Goal: Task Accomplishment & Management: Complete application form

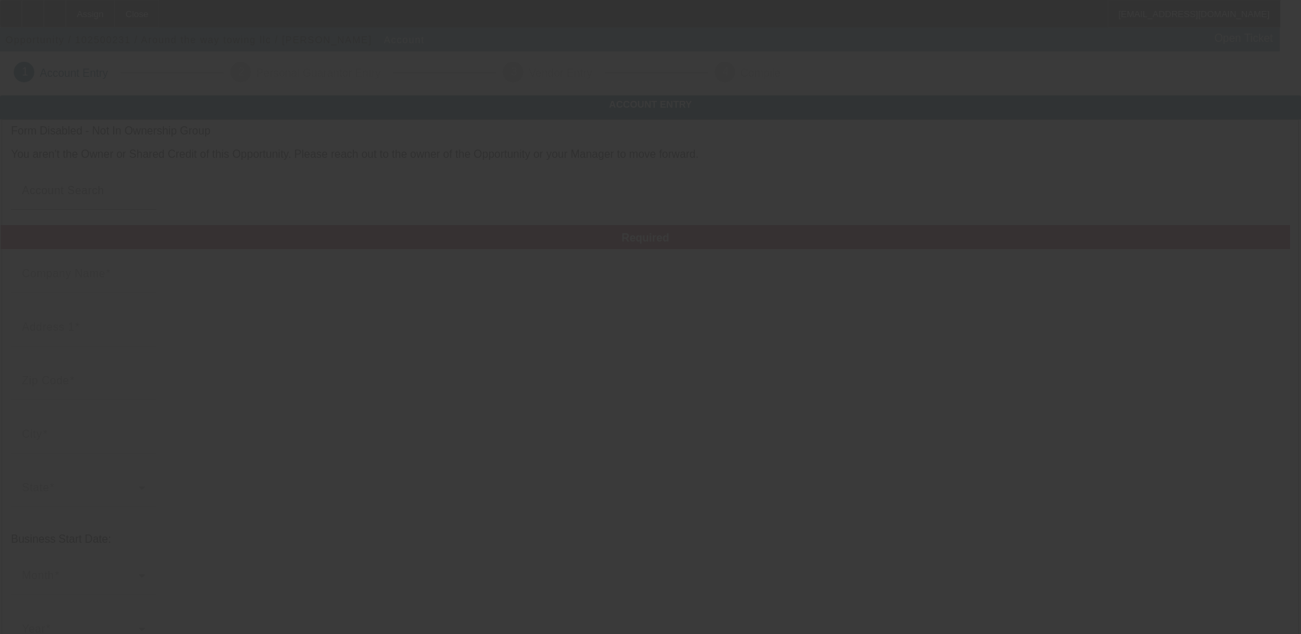
type input "Around the way towing llc"
type input "[STREET_ADDRESS]"
type input "07036"
type input "Linden"
type input "[PHONE_NUMBER]"
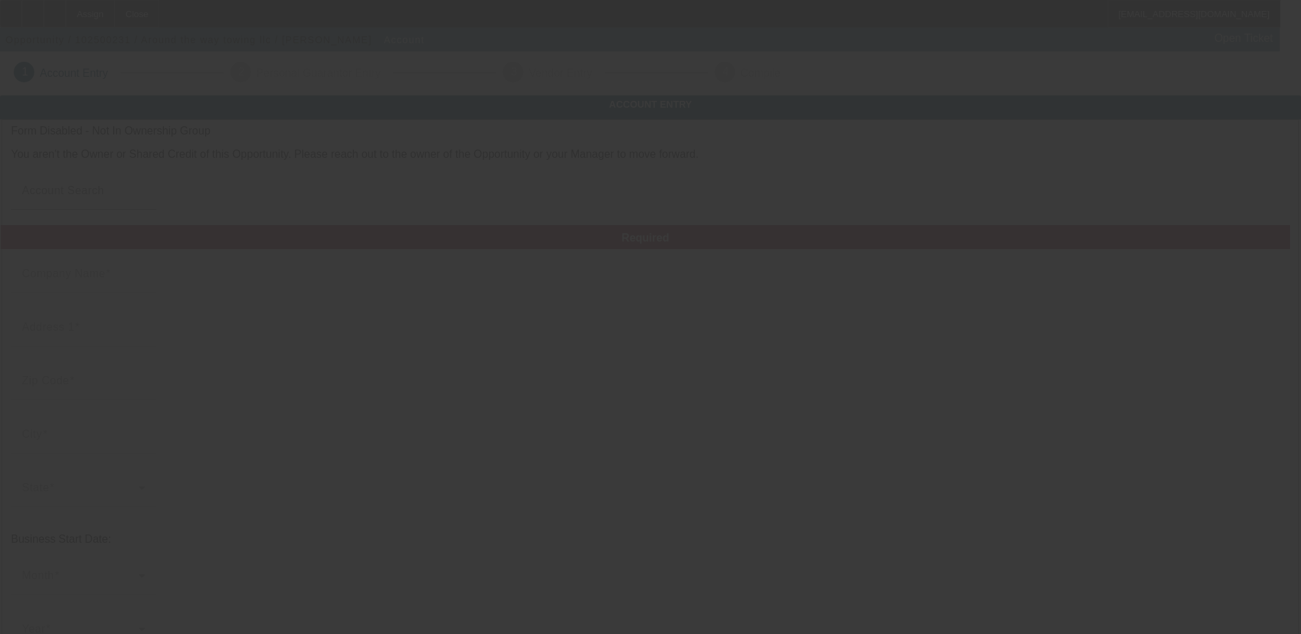
type input "[EMAIL_ADDRESS][DOMAIN_NAME]"
type input "Around the way towing llc"
type input "[STREET_ADDRESS]"
type input "07036"
type input "Linden"
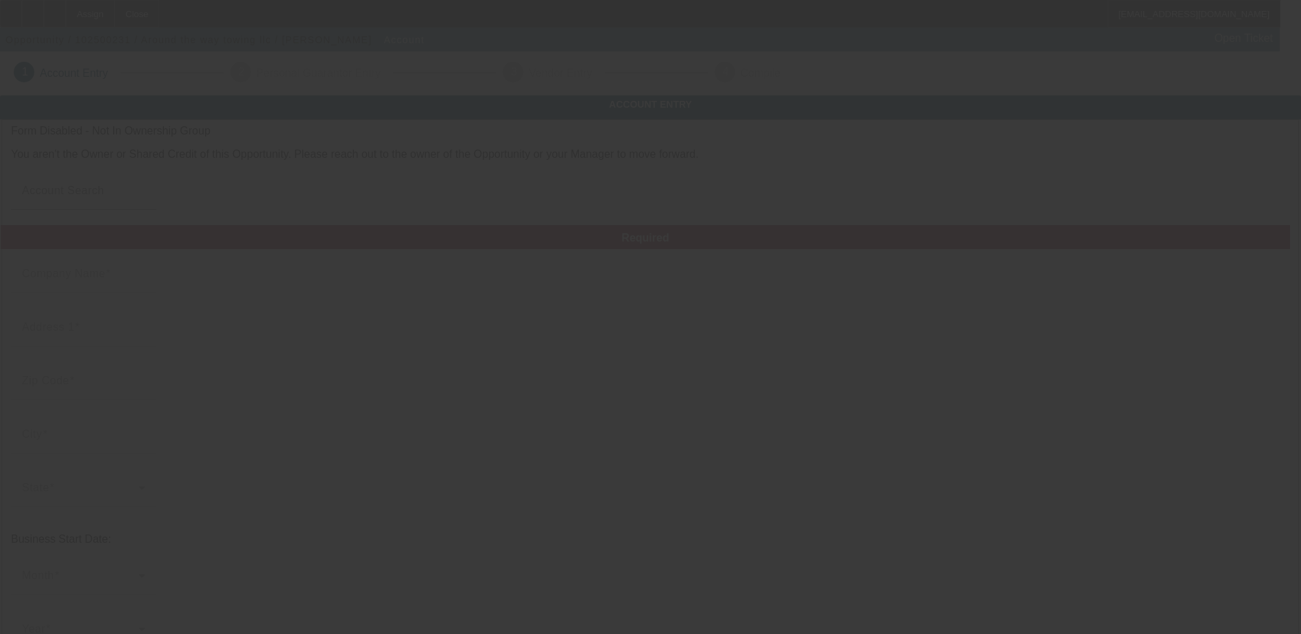
type input "[PHONE_NUMBER]"
type input "[EMAIL_ADDRESS][DOMAIN_NAME]"
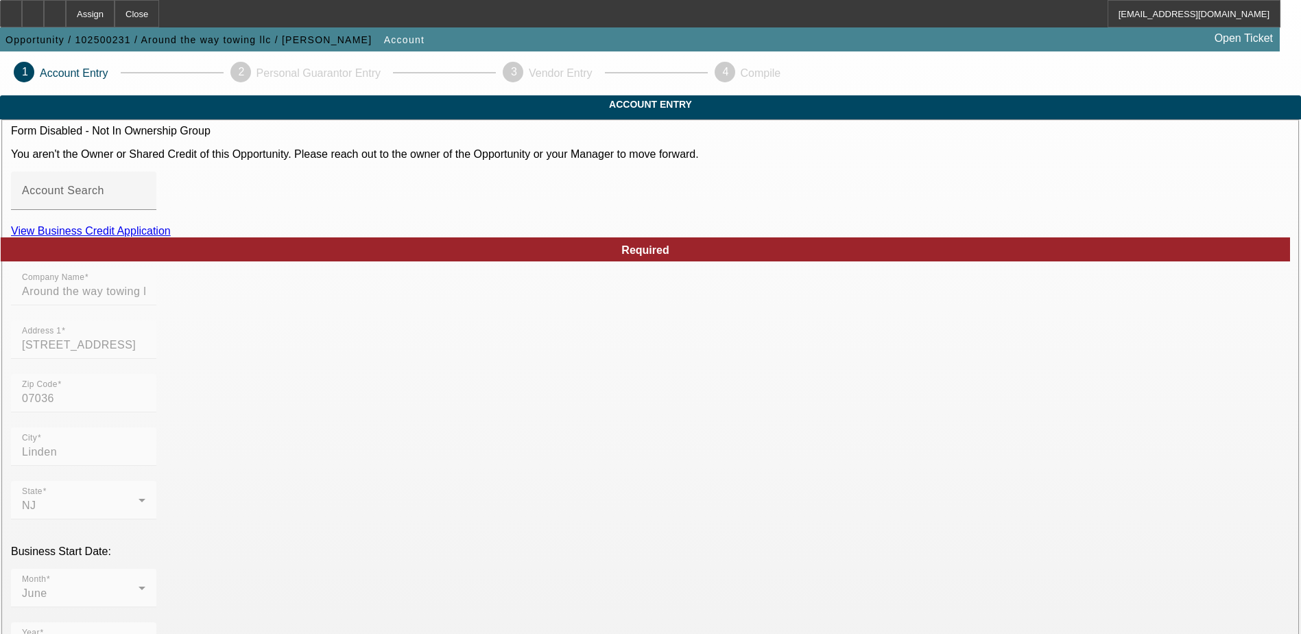
click at [171, 237] on link "View Business Credit Application" at bounding box center [91, 231] width 160 height 12
click at [44, 8] on div at bounding box center [33, 13] width 22 height 27
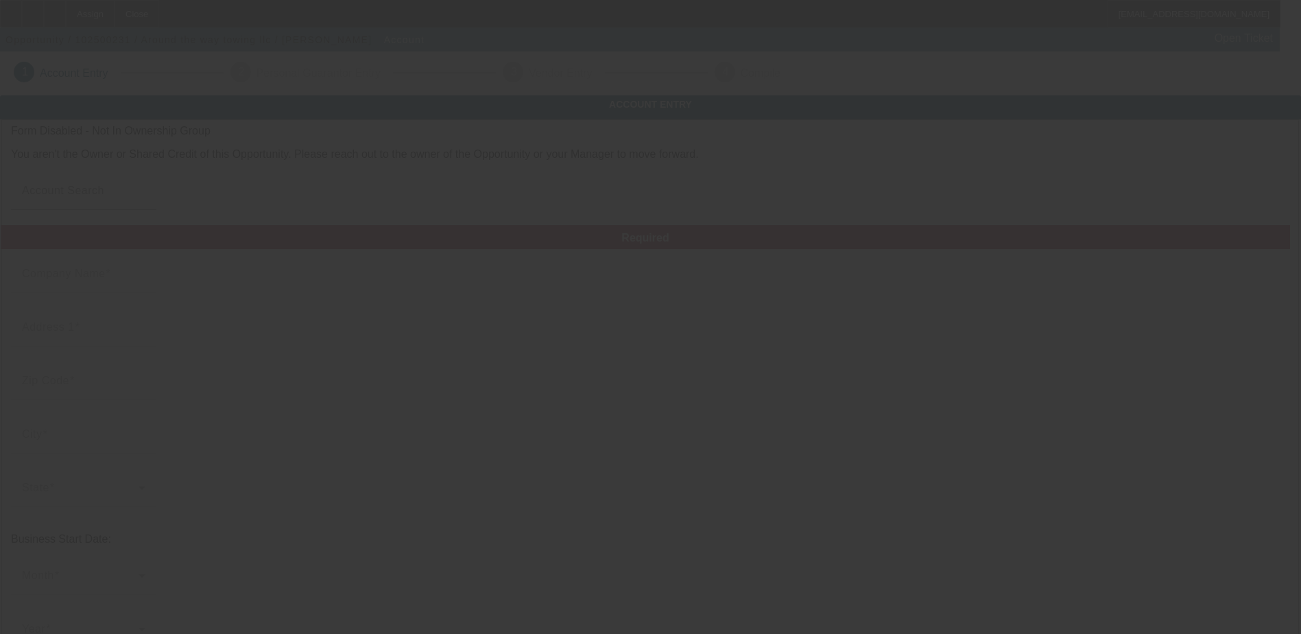
type input "Around the way towing llc"
type input "[STREET_ADDRESS]"
type input "07036"
type input "Linden"
type input "(908) 696-6612"
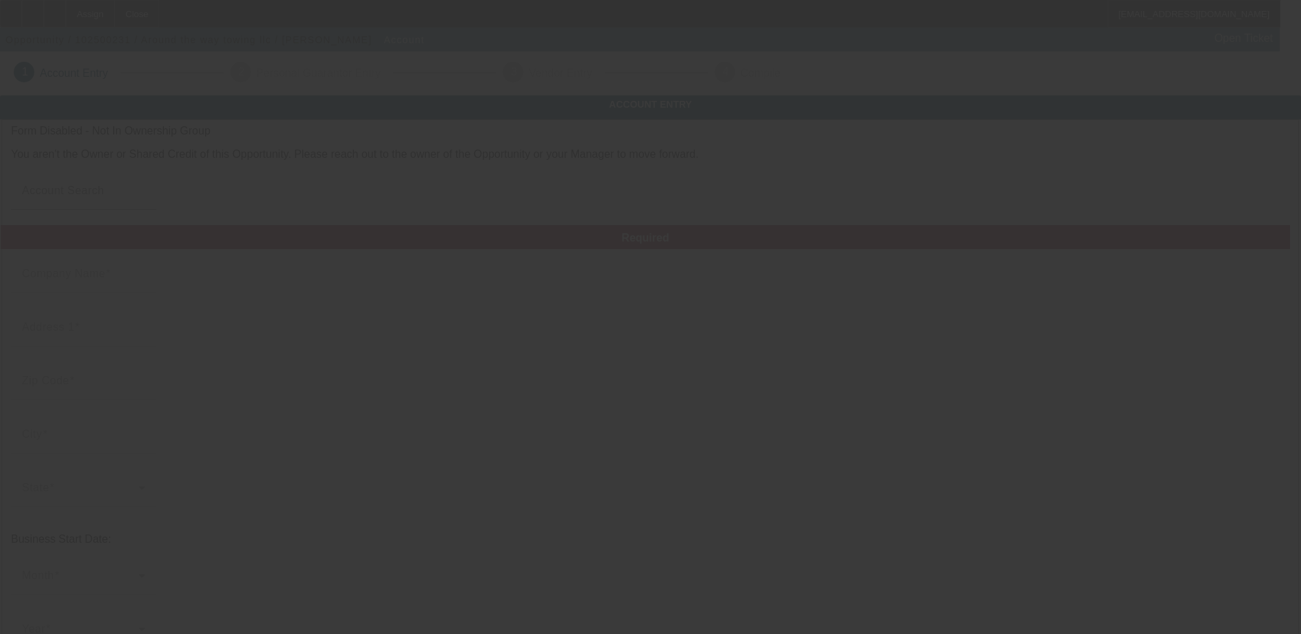
type input "aroundthewayllc1@gmail.com"
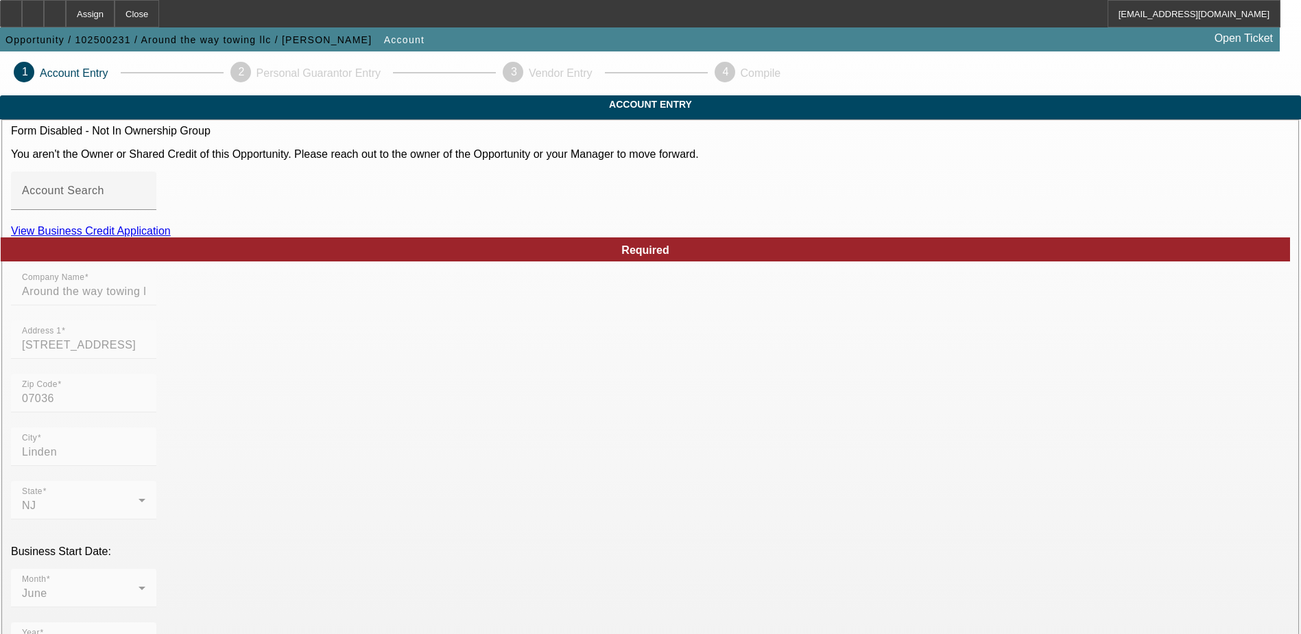
click at [171, 237] on link "View Business Credit Application" at bounding box center [91, 231] width 160 height 12
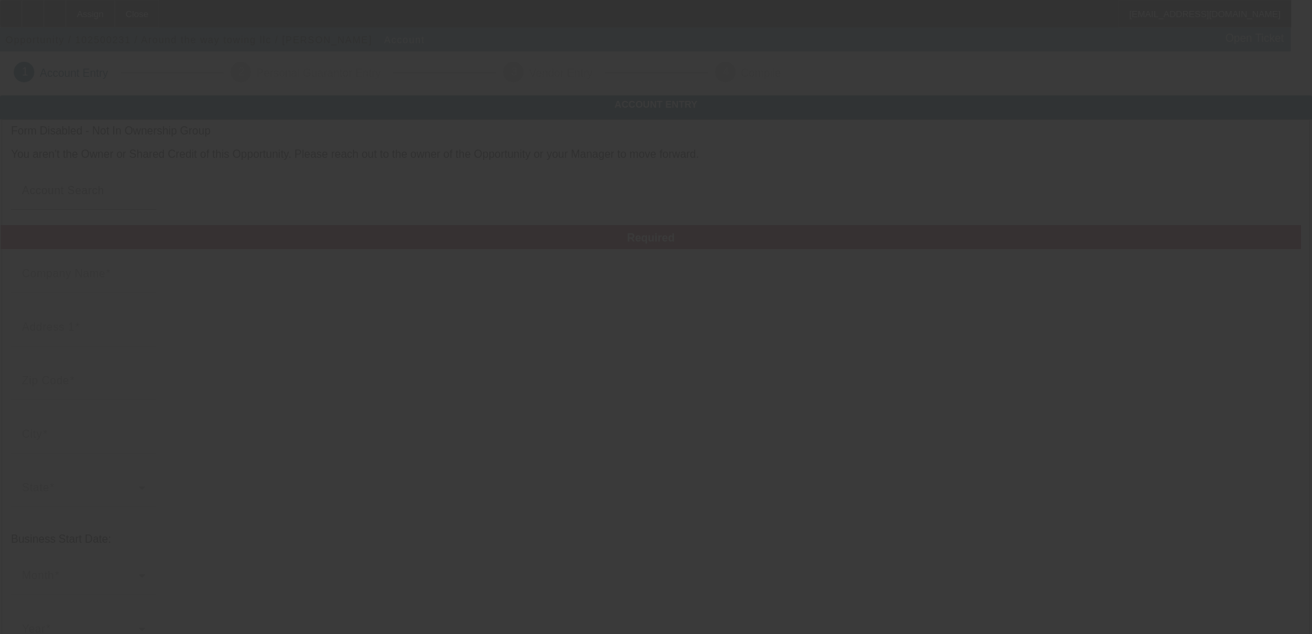
type input "Around the way towing llc"
type input "126 Liberty Street"
type input "07036"
type input "Linden"
type input "(908) 696-6612"
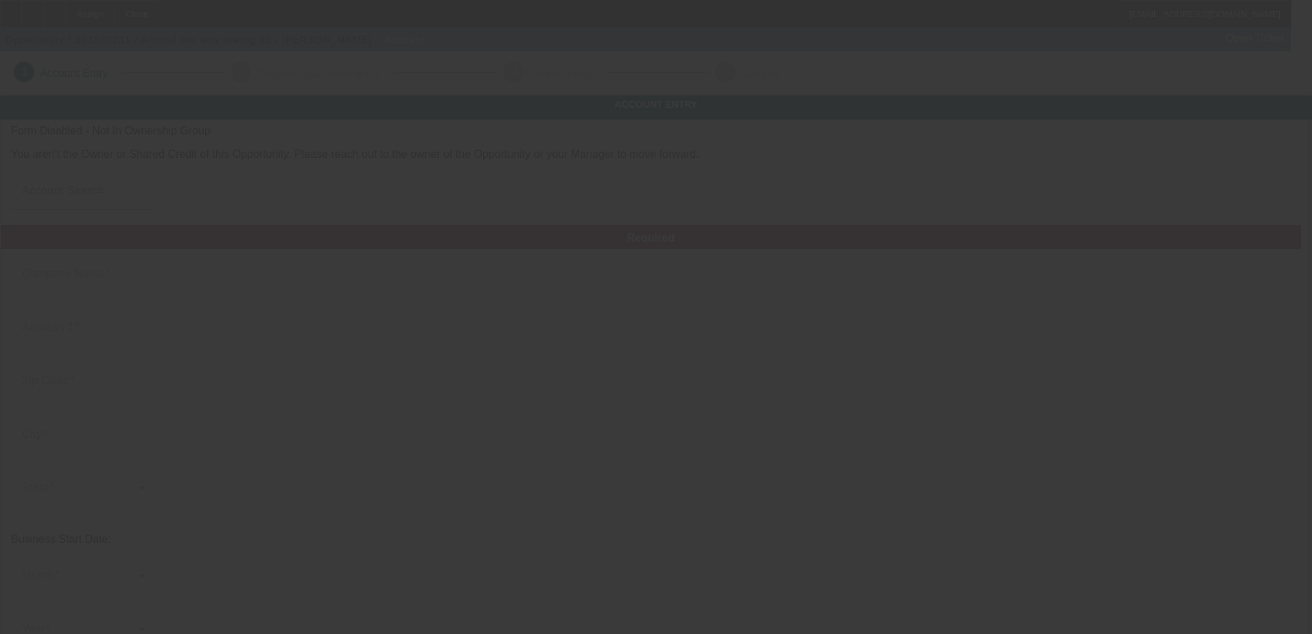
type input "aroundthewayllc1@gmail.com"
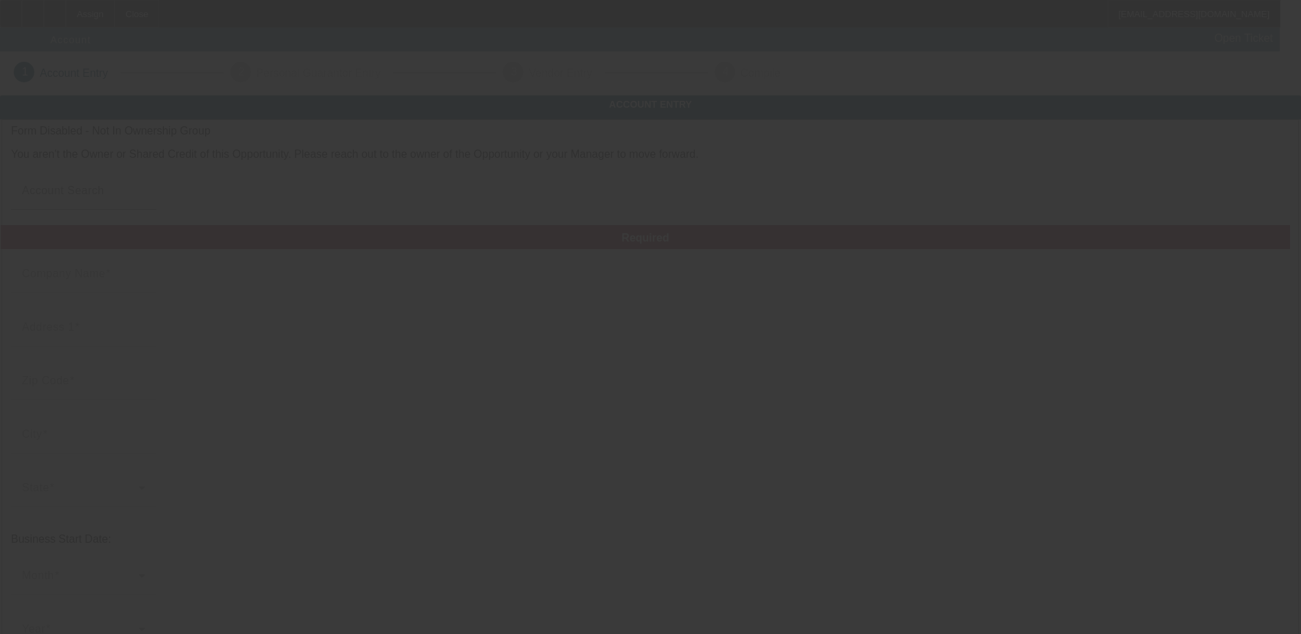
type input "Around the way towing llc"
type input "[STREET_ADDRESS]"
type input "07036"
type input "Linden"
type input "[PHONE_NUMBER]"
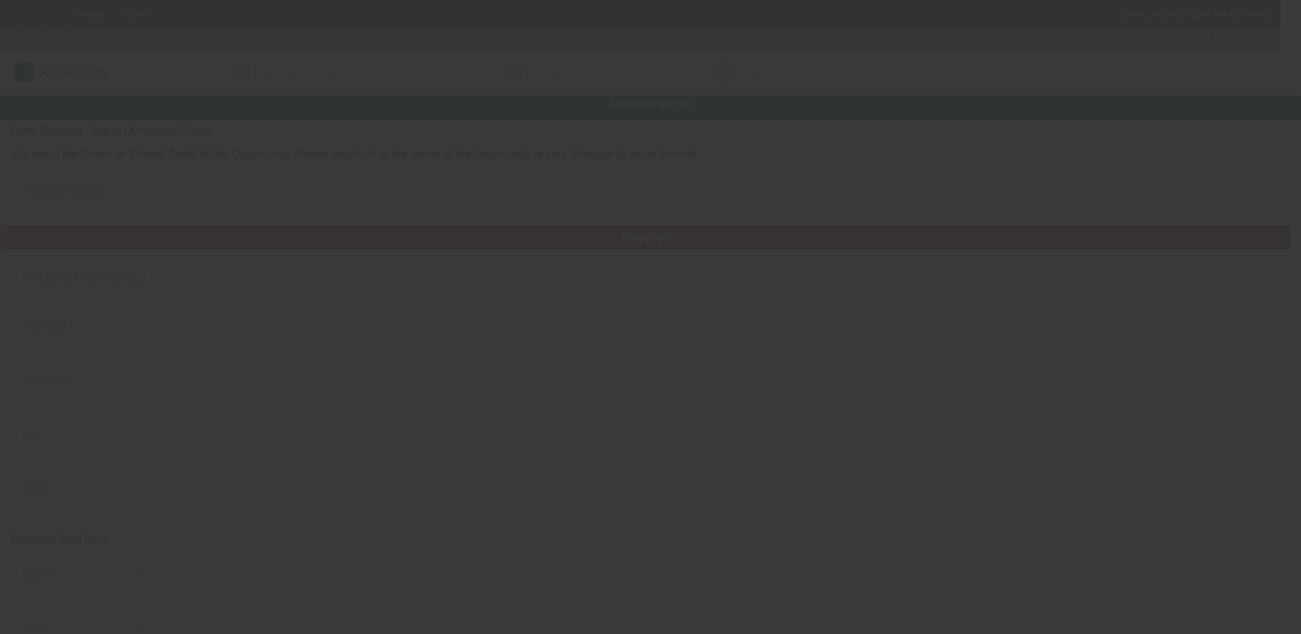
type input "[EMAIL_ADDRESS][DOMAIN_NAME]"
type input "Around the way towing llc"
type input "126 Liberty Street"
type input "07036"
type input "Linden"
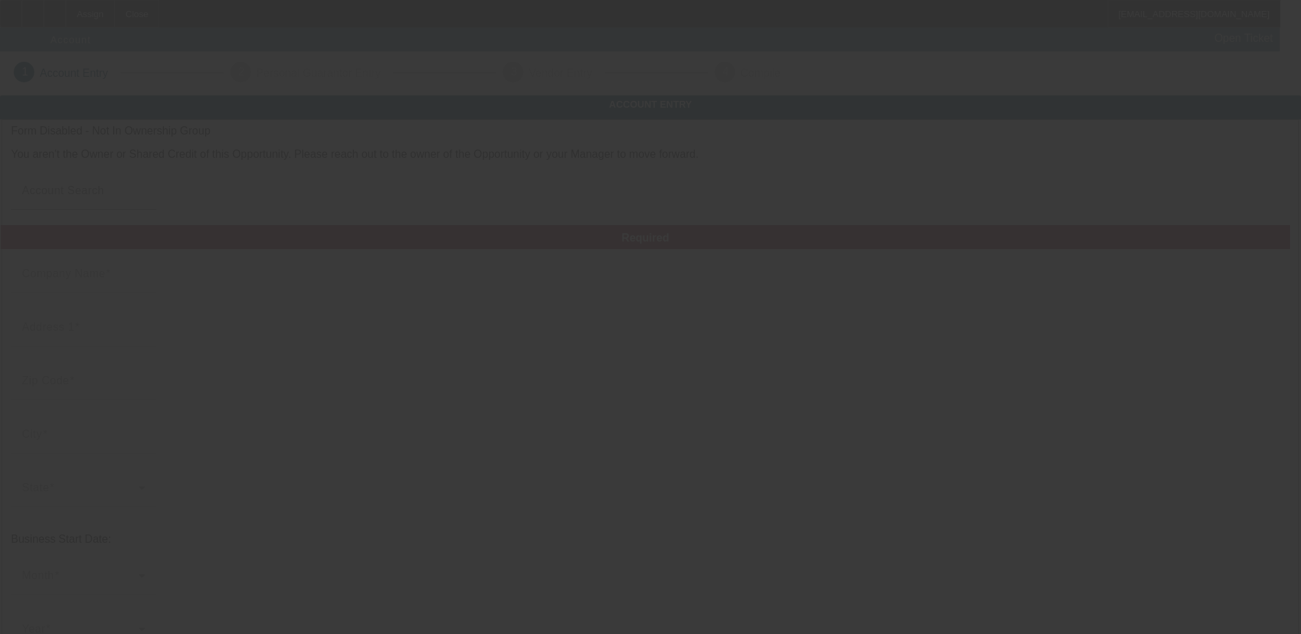
type input "(908) 696-6612"
type input "aroundthewayllc1@gmail.com"
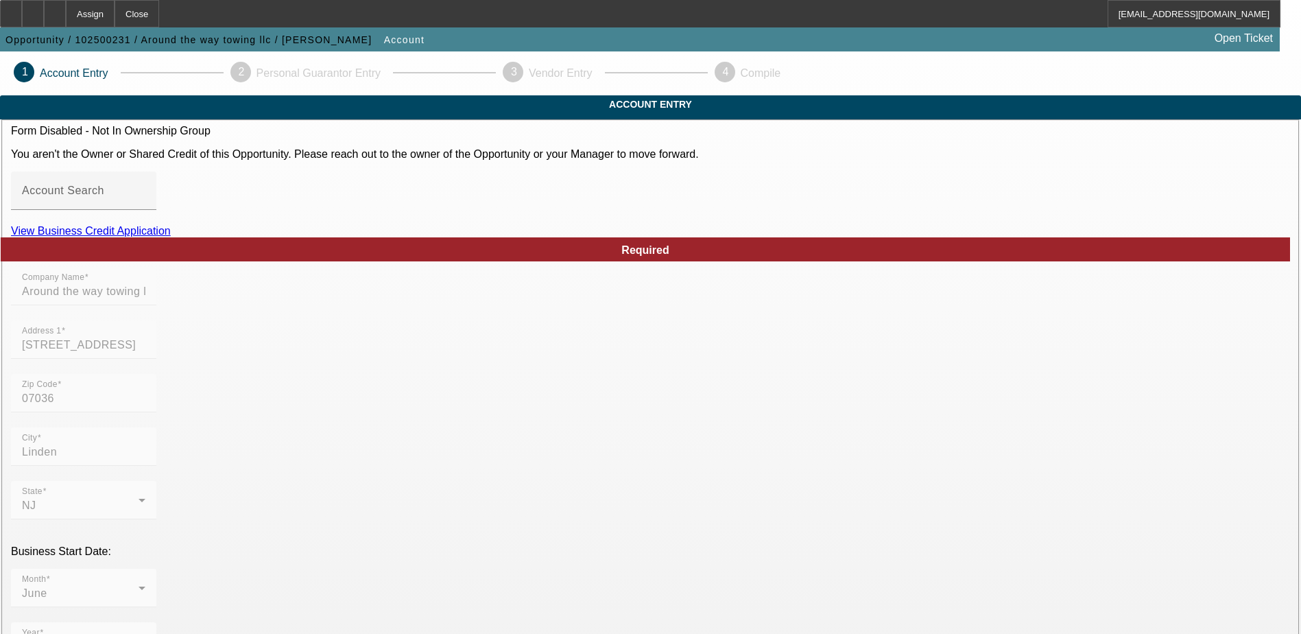
click at [171, 237] on link "View Business Credit Application" at bounding box center [91, 231] width 160 height 12
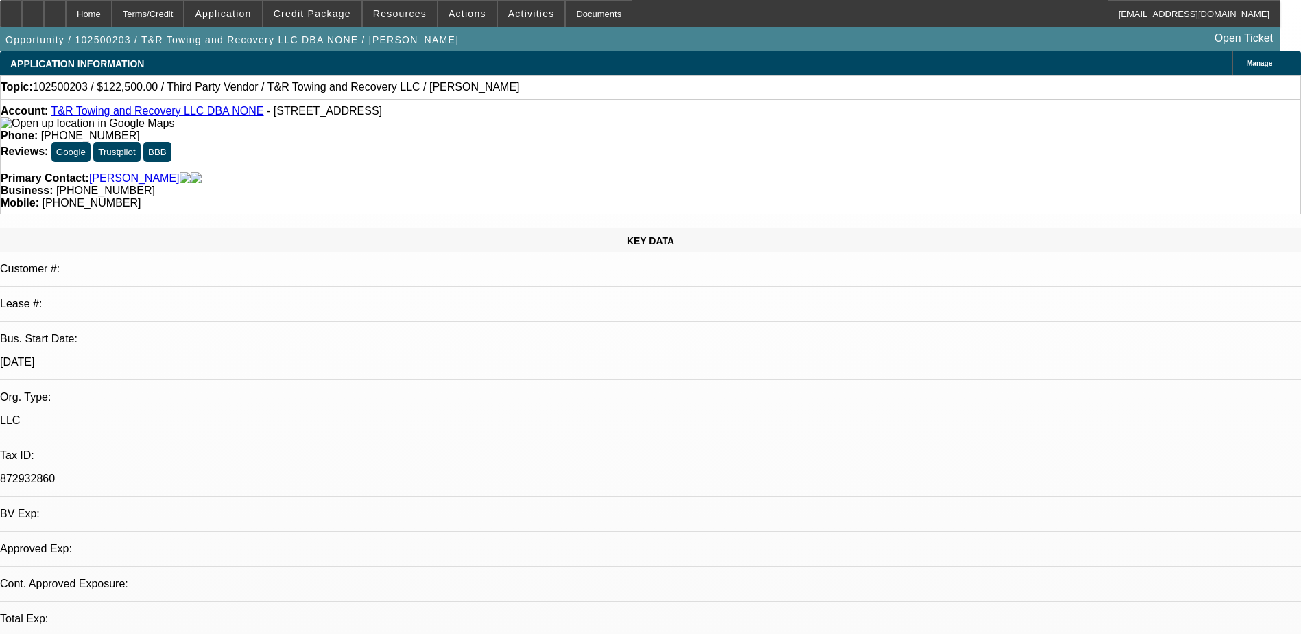
select select "0"
select select "2"
select select "0.1"
select select "1"
select select "2"
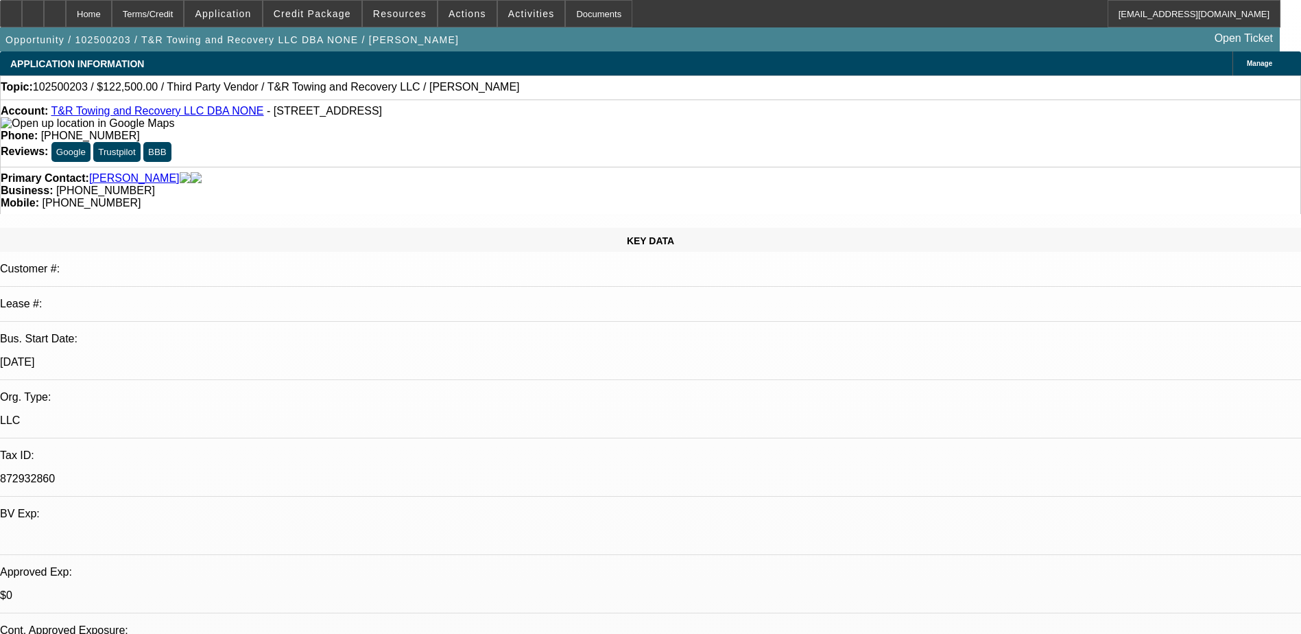
select select "4"
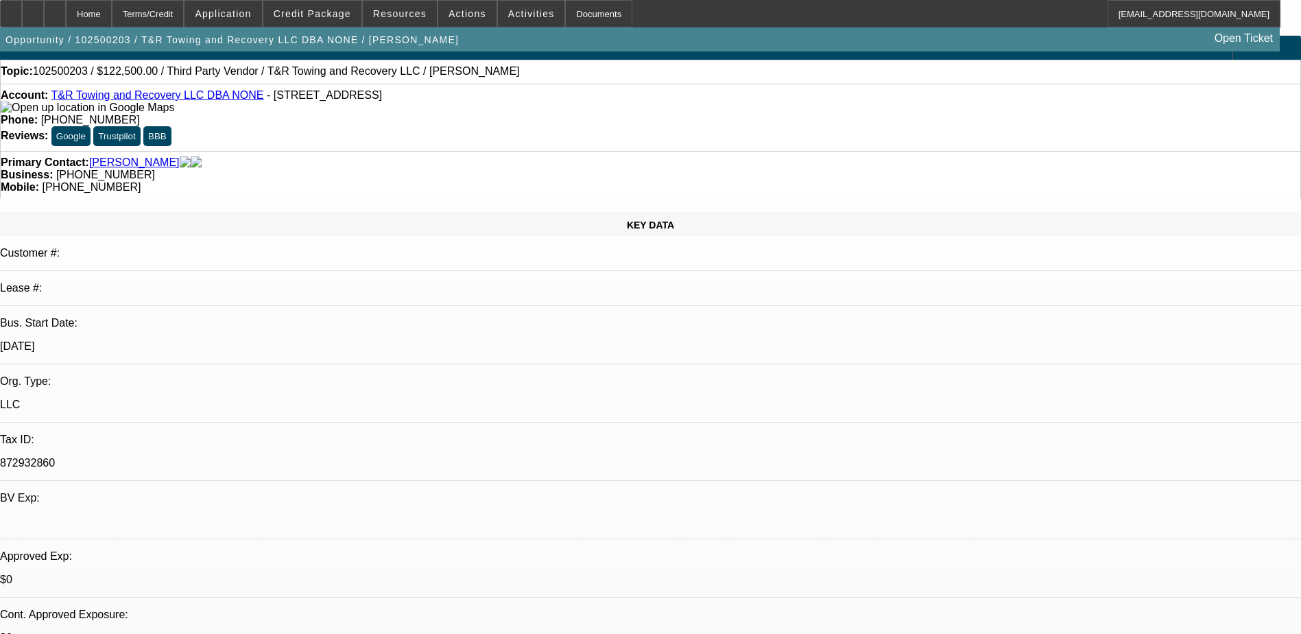
scroll to position [343, 0]
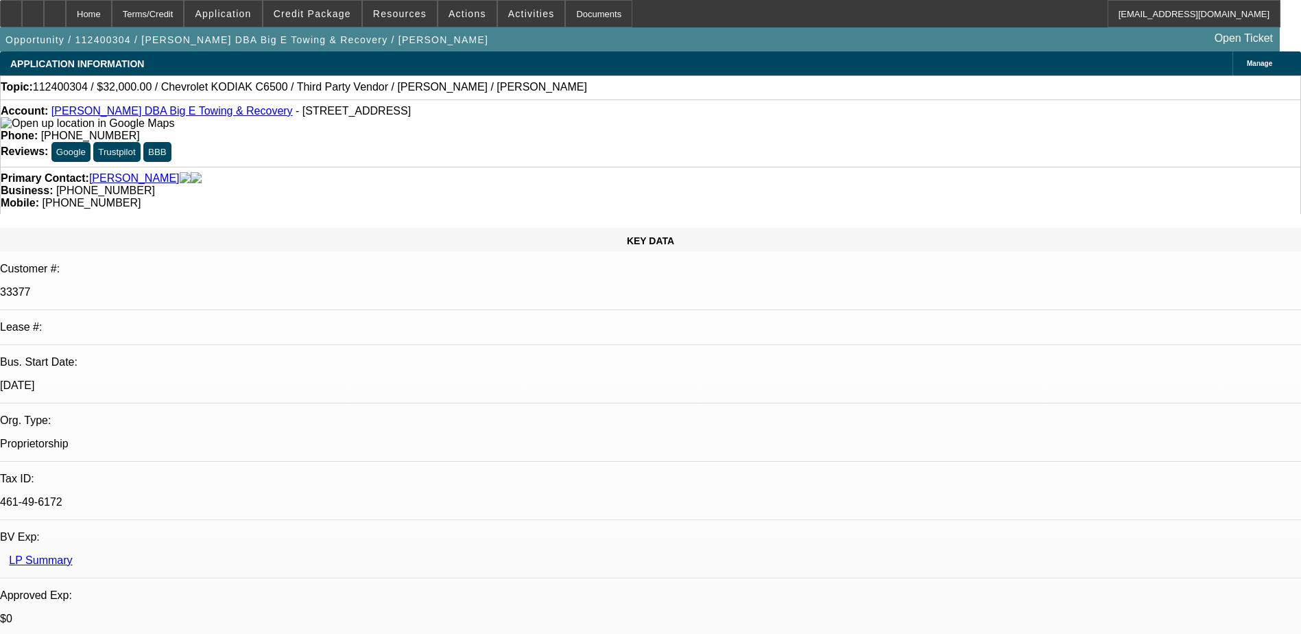
select select "0"
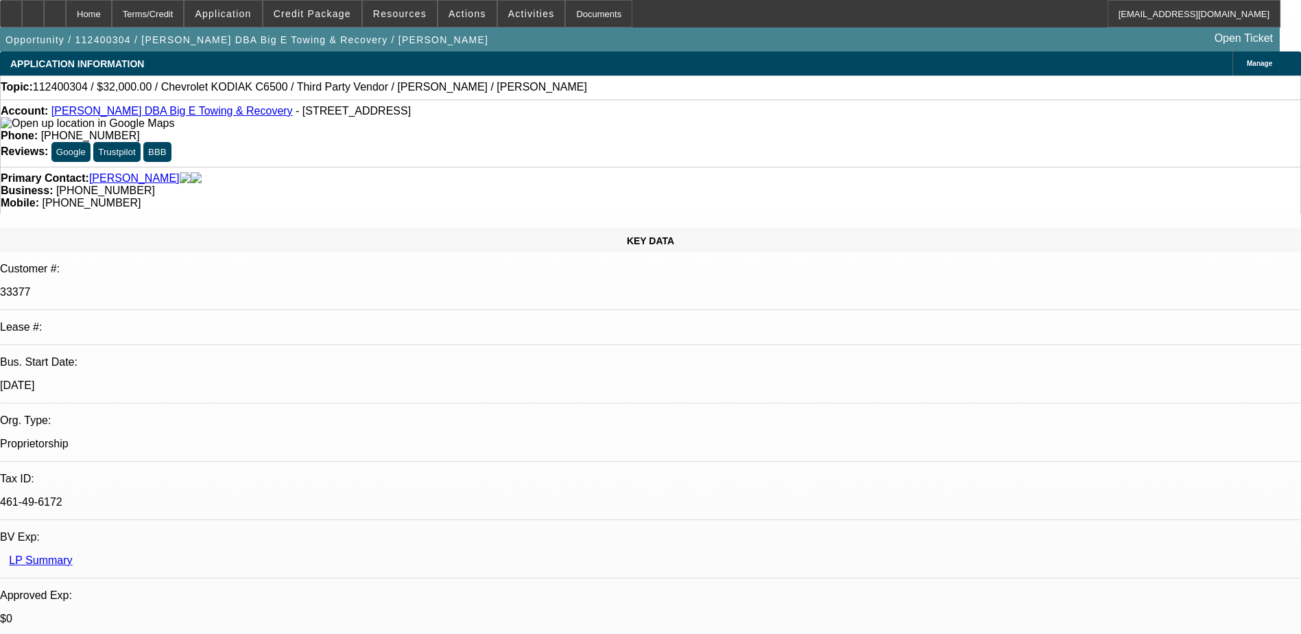
select select "0"
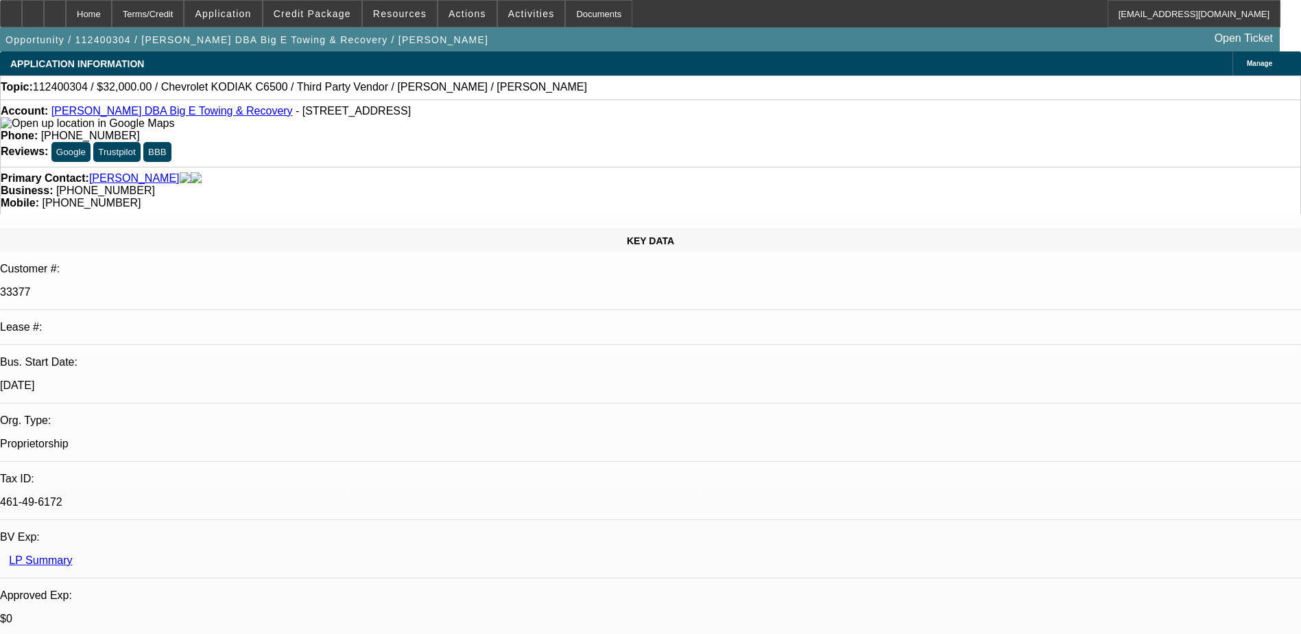
select select "0"
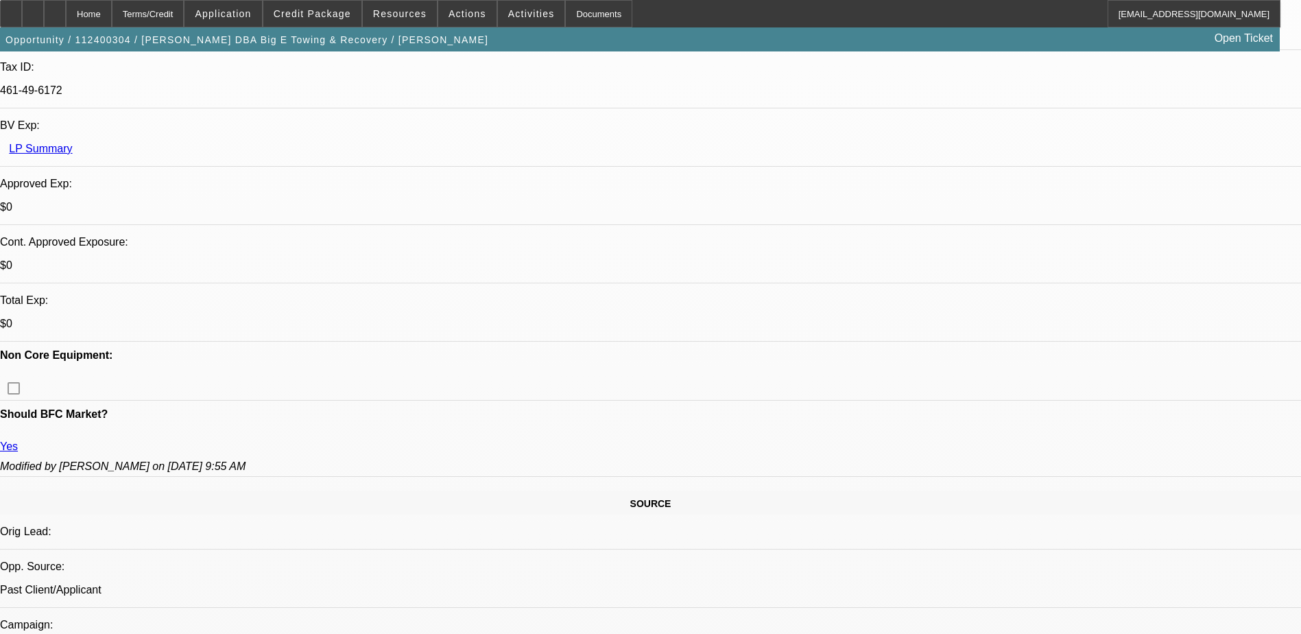
select select "1"
select select "6"
select select "1"
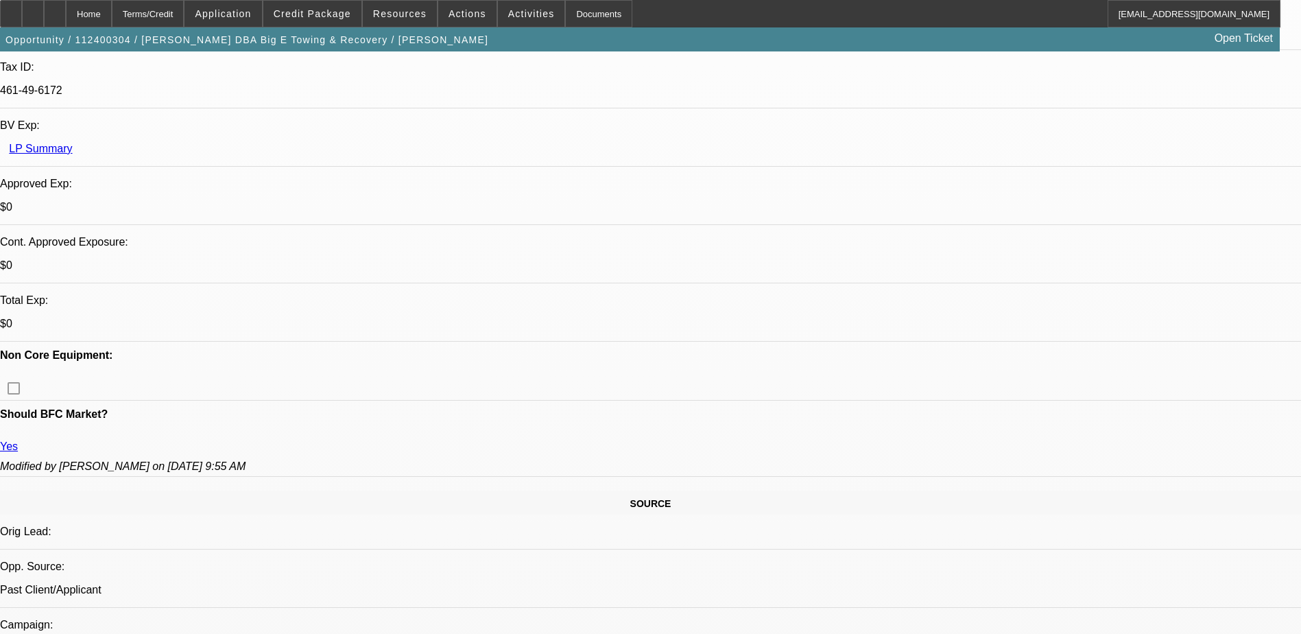
select select "6"
select select "1"
select select "6"
select select "1"
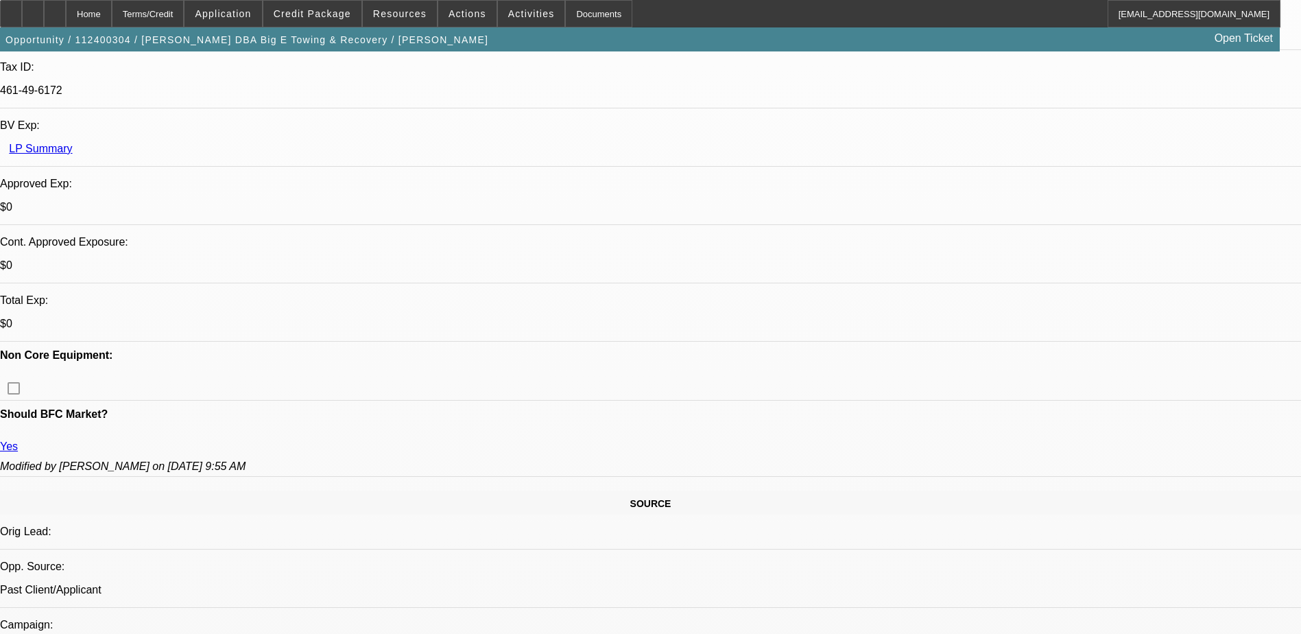
select select "1"
select select "6"
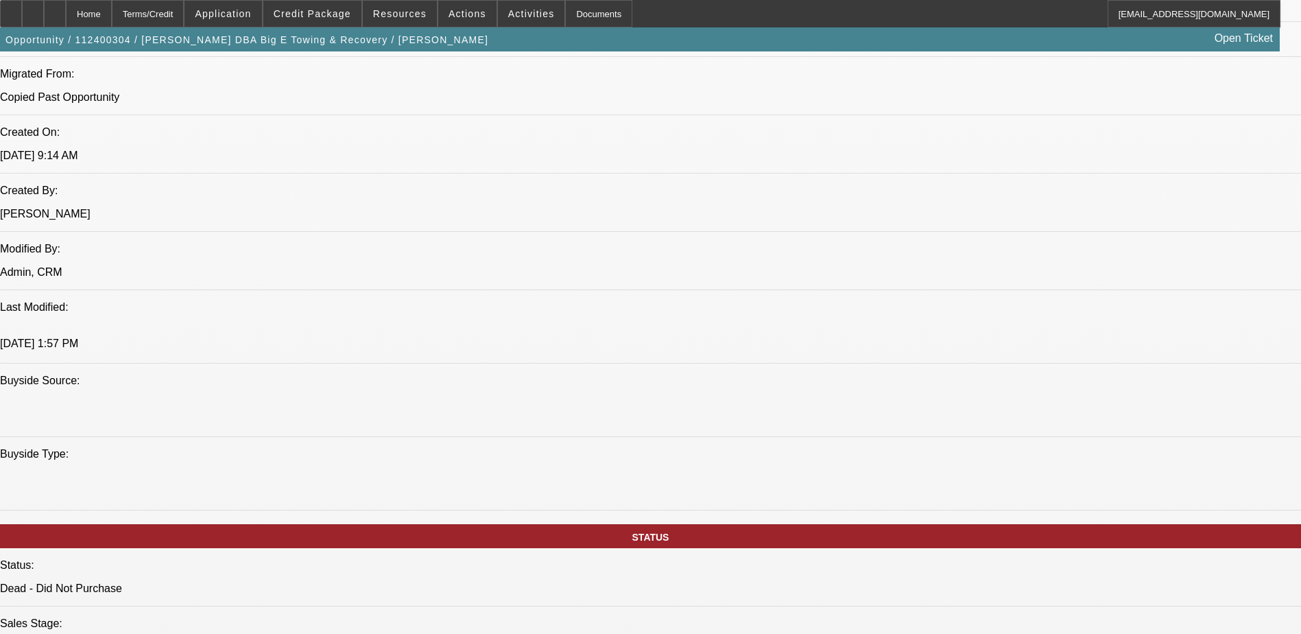
scroll to position [1098, 0]
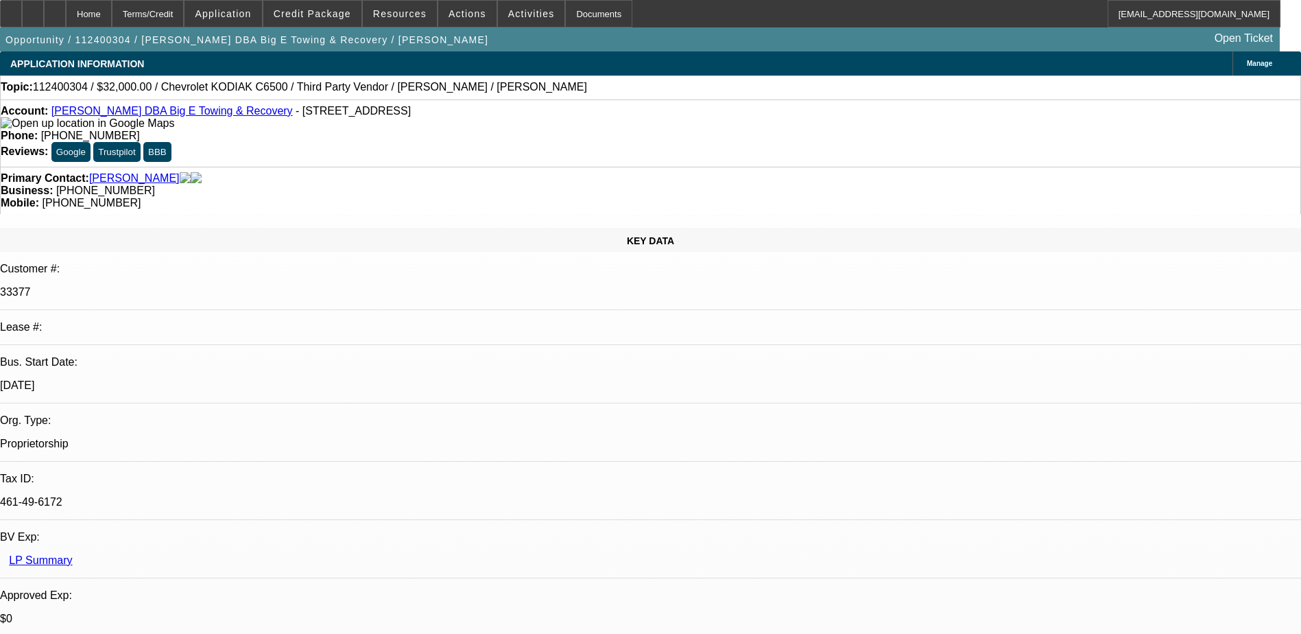
select select "0"
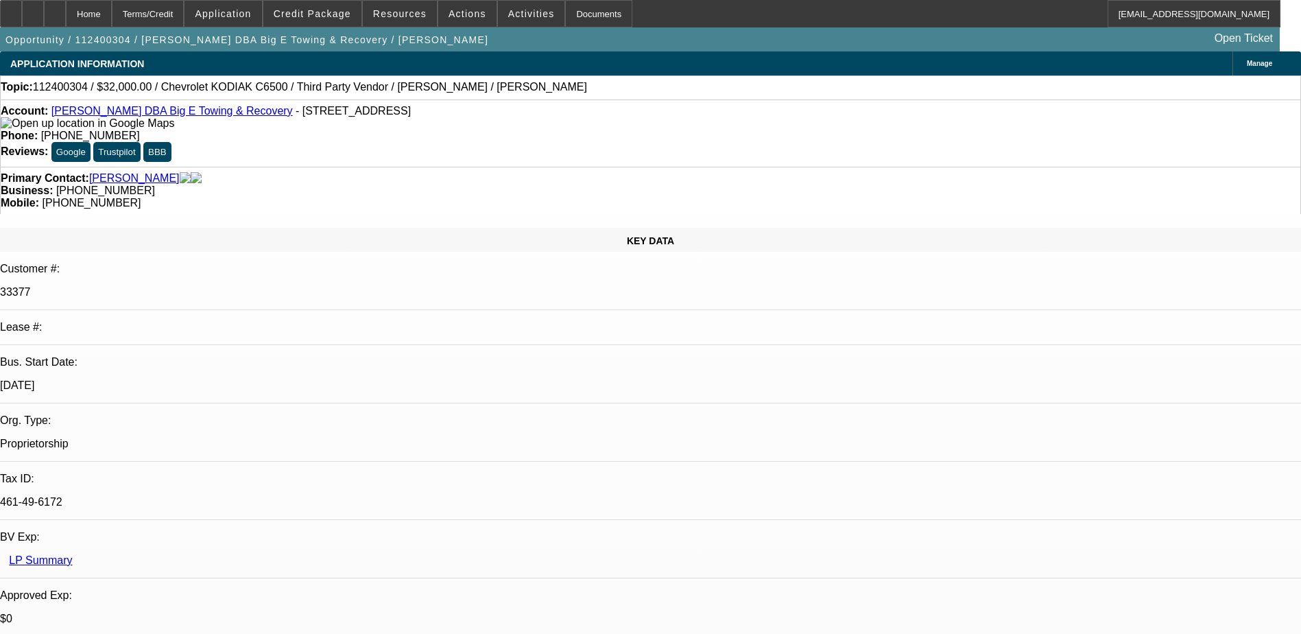
select select "0"
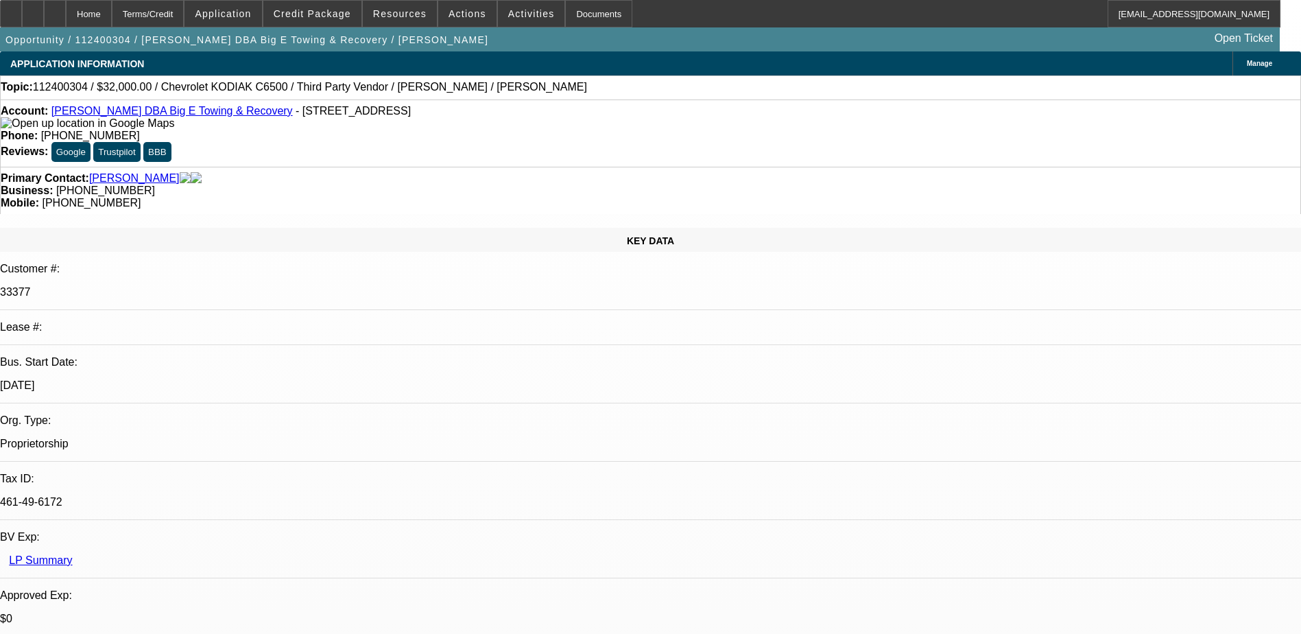
select select "0"
select select "1"
select select "6"
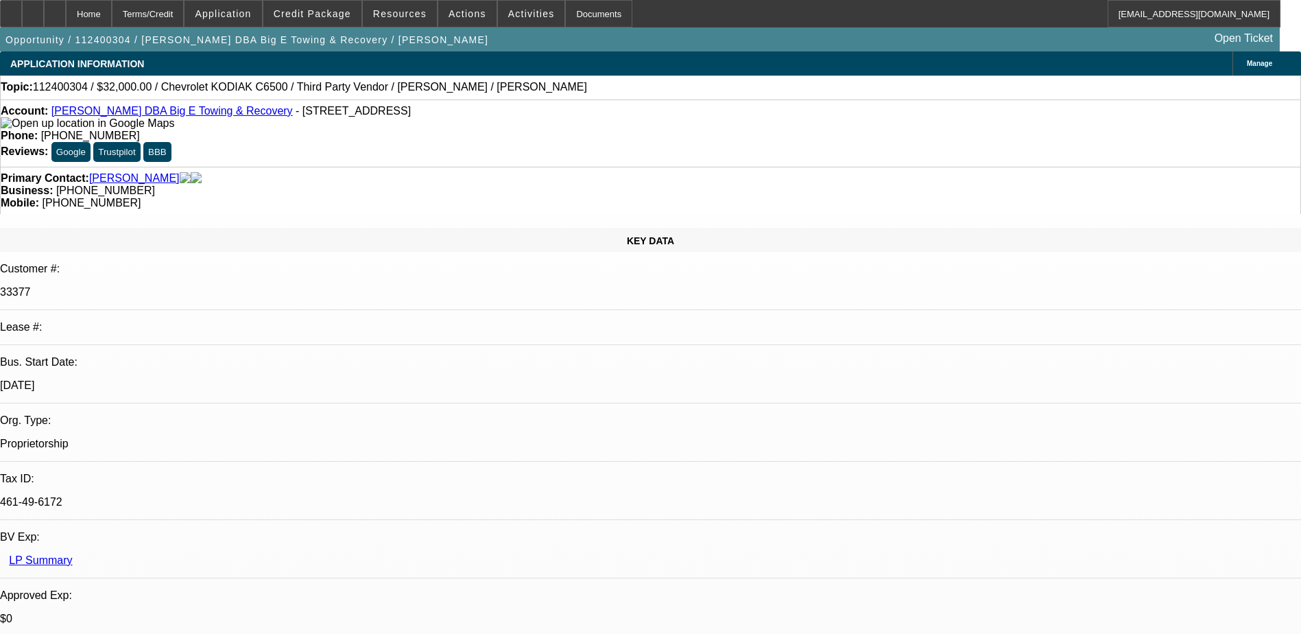
select select "1"
select select "6"
select select "1"
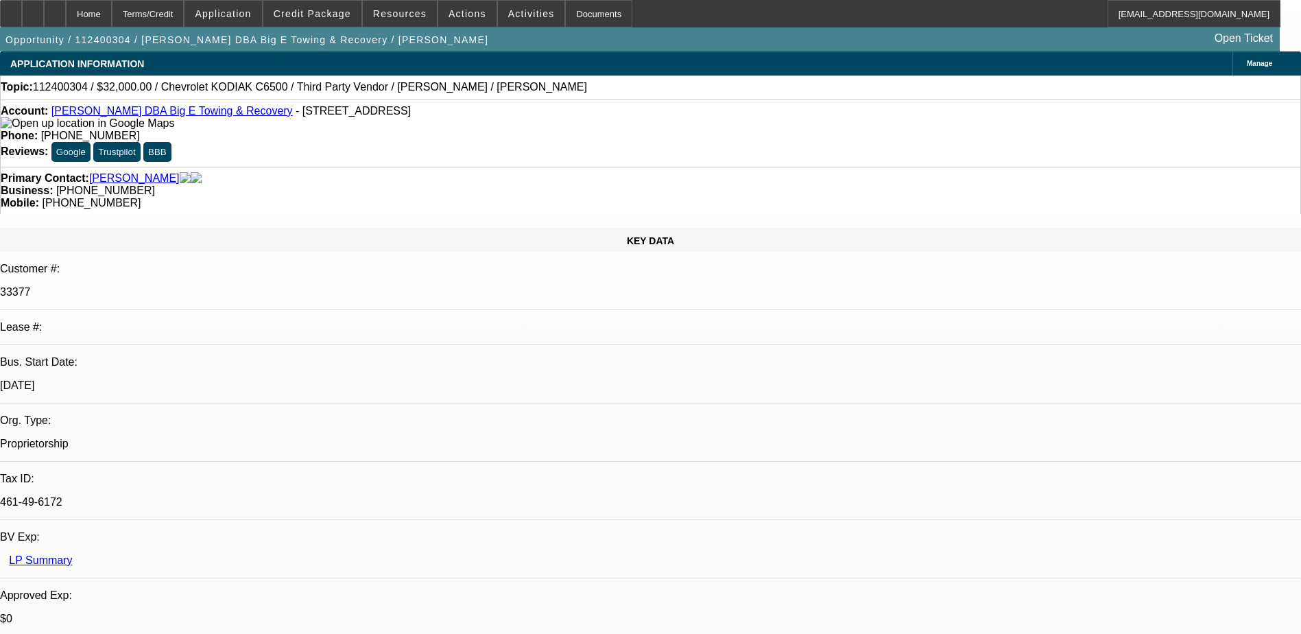
select select "6"
select select "1"
select select "6"
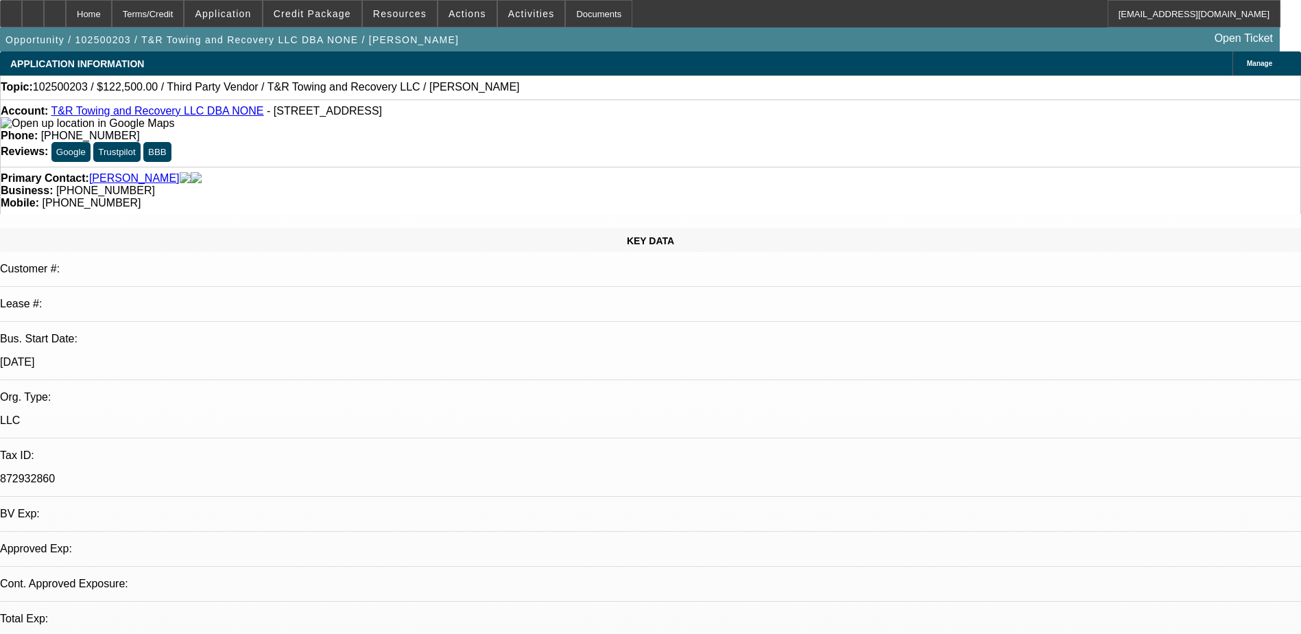
select select "0"
select select "2"
select select "0.1"
select select "1"
select select "2"
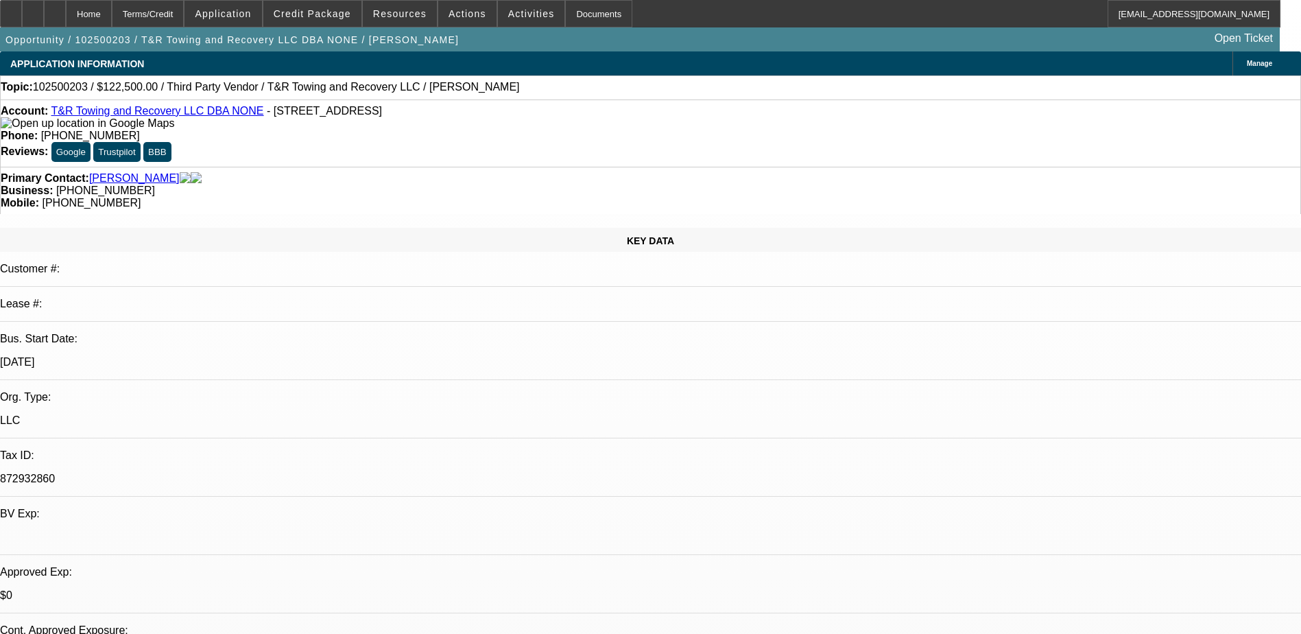
select select "4"
click at [33, 9] on icon at bounding box center [33, 9] width 0 height 0
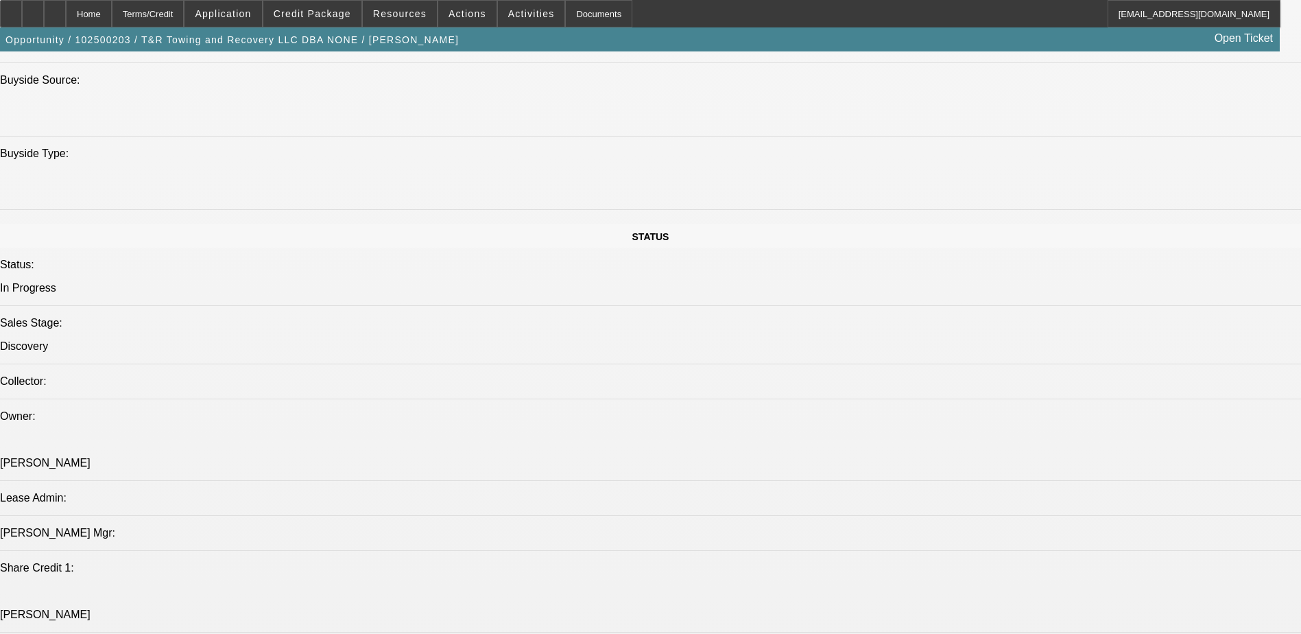
scroll to position [1647, 0]
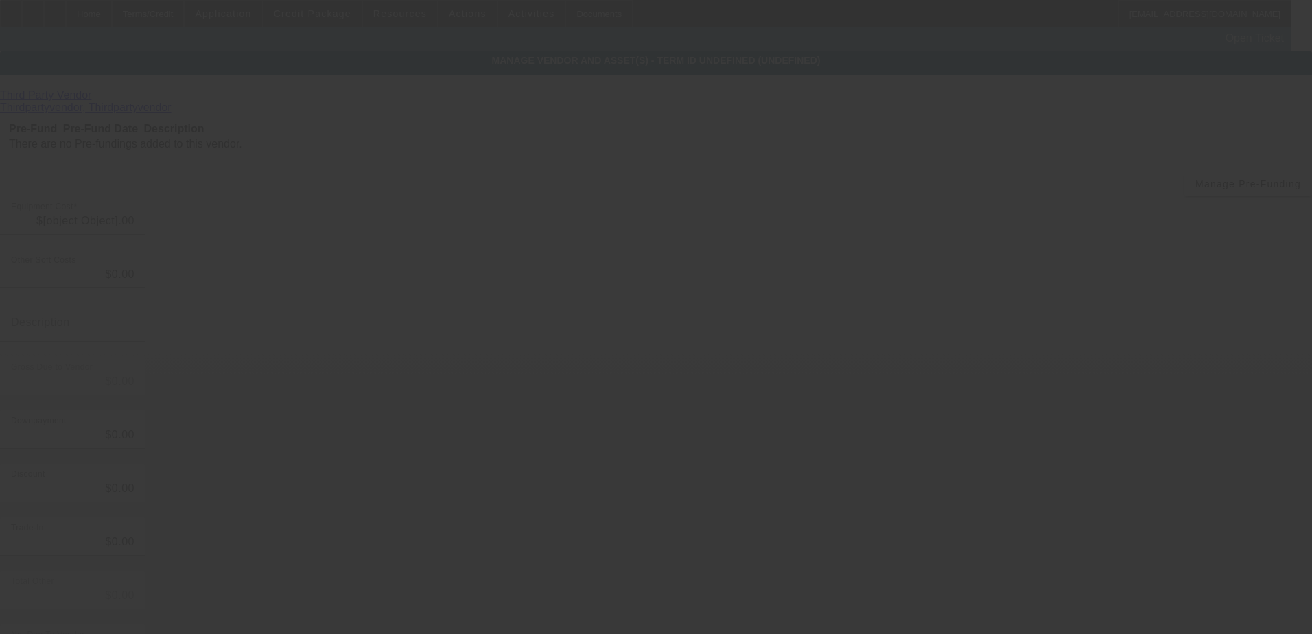
type input "$122,500.00"
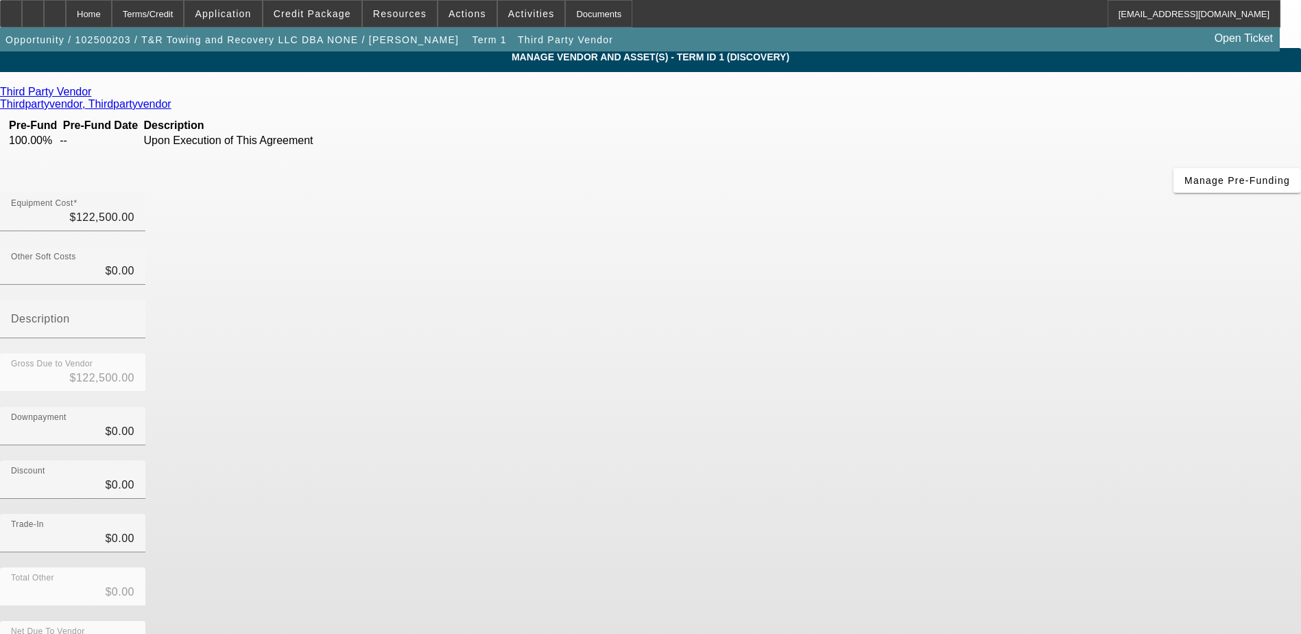
scroll to position [4, 0]
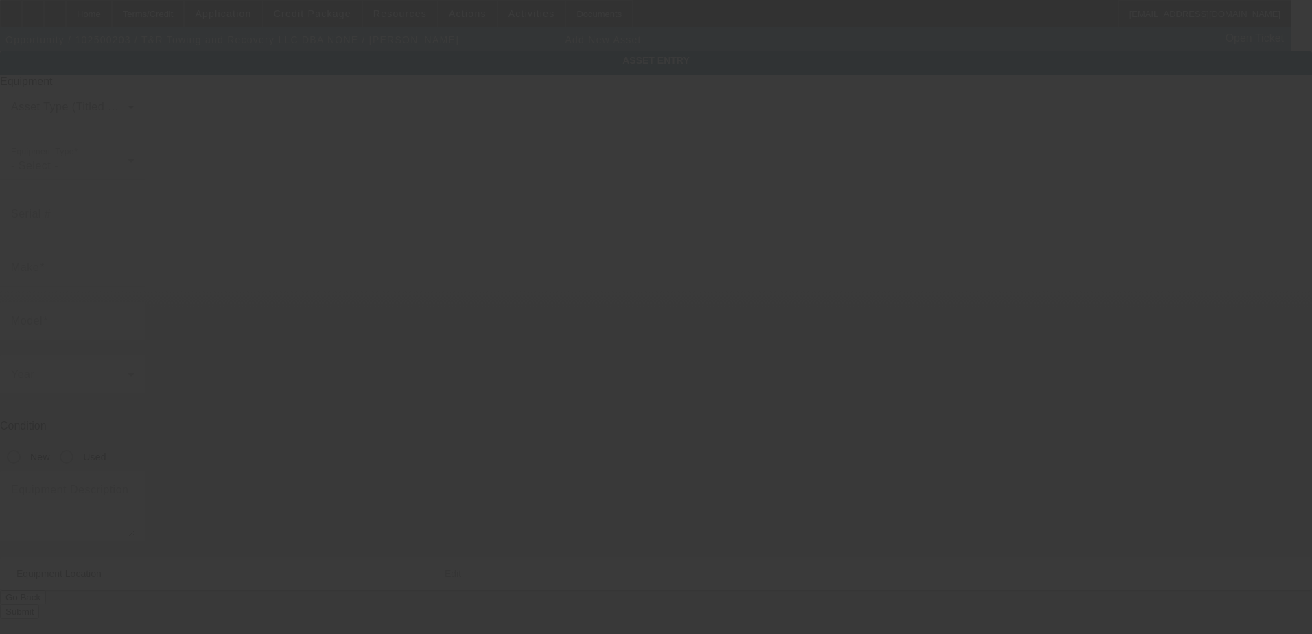
type input "5217 Benefit Ave"
type input "Ashtabula"
type input "44004"
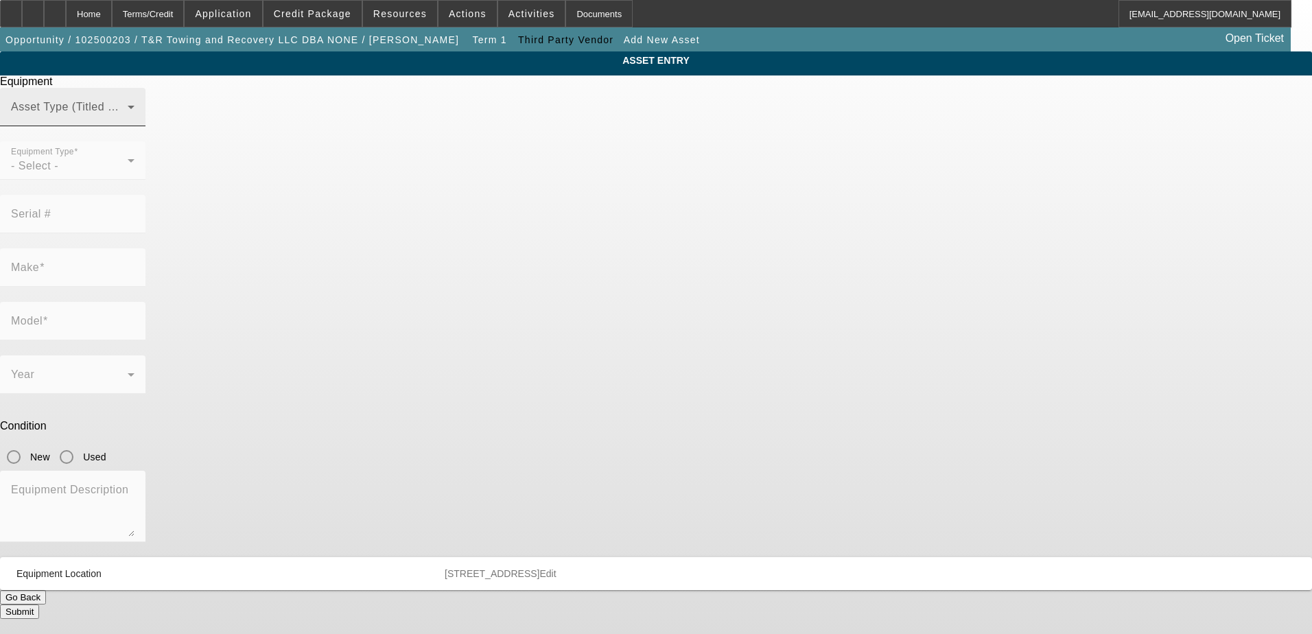
click at [128, 121] on span at bounding box center [69, 112] width 117 height 16
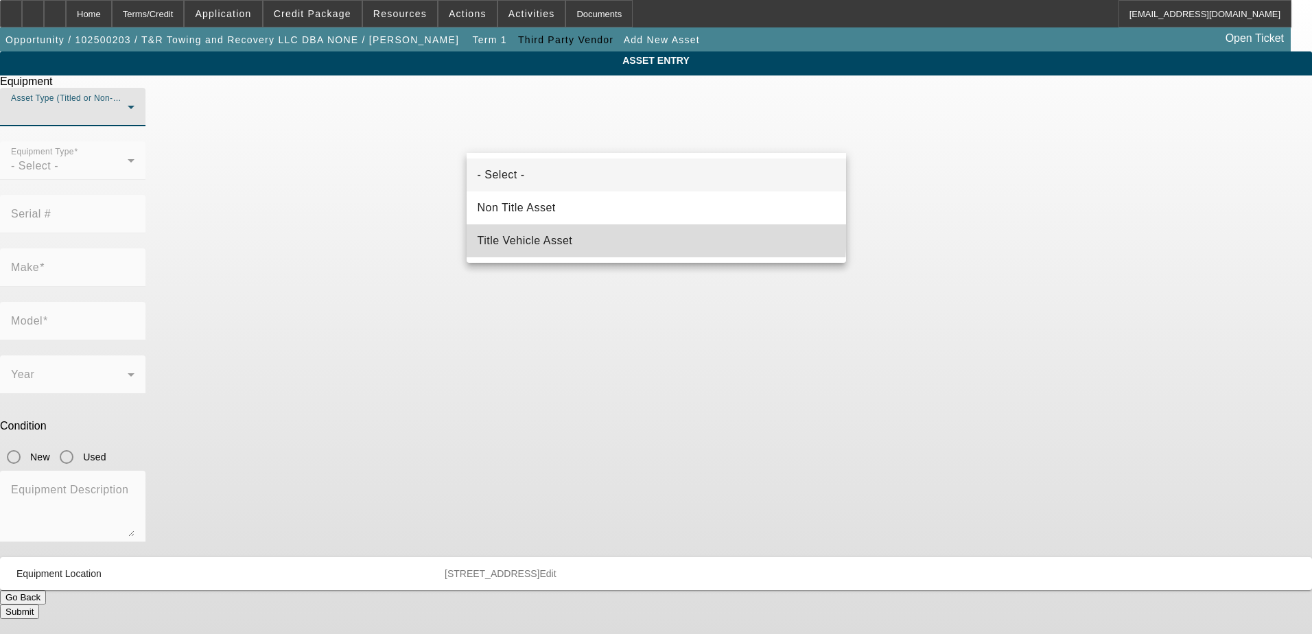
click at [566, 230] on mat-option "Title Vehicle Asset" at bounding box center [656, 240] width 379 height 33
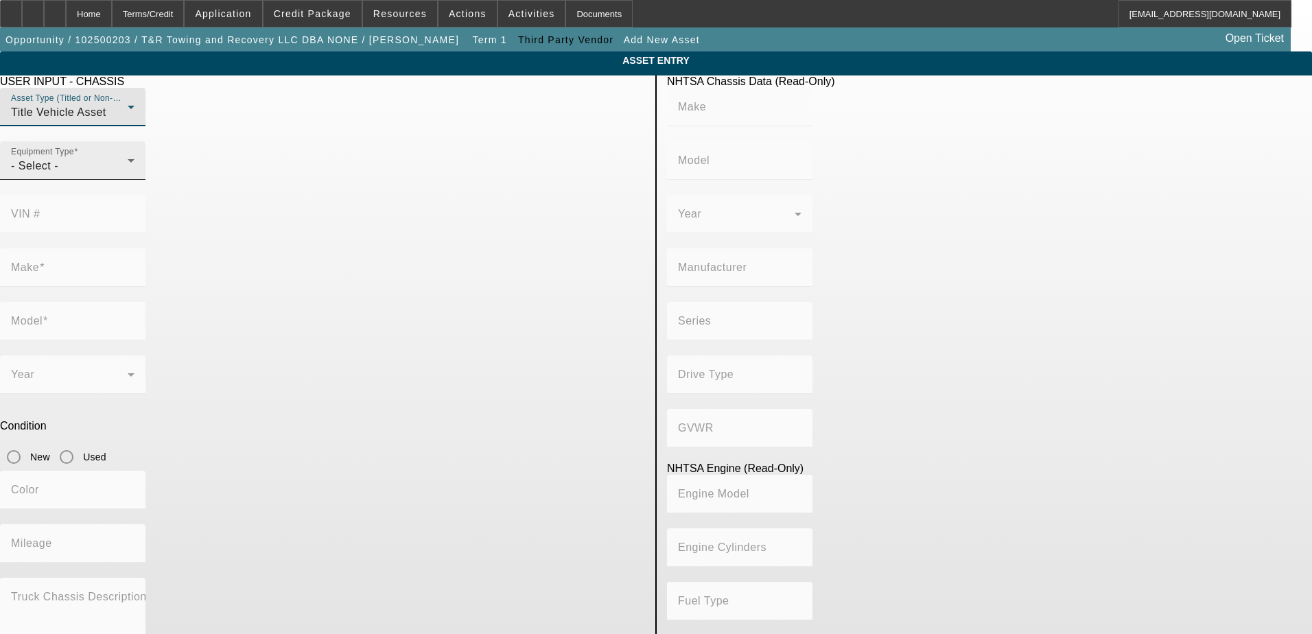
click at [128, 174] on div "- Select -" at bounding box center [69, 166] width 117 height 16
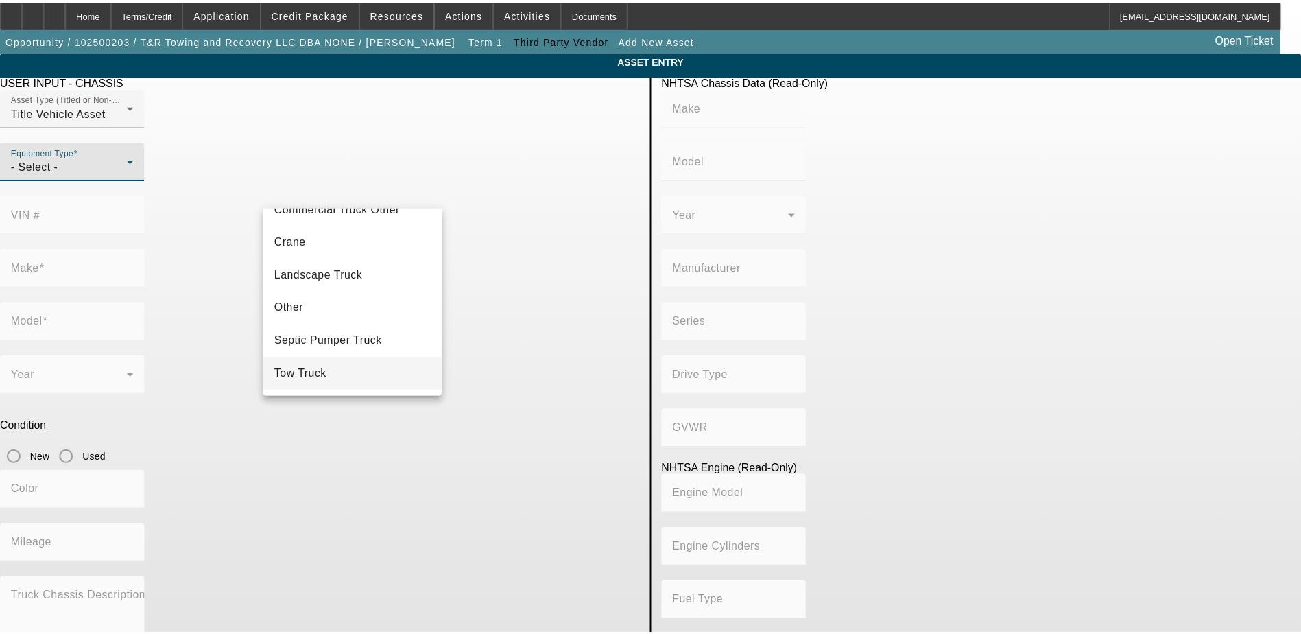
scroll to position [152, 0]
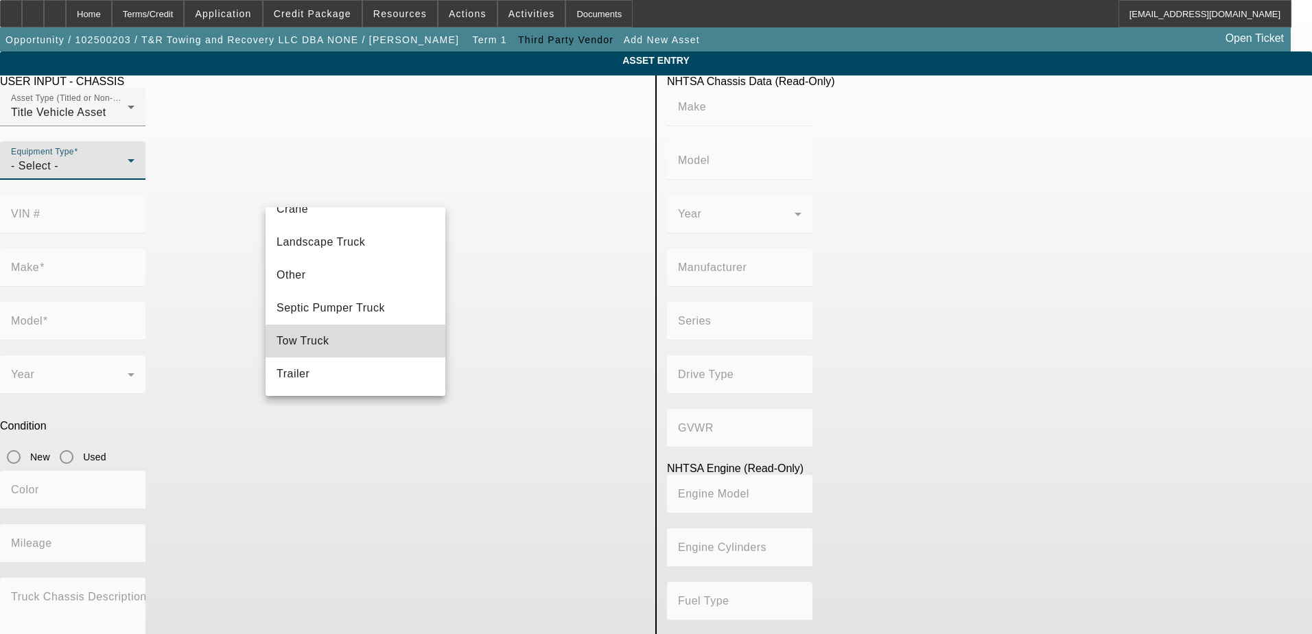
click at [361, 342] on mat-option "Tow Truck" at bounding box center [356, 341] width 180 height 33
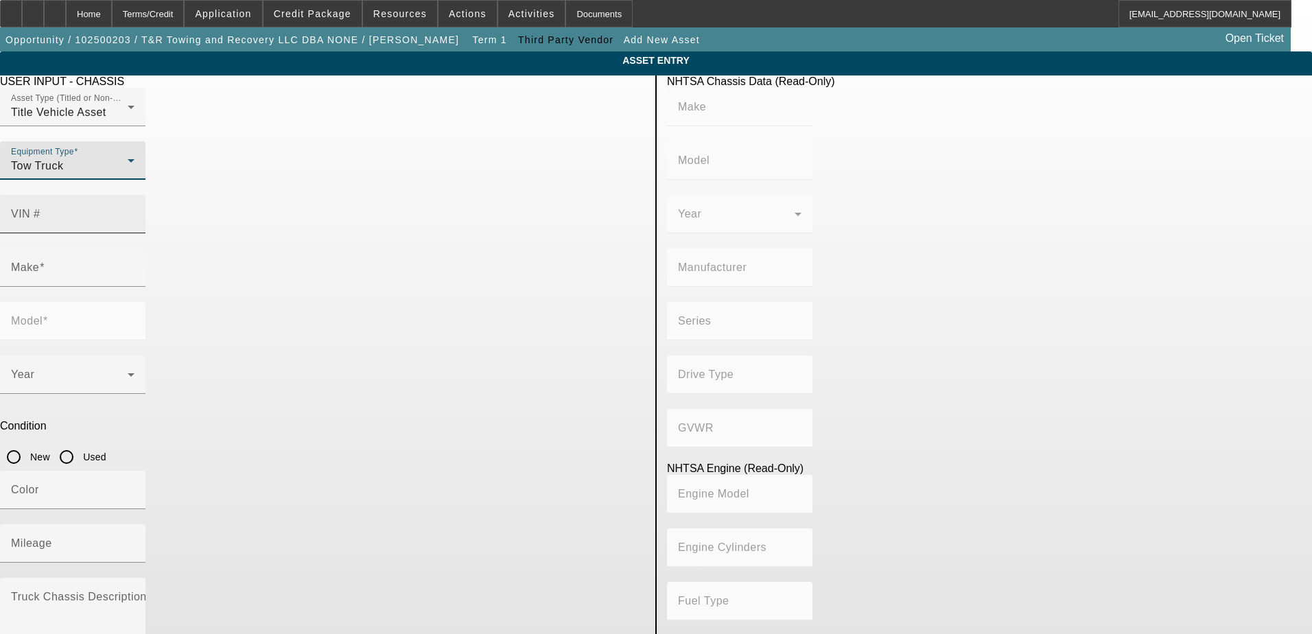
click at [134, 211] on input "VIN #" at bounding box center [72, 219] width 123 height 16
type input "3c7wrnel1pg619666"
type input "RAM"
type input "5500"
type input "CHRYSLER DE MEXICO TOLUCA"
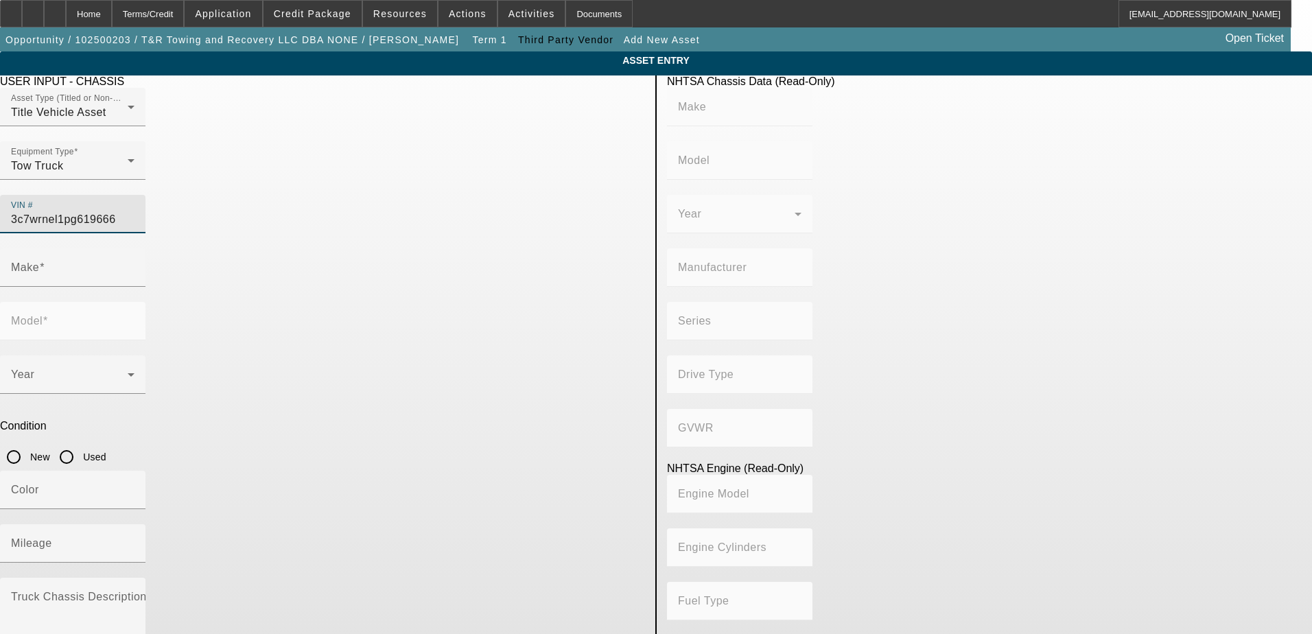
type input "DP"
type input "4WD/4-Wheel Drive/4x4"
type input "Class 5: 16,001 - 19,500 lb (7,258 - 8,845 kg)"
type input "6"
type input "Diesel"
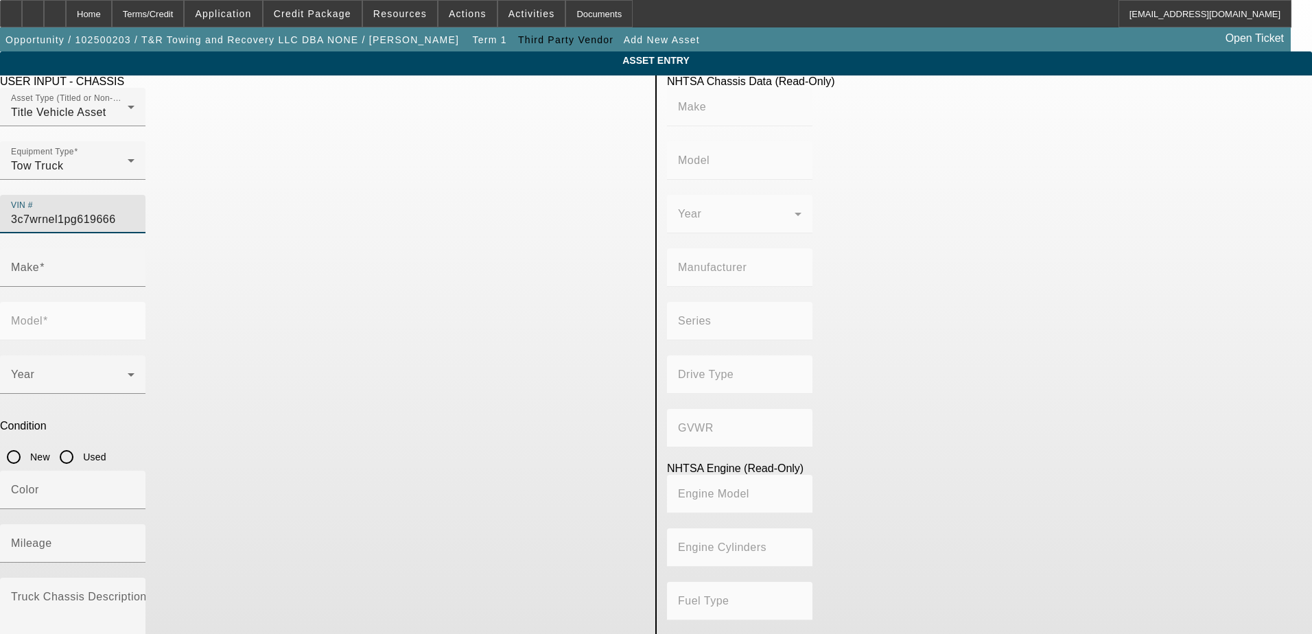
type input "408.85908543470"
type input "6.7"
type input "RAM"
type input "5500"
type input "3C7WRNEL1PG619666"
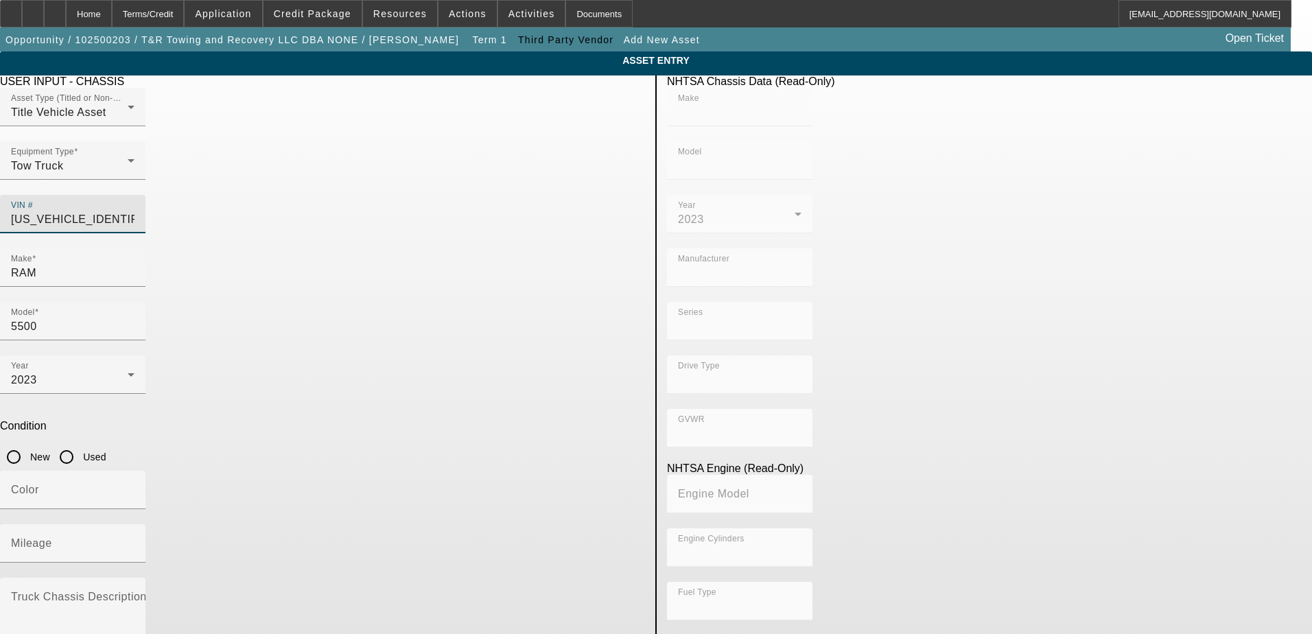
click at [80, 443] on input "Used" at bounding box center [66, 456] width 27 height 27
radio input "true"
click at [445, 471] on div "Color" at bounding box center [322, 498] width 645 height 54
type input "RAM"
type input "5500"
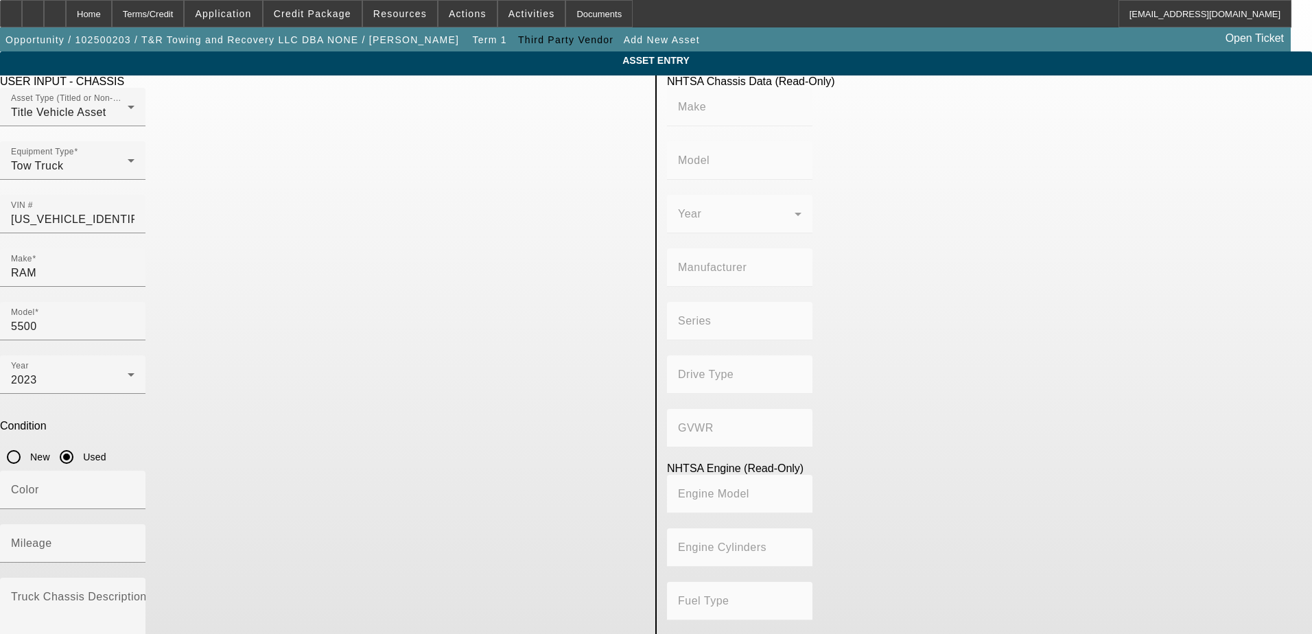
type input "CHRYSLER DE MEXICO TOLUCA"
type input "DP"
type input "4WD/4-Wheel Drive/4x4"
type input "Class 5: 16,001 - 19,500 lb (7,258 - 8,845 kg)"
type input "6"
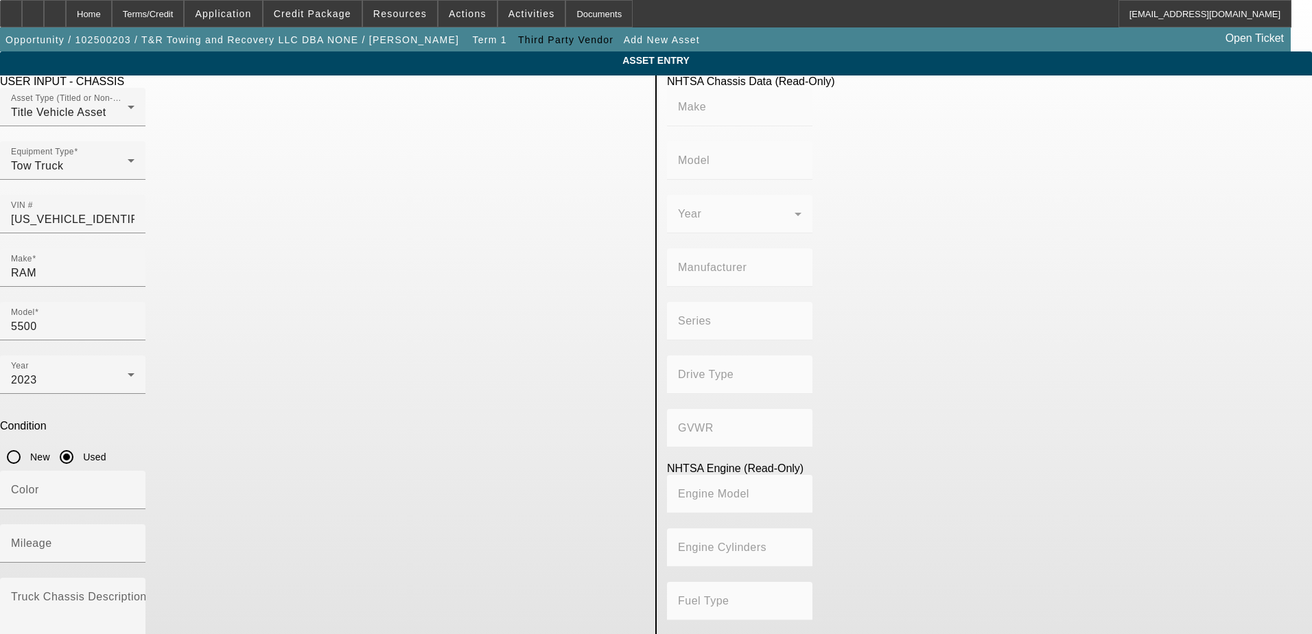
type input "Diesel"
type input "408.85908543470"
type input "6.7"
click at [134, 471] on div "Color" at bounding box center [72, 490] width 123 height 38
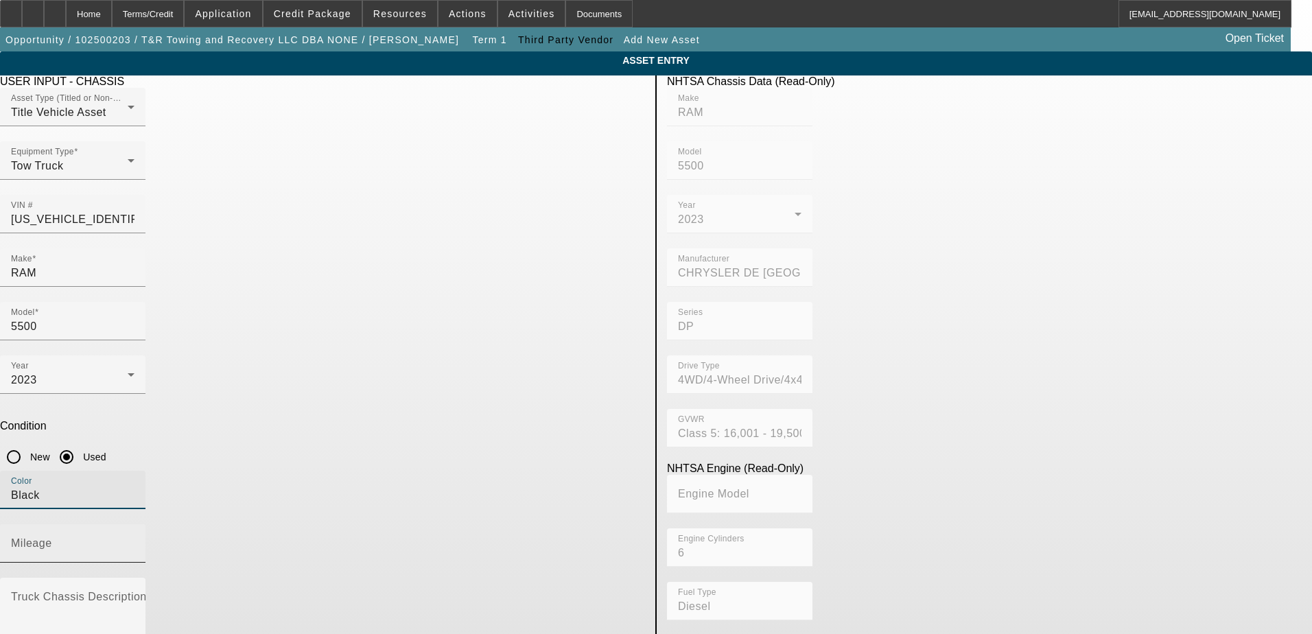
type input "Black"
click at [52, 537] on mat-label "Mileage" at bounding box center [31, 543] width 41 height 12
click at [134, 541] on input "Mileage" at bounding box center [72, 549] width 123 height 16
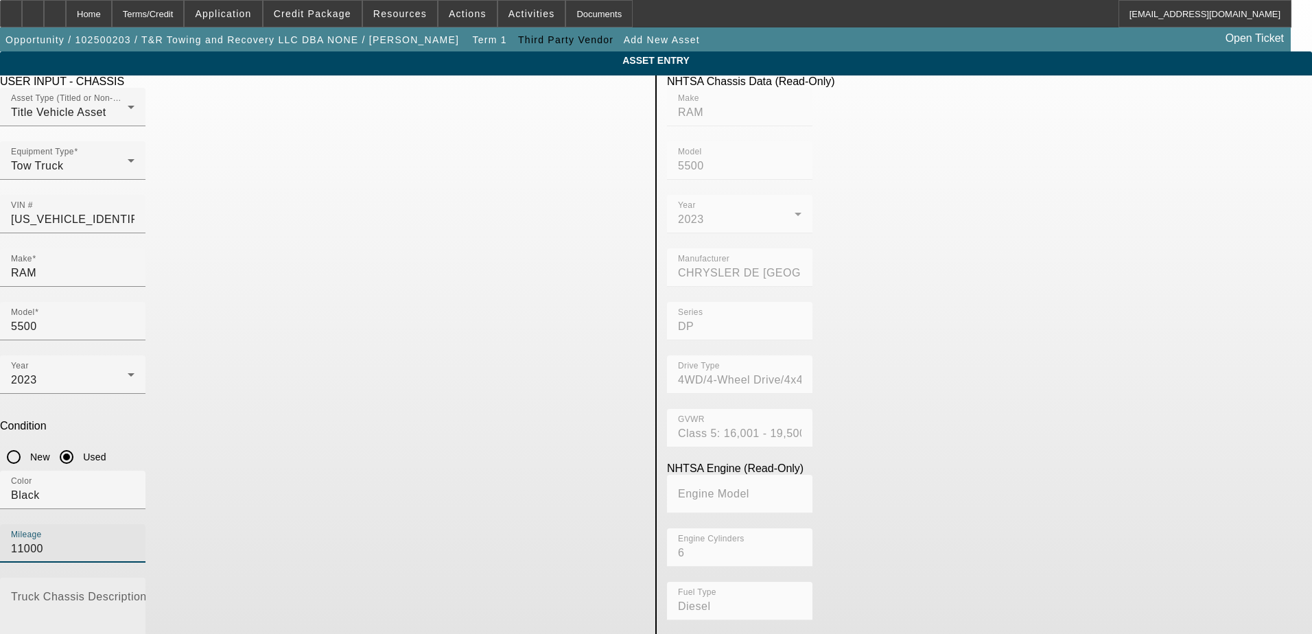
type input "11000"
click at [134, 594] on textarea "Truck Chassis Description (Describe the truck chassis only)" at bounding box center [72, 618] width 123 height 49
type textarea "Ram 5500 Laramie 4x4"
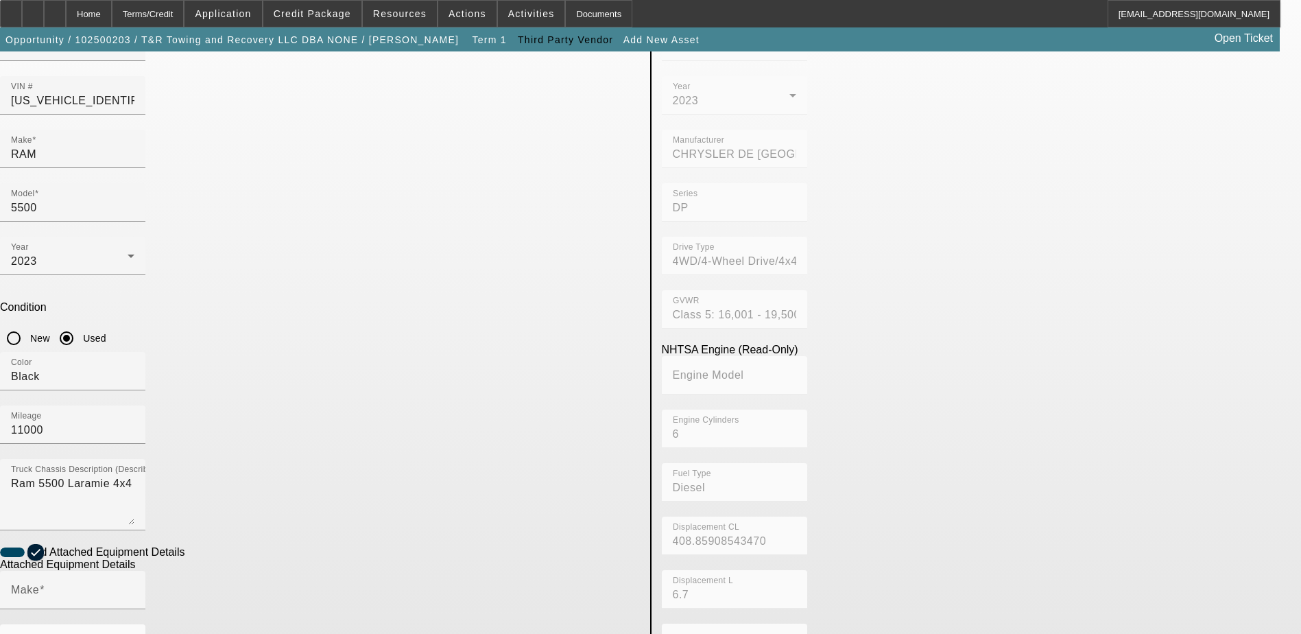
scroll to position [137, 0]
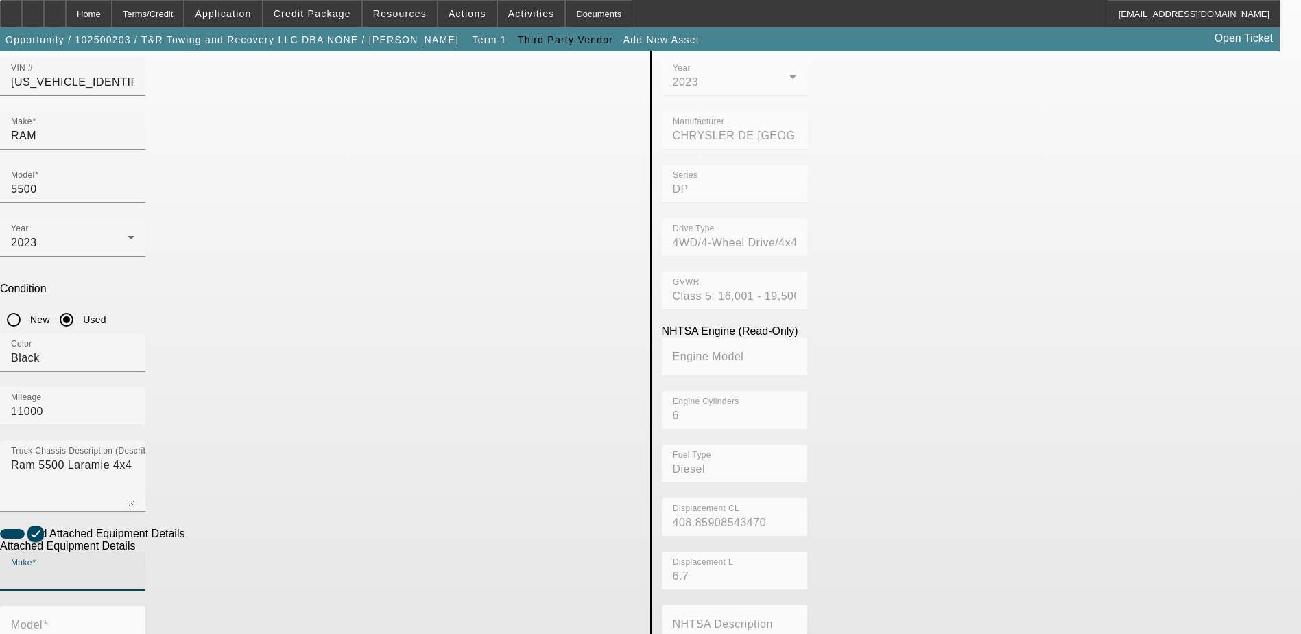
click at [134, 569] on input "Make" at bounding box center [72, 577] width 123 height 16
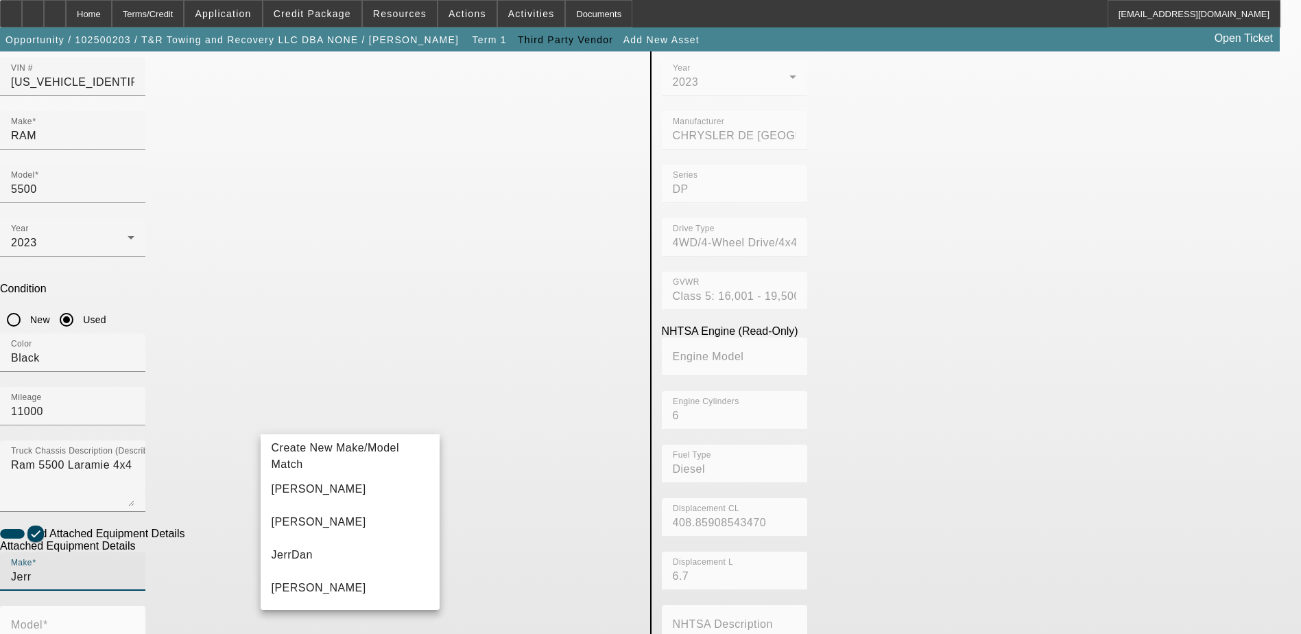
drag, startPoint x: 332, startPoint y: 490, endPoint x: 384, endPoint y: 460, distance: 59.3
click at [332, 489] on mat-option "Jerr-Dan" at bounding box center [351, 489] width 180 height 33
type input "Jerr-Dan"
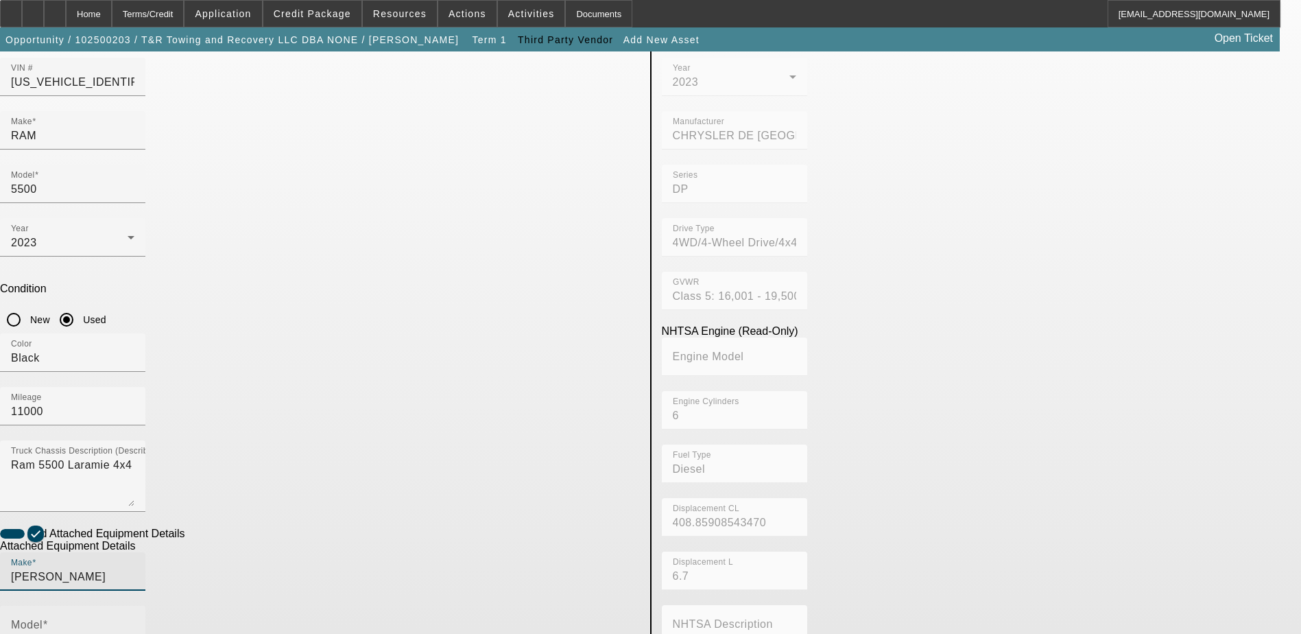
click at [134, 622] on input "Model" at bounding box center [72, 630] width 123 height 16
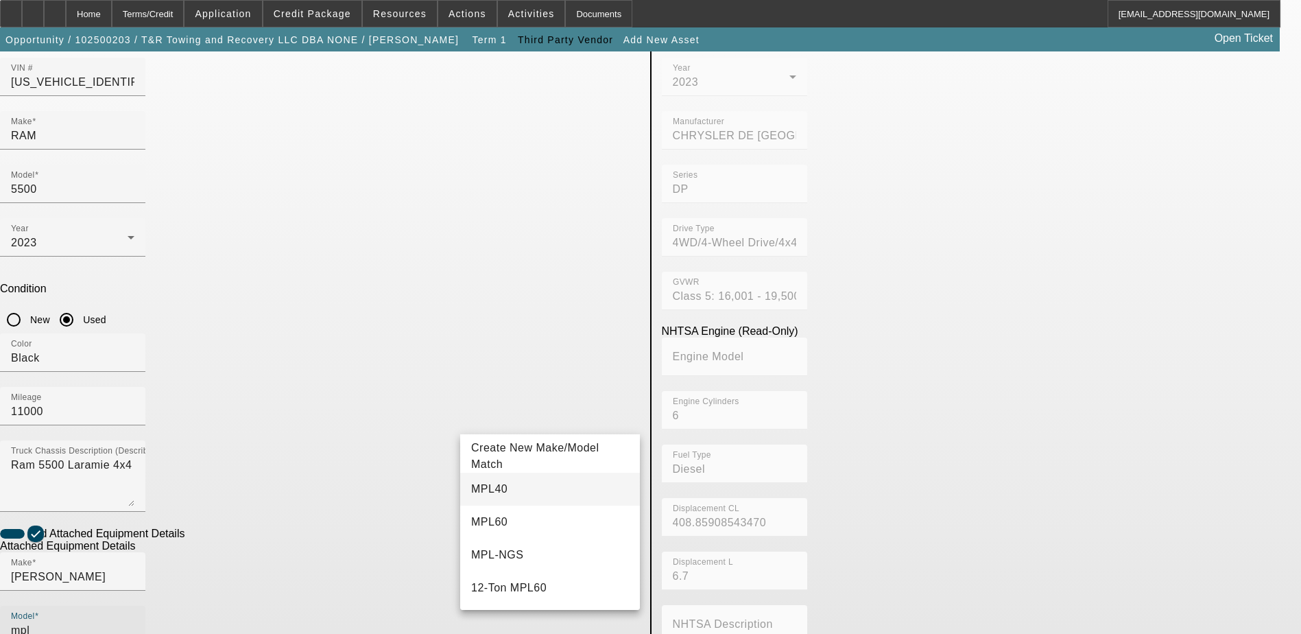
click at [542, 490] on mat-option "MPL40" at bounding box center [550, 489] width 180 height 33
type input "MPL40"
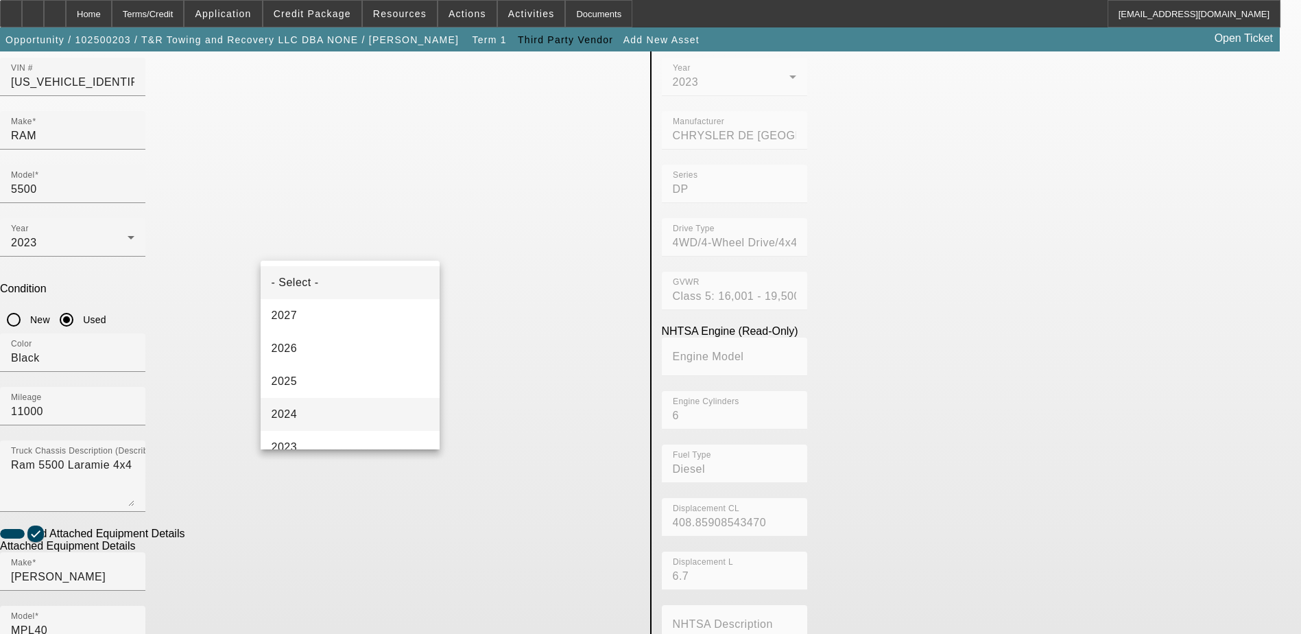
scroll to position [69, 0]
click at [326, 378] on mat-option "2023" at bounding box center [351, 378] width 180 height 33
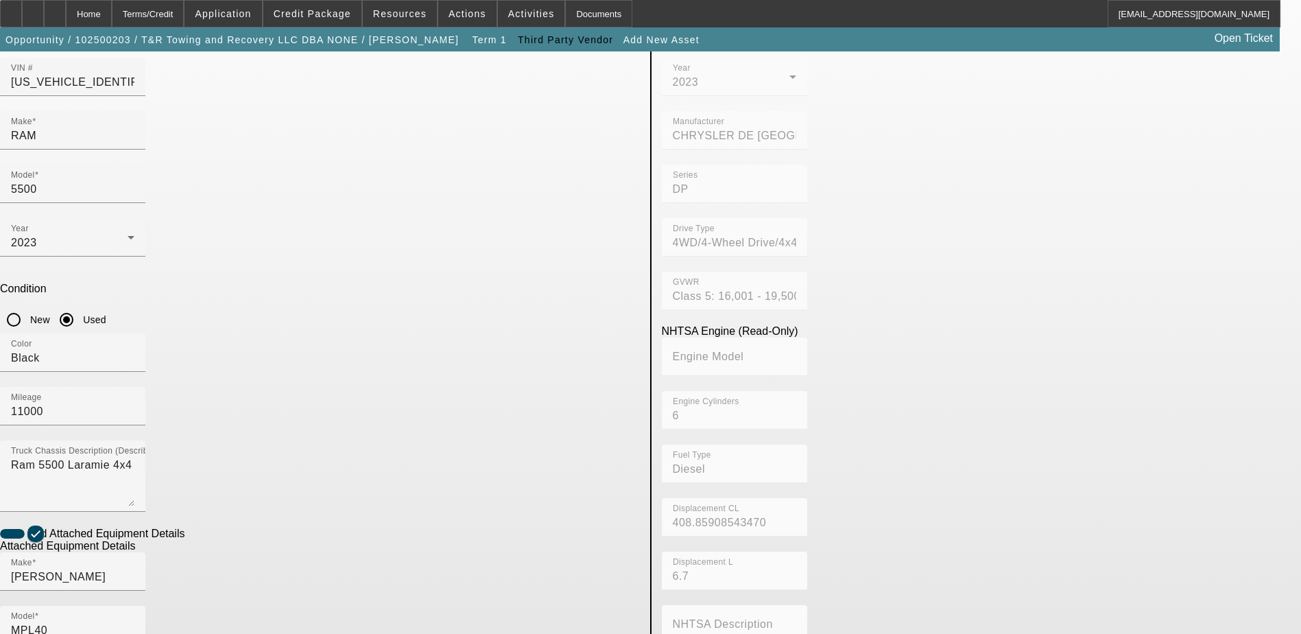
radio input "true"
checkbox input "true"
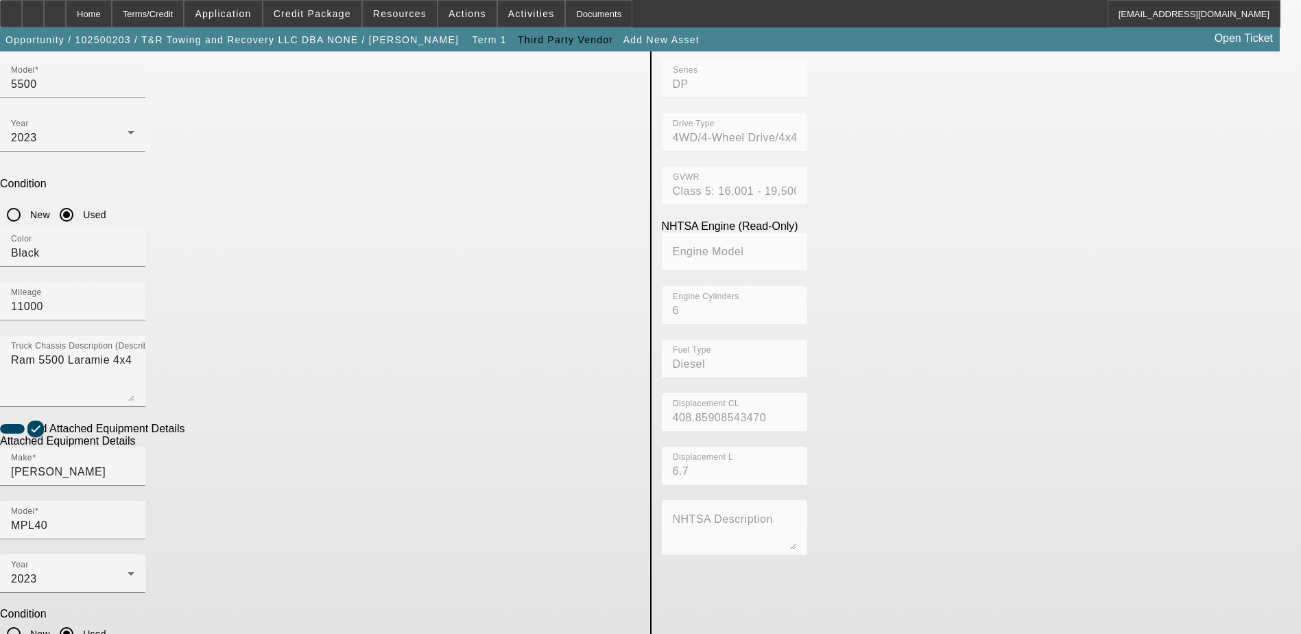
scroll to position [250, 0]
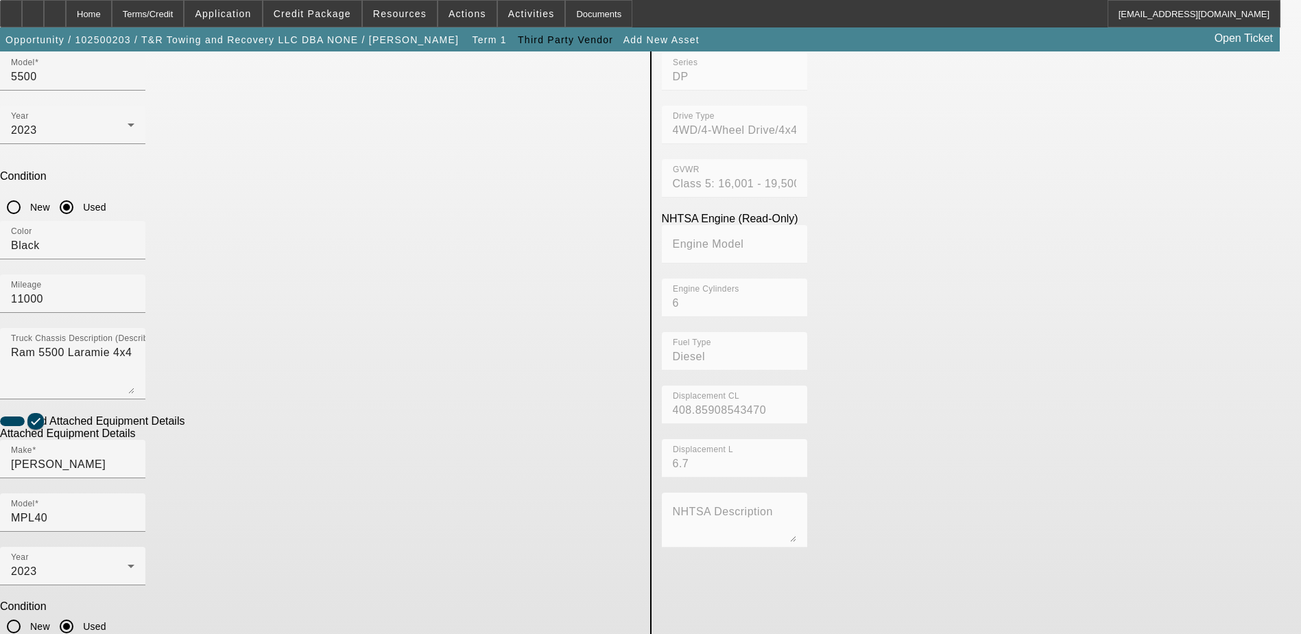
type textarea "Jerrdan MPL40 Twin Line Wrecker"
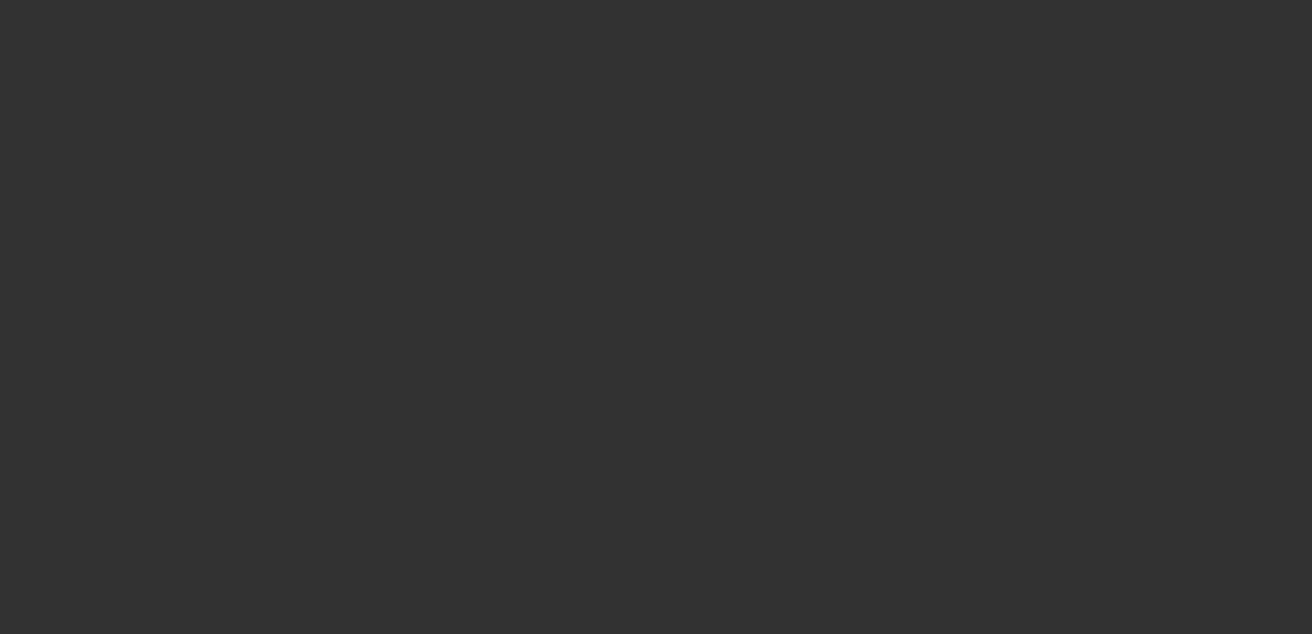
type input "$122,500.00"
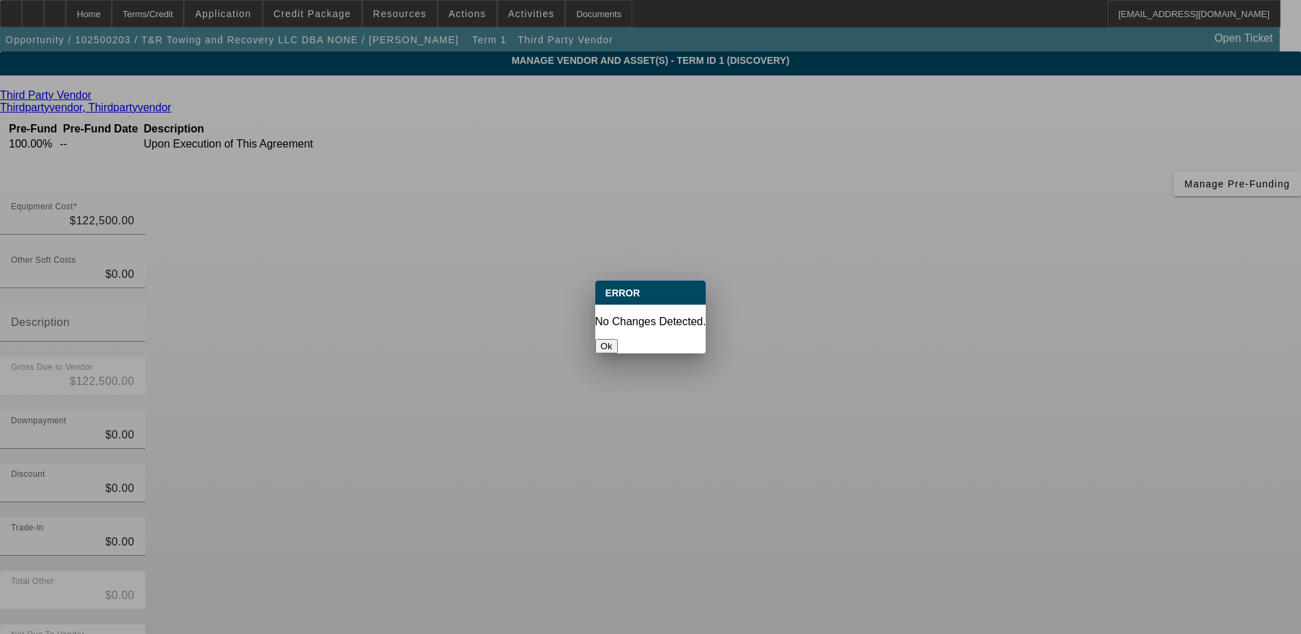
click at [618, 339] on button "Ok" at bounding box center [606, 346] width 23 height 14
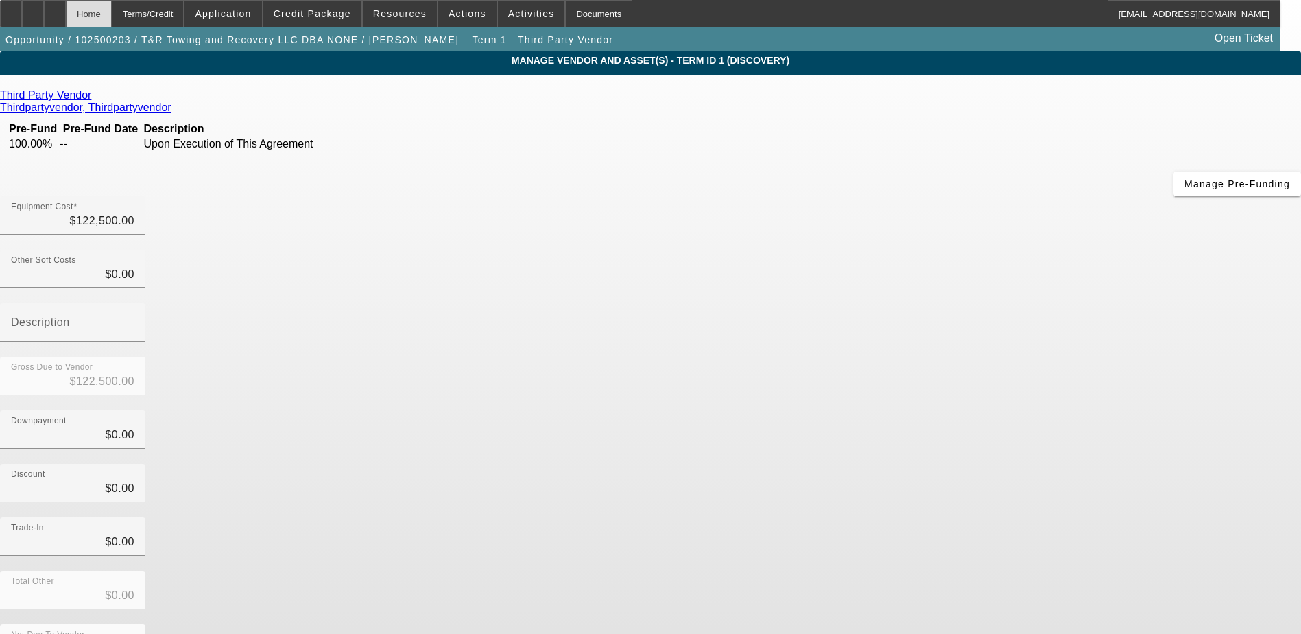
click at [112, 16] on div "Home" at bounding box center [89, 13] width 46 height 27
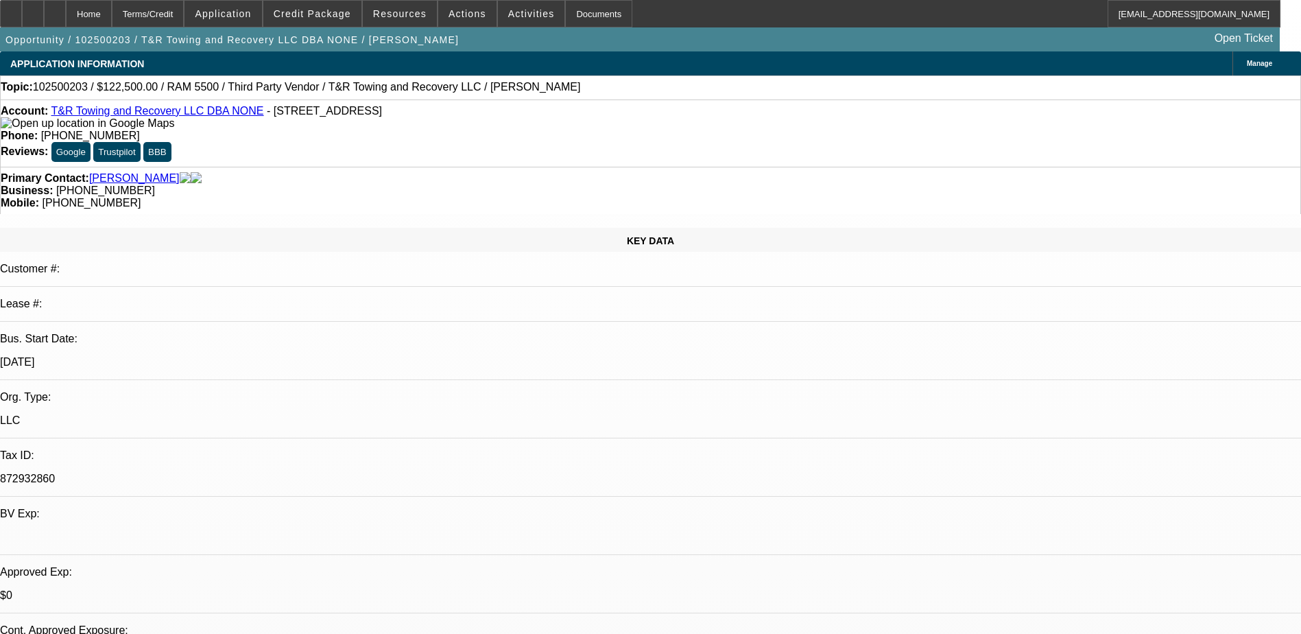
select select "0"
select select "2"
select select "0.1"
select select "4"
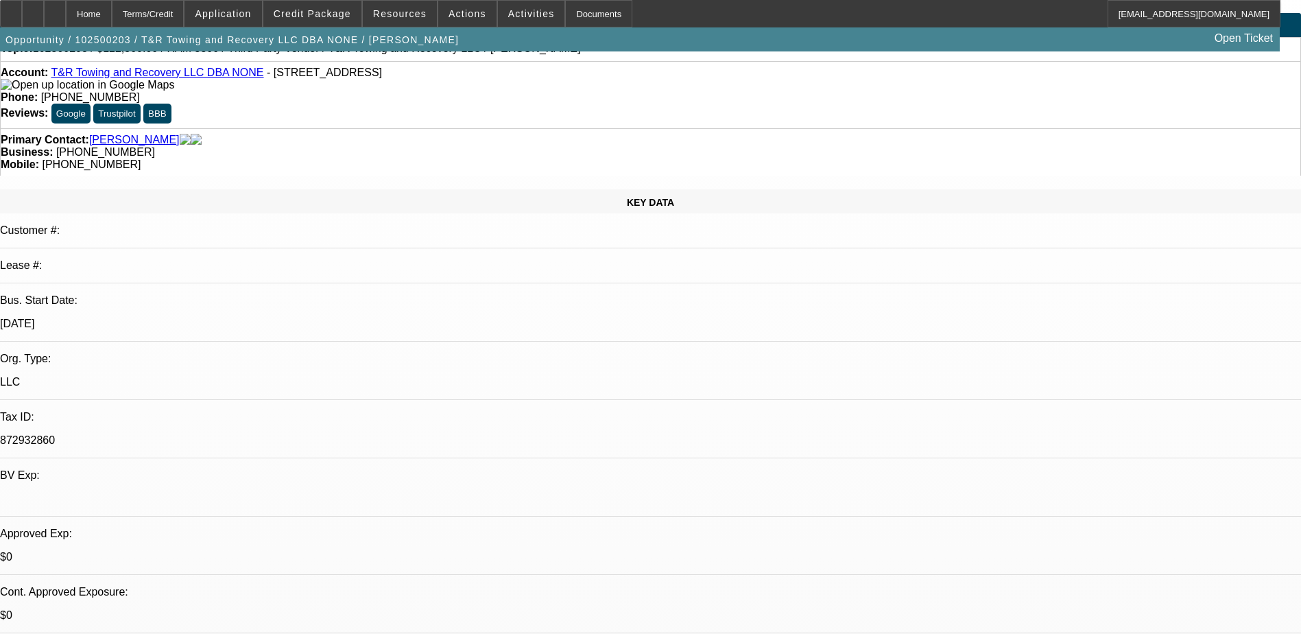
scroll to position [69, 0]
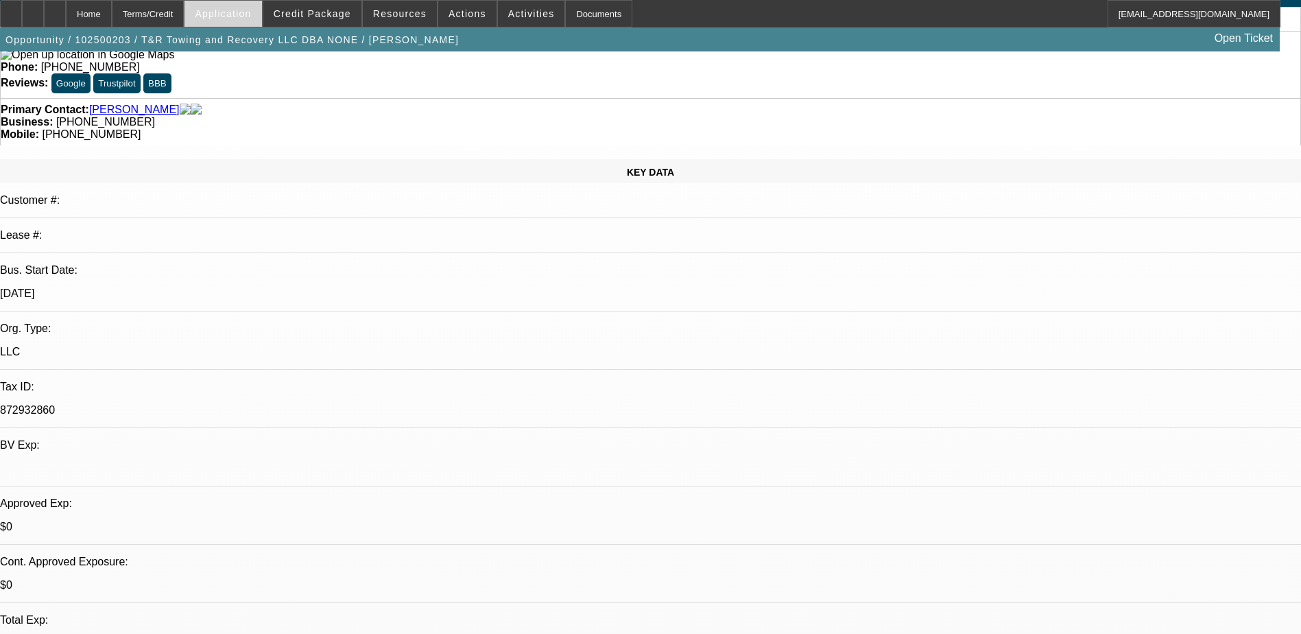
click at [251, 8] on span "Application" at bounding box center [223, 13] width 56 height 11
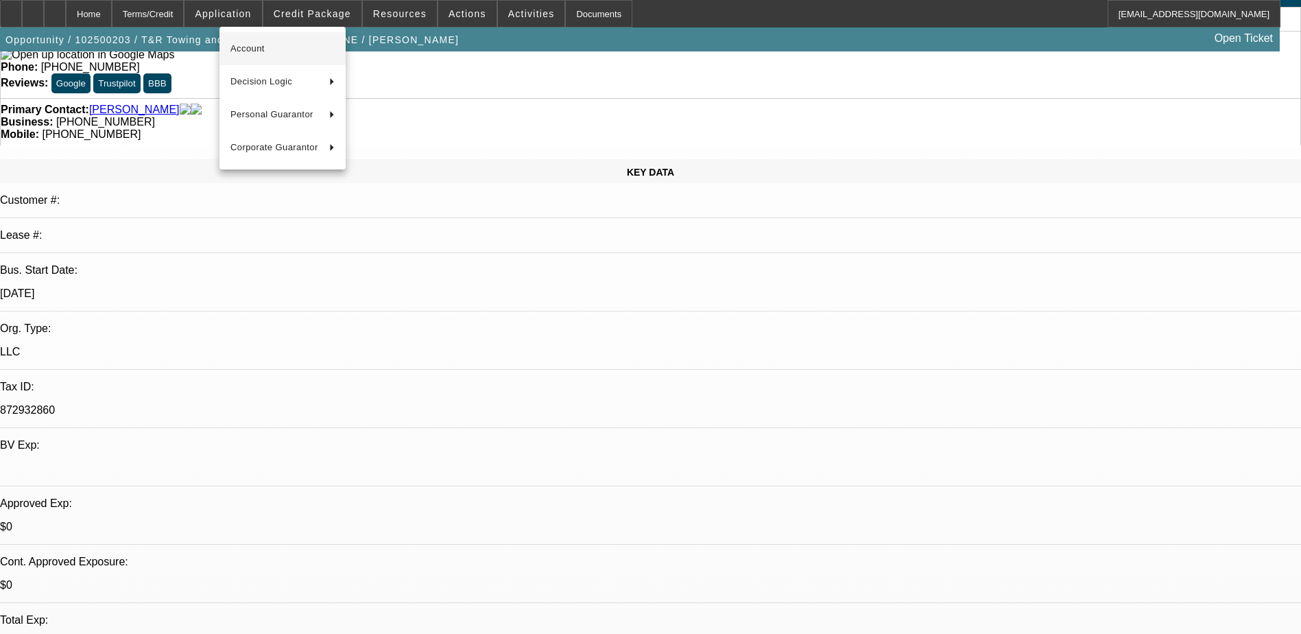
click at [281, 43] on span "Account" at bounding box center [283, 48] width 104 height 16
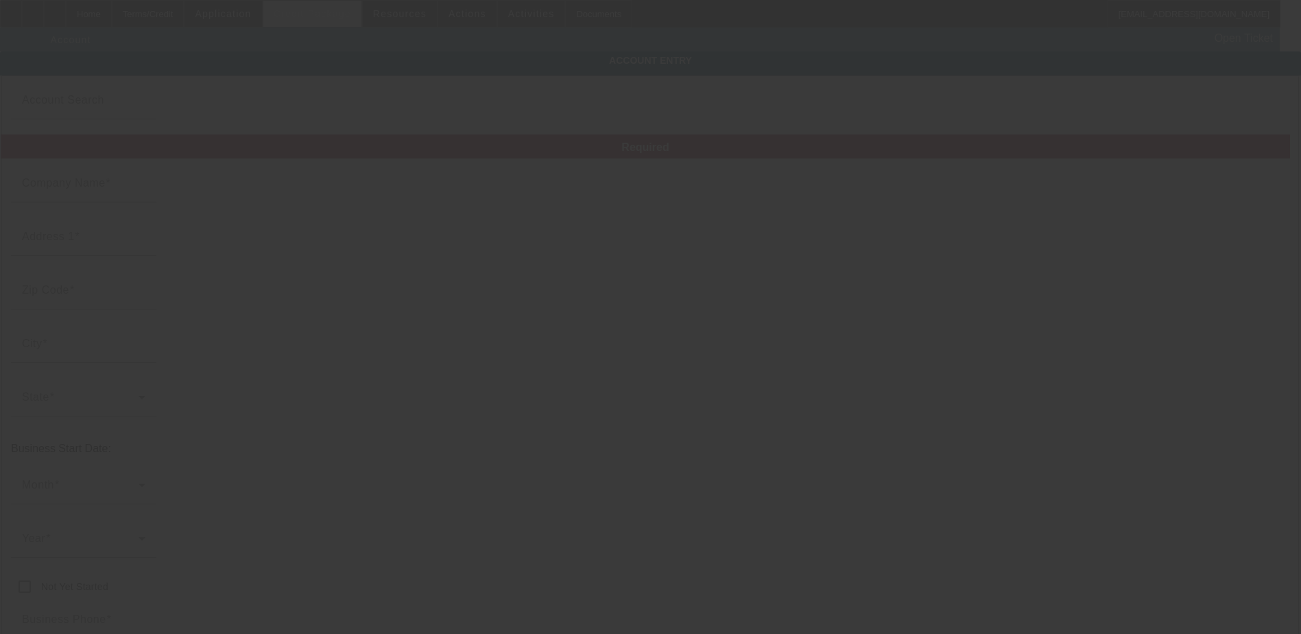
type input "T&R Towing and Recovery LLC"
type input "5217 Benefit Ave"
type input "44004"
type input "Ashtabula"
type input "(440) 858-3314"
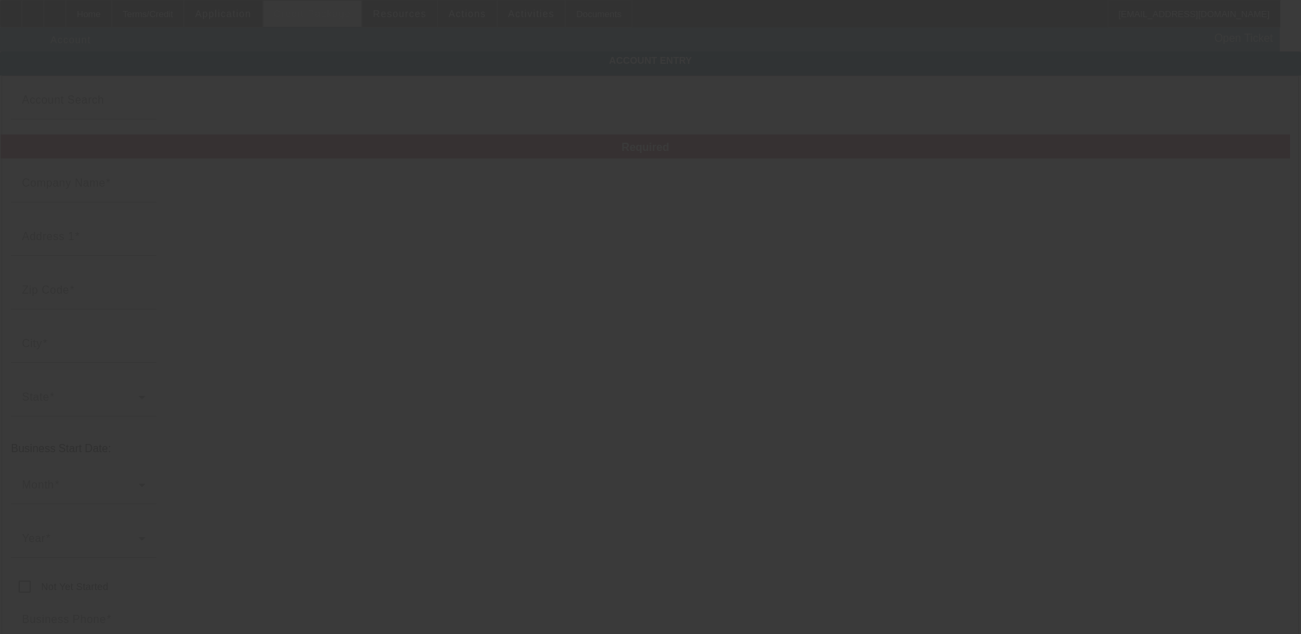
type input "NONE"
type input "rrdean_44032@yahoo.com"
type input "872932860"
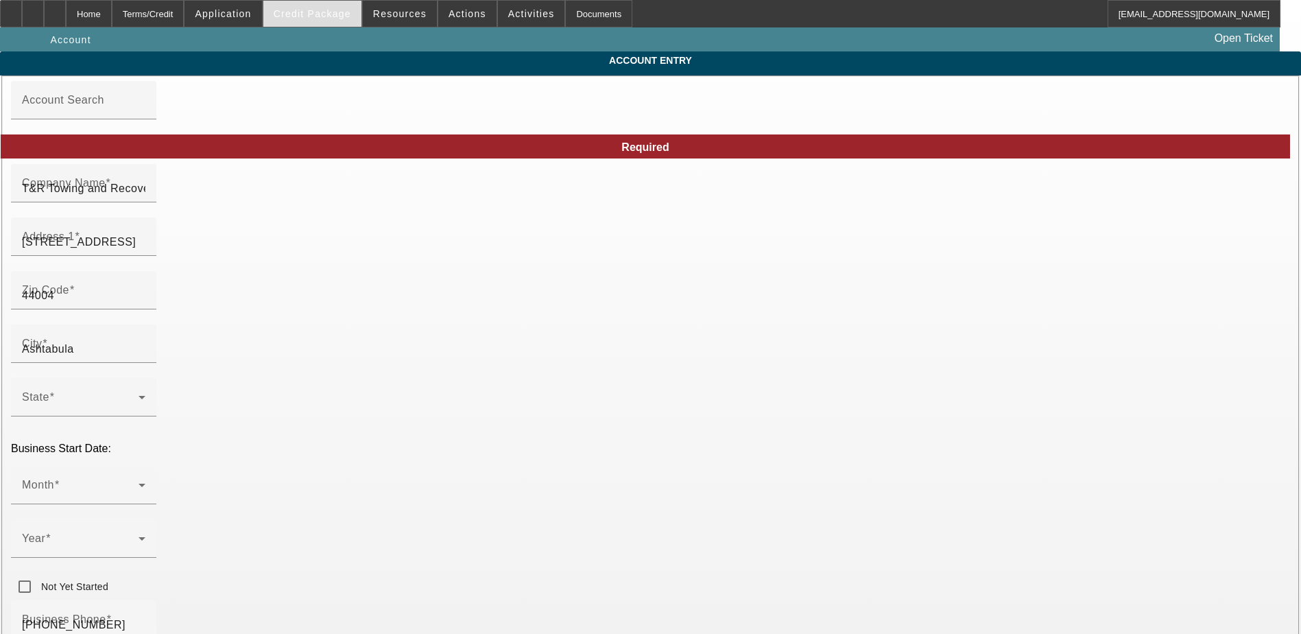
type input "10/8/2025"
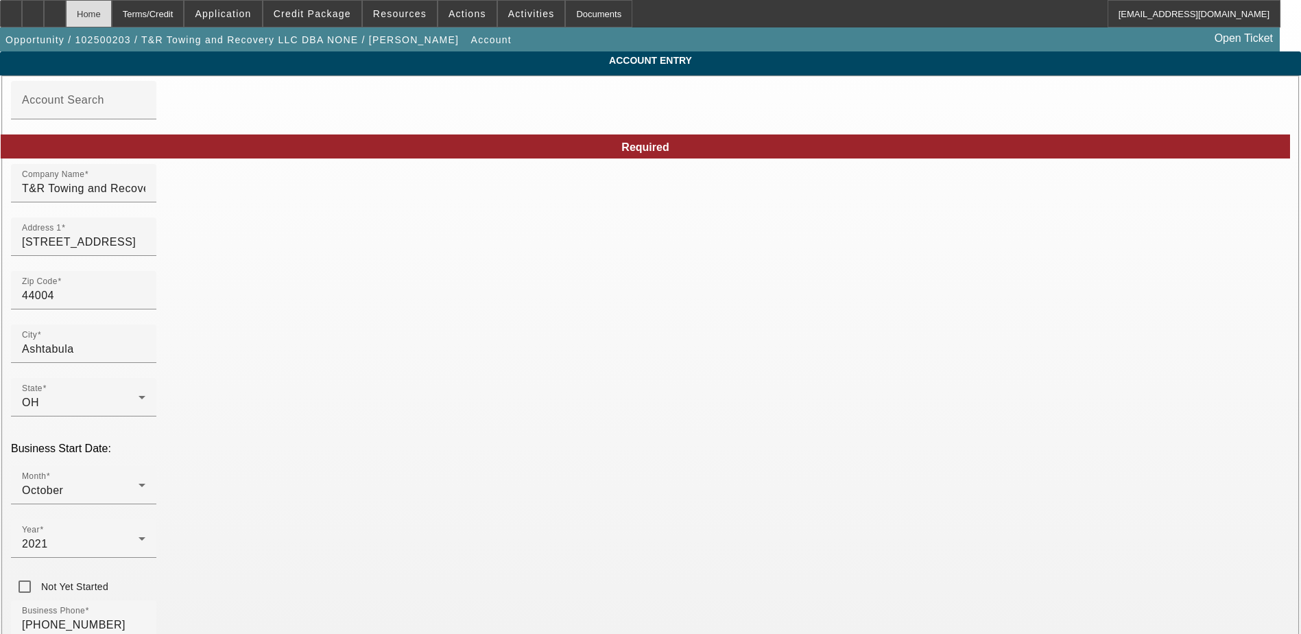
click at [112, 14] on div "Home" at bounding box center [89, 13] width 46 height 27
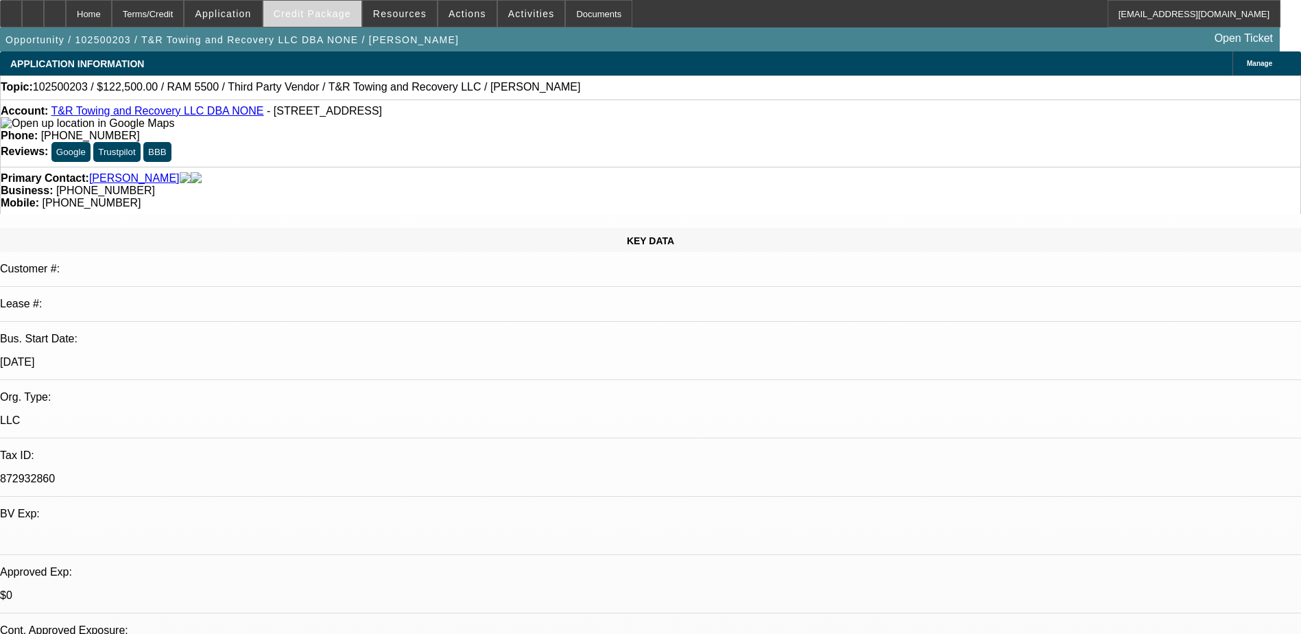
select select "0"
select select "2"
select select "0.1"
select select "4"
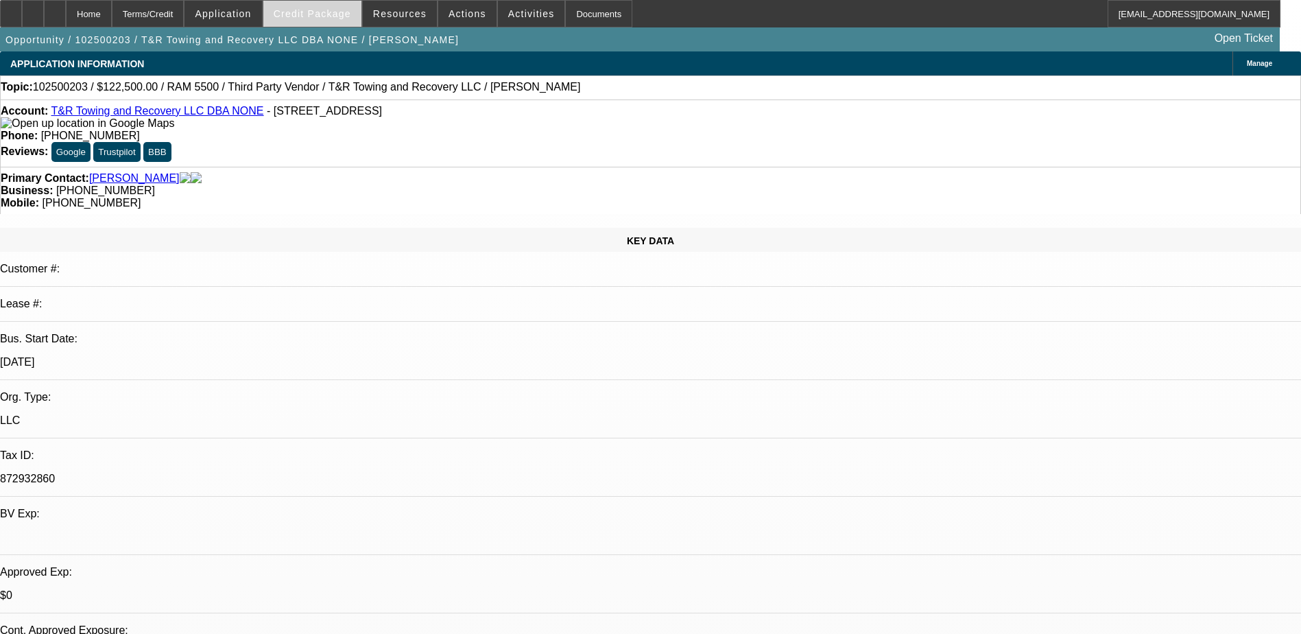
click at [331, 12] on span "Credit Package" at bounding box center [313, 13] width 78 height 11
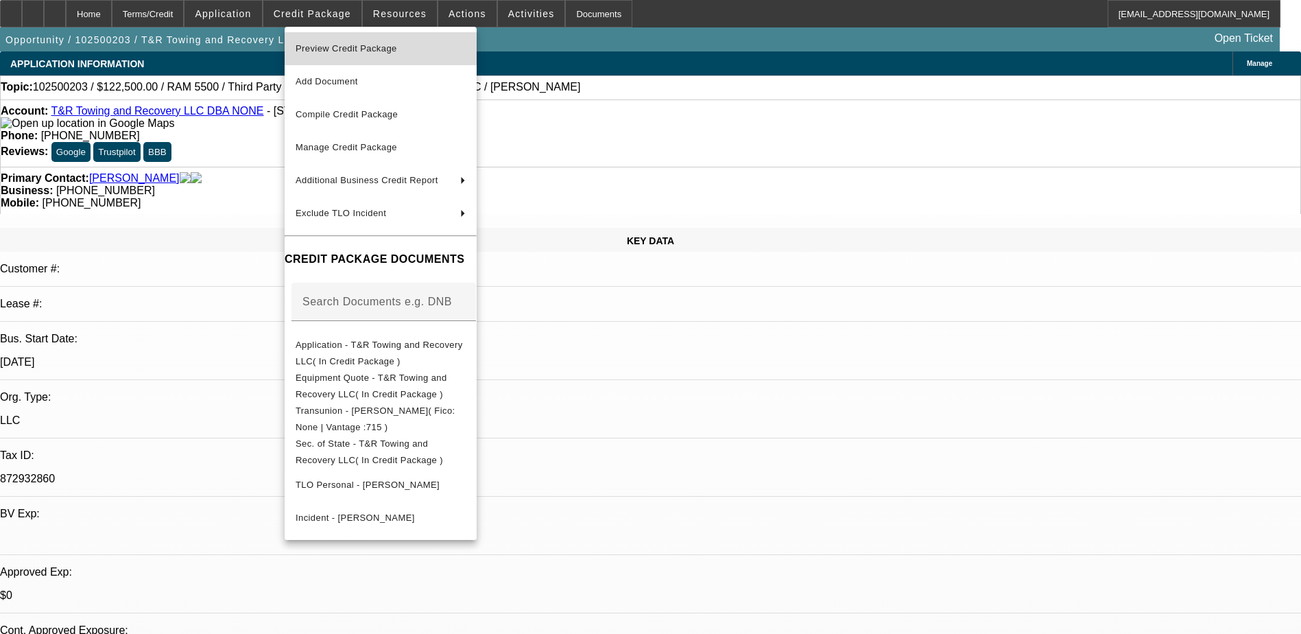
click at [410, 53] on span "Preview Credit Package" at bounding box center [381, 48] width 170 height 16
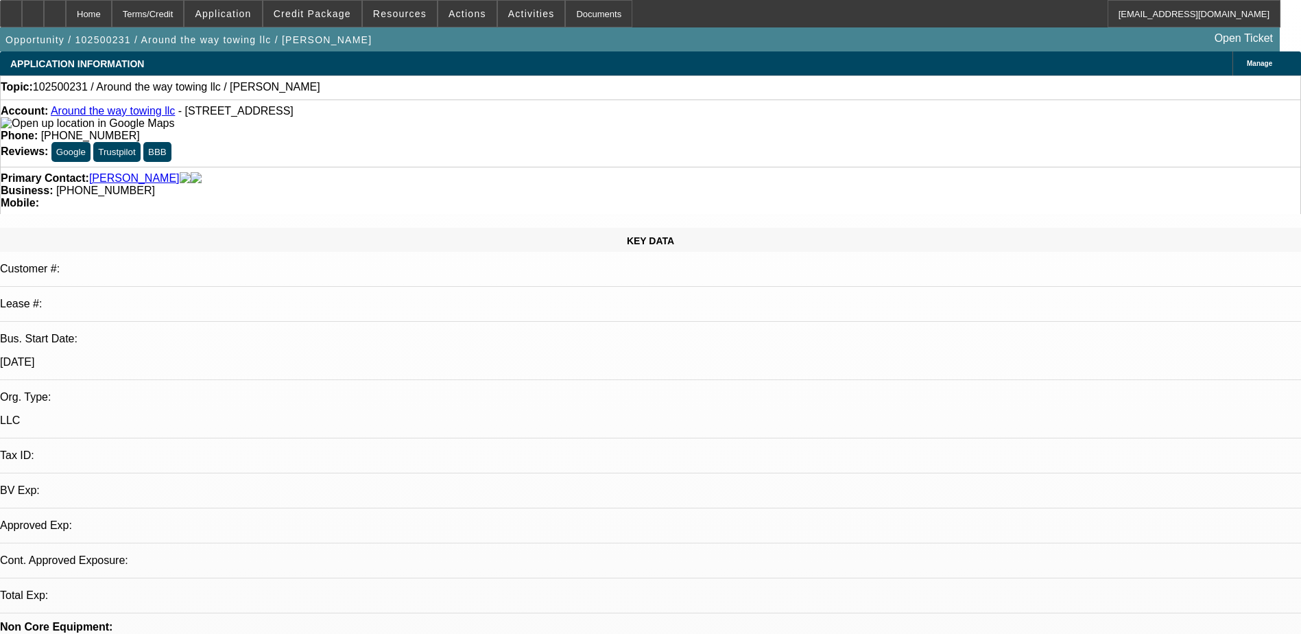
select select "0"
select select "2"
select select "0.1"
select select "1"
select select "2"
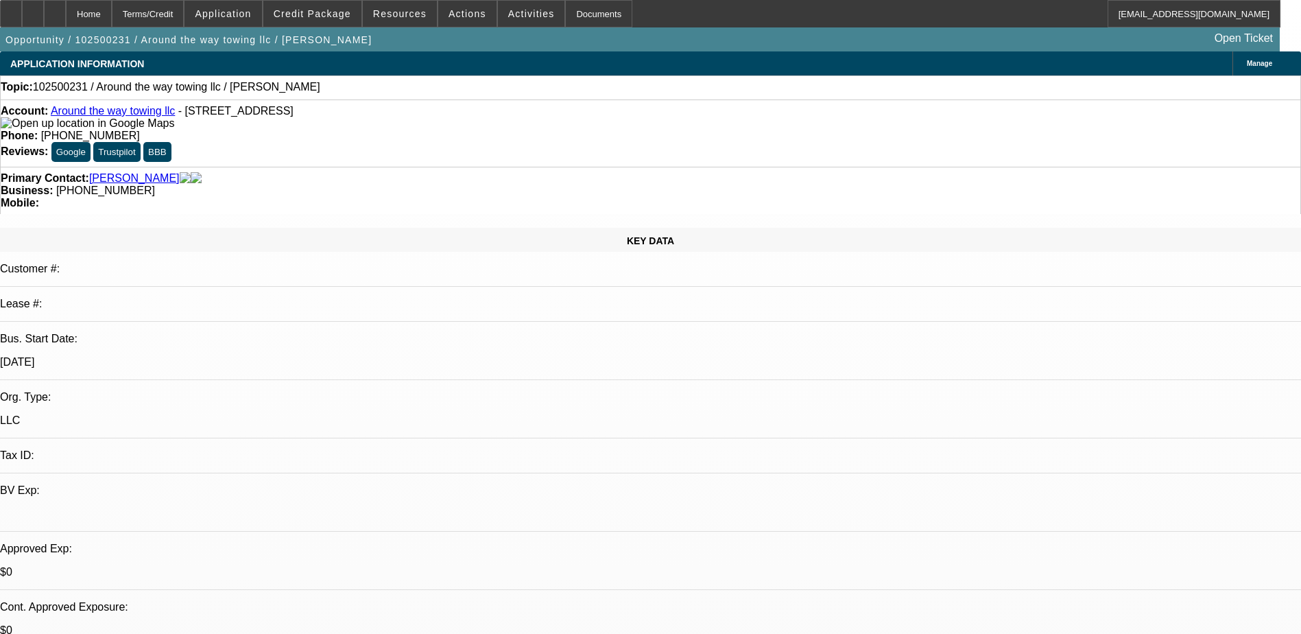
select select "4"
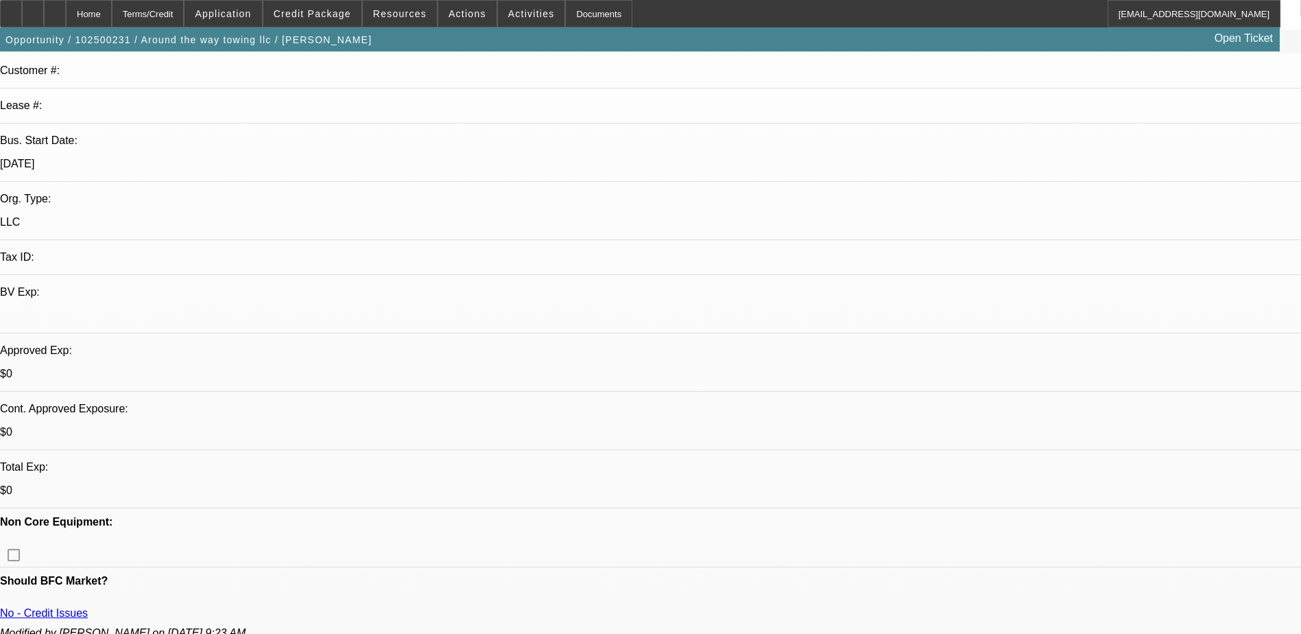
scroll to position [206, 0]
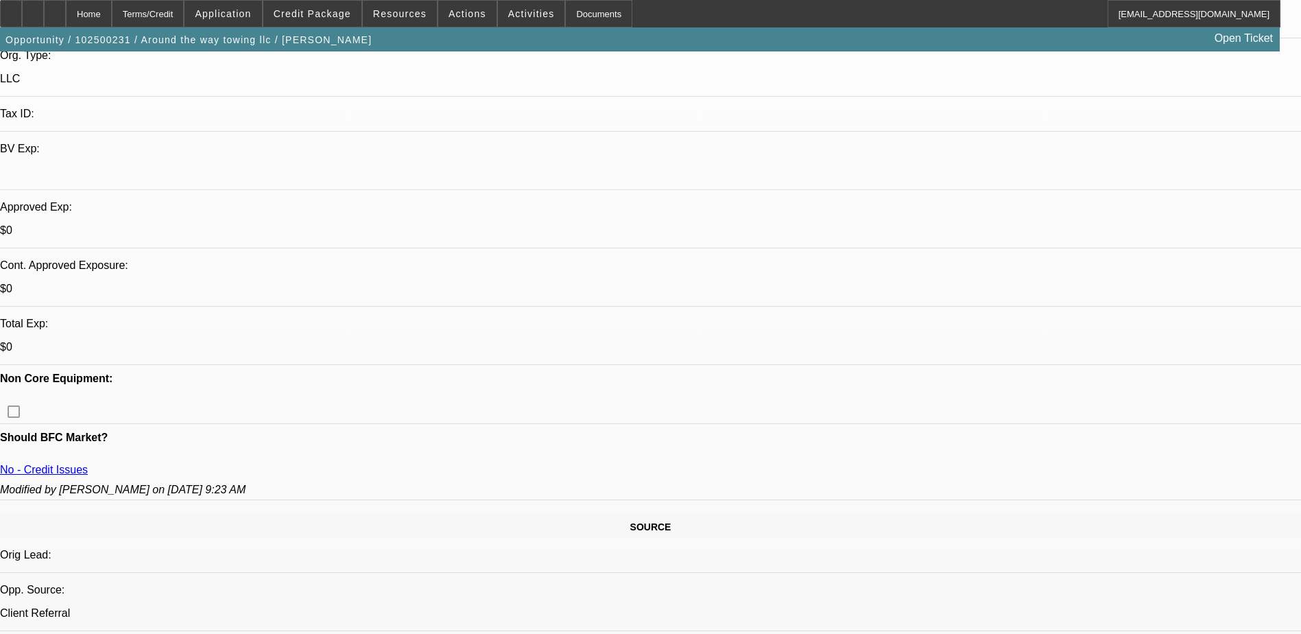
scroll to position [617, 0]
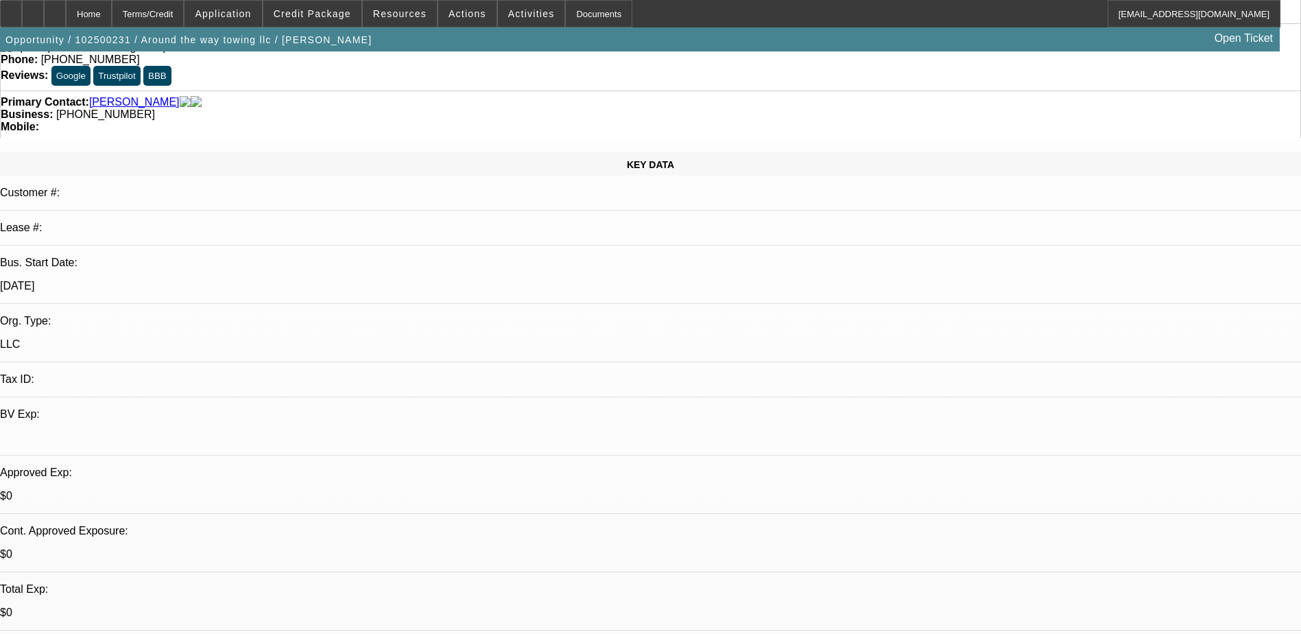
scroll to position [0, 0]
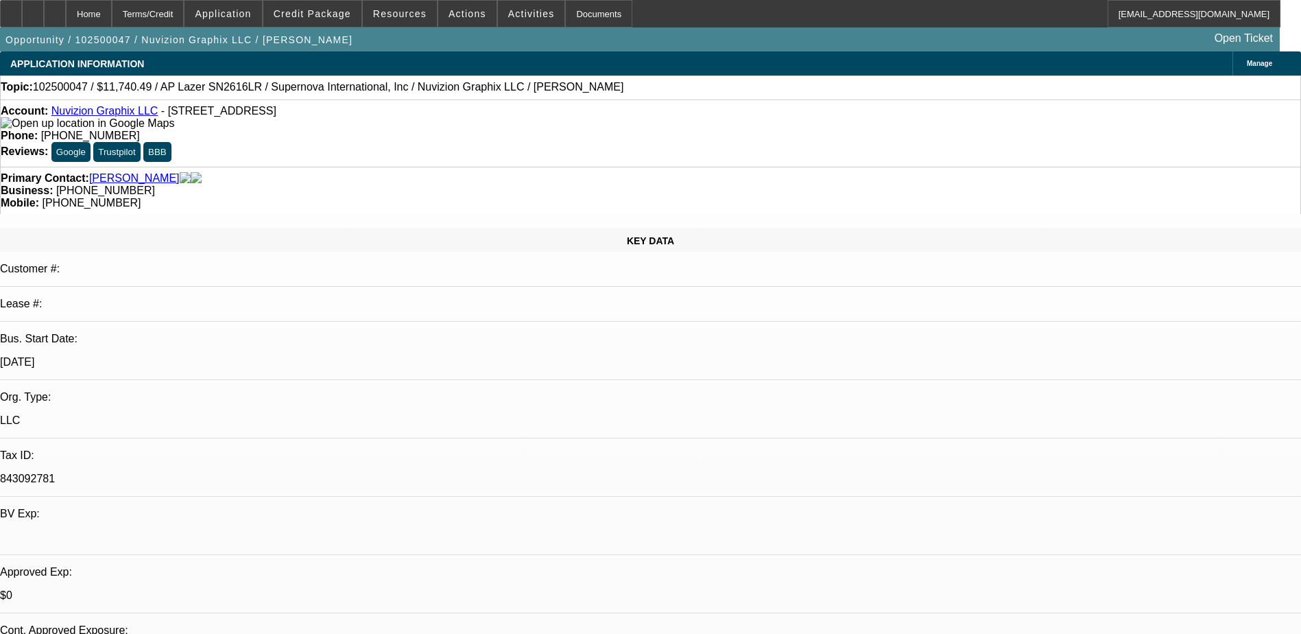
select select "0"
select select "0.1"
select select "0"
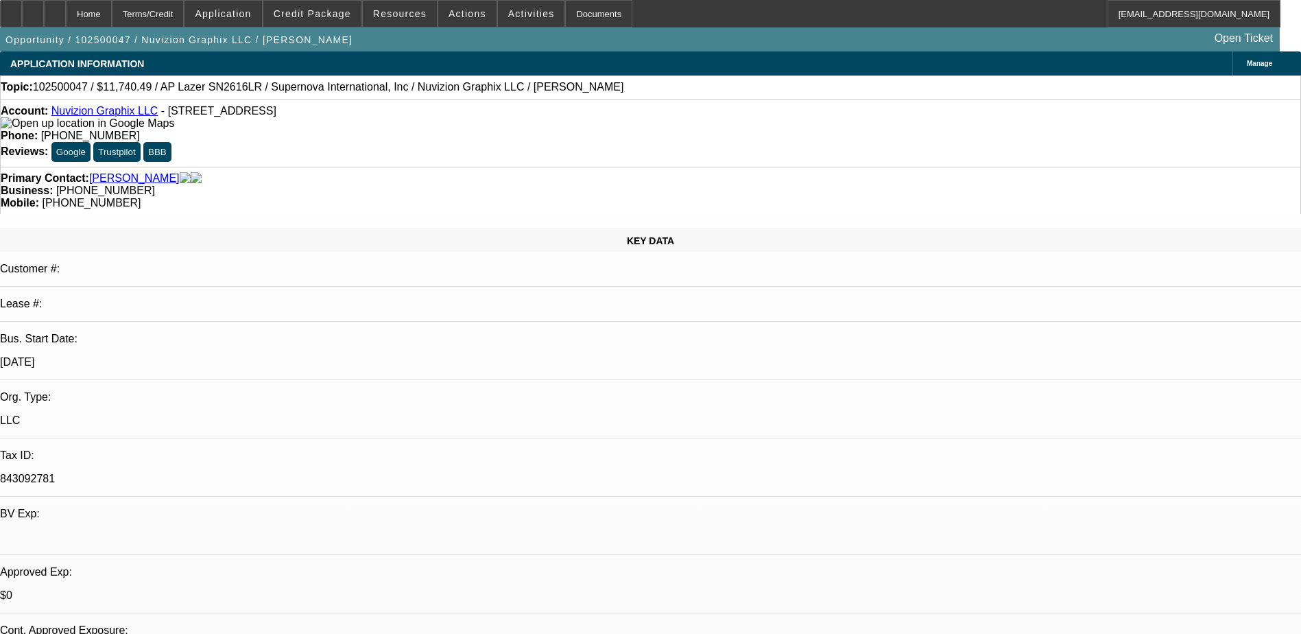
select select "0.1"
select select "0"
select select "0.1"
select select "0"
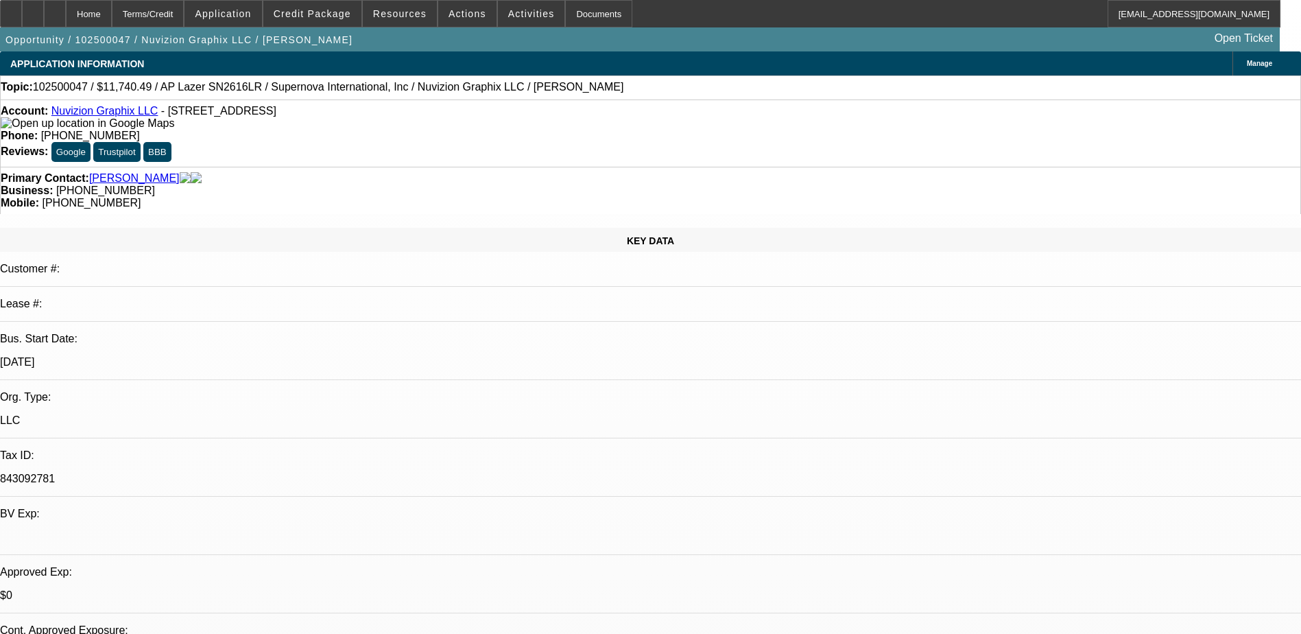
select select "0"
select select "1"
select select "5"
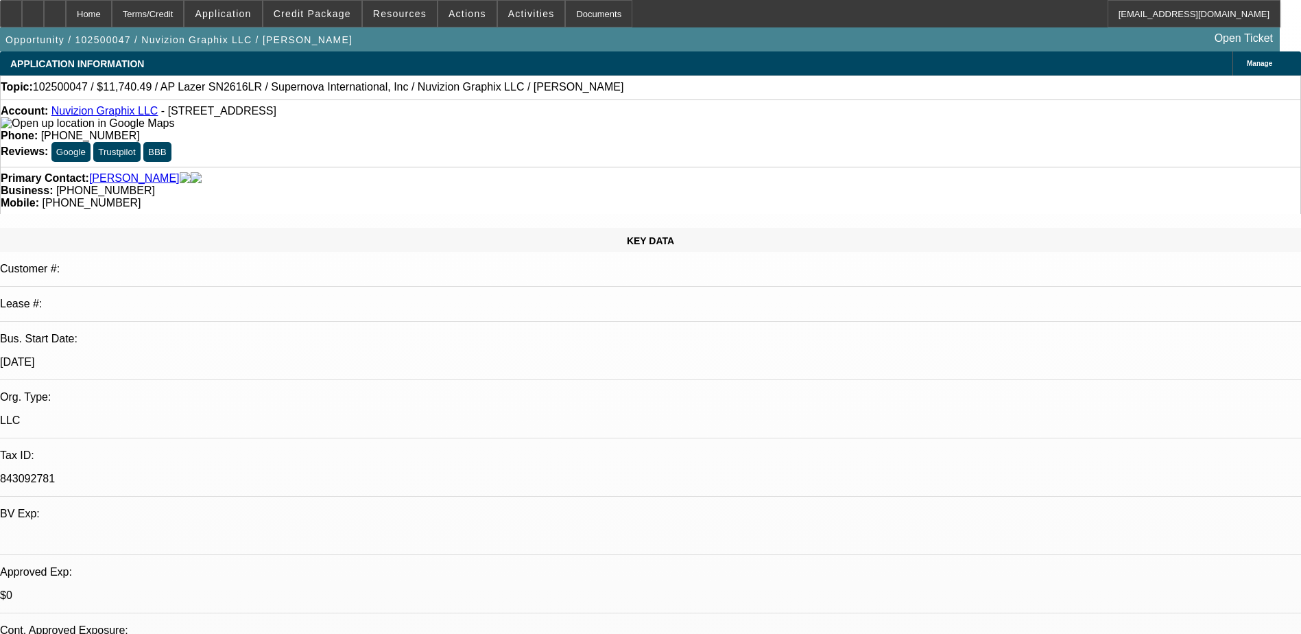
select select "1"
select select "5"
select select "1"
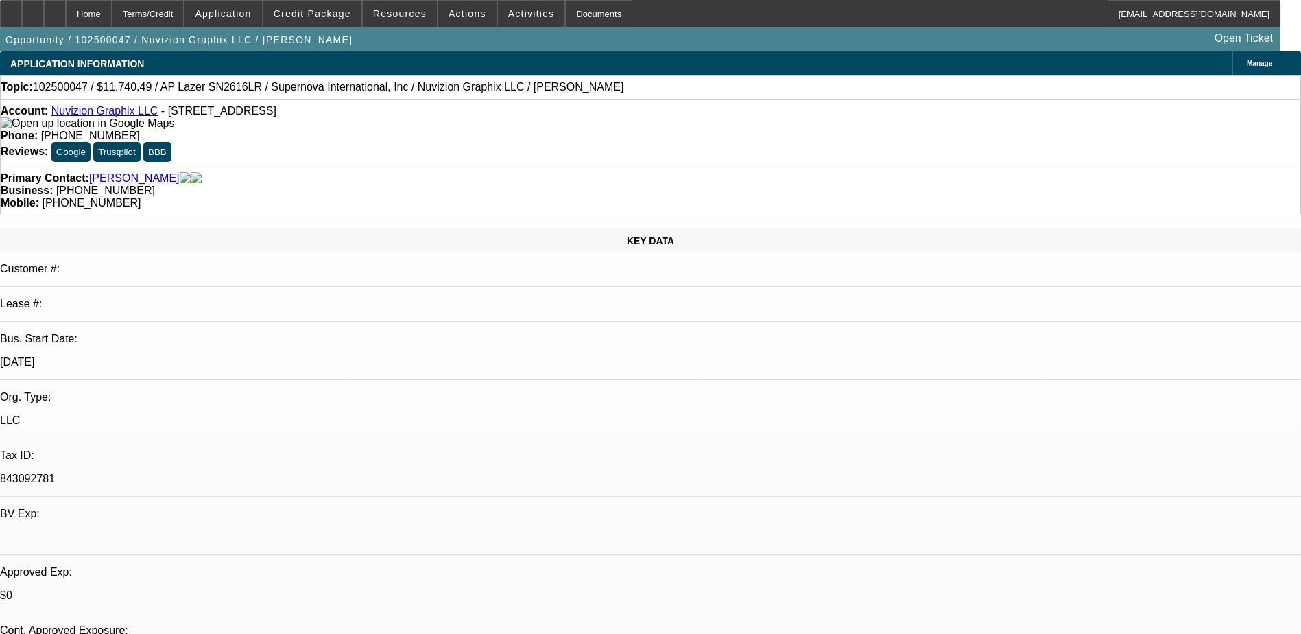
select select "6"
select select "1"
select select "6"
click at [15, 10] on div at bounding box center [11, 13] width 22 height 27
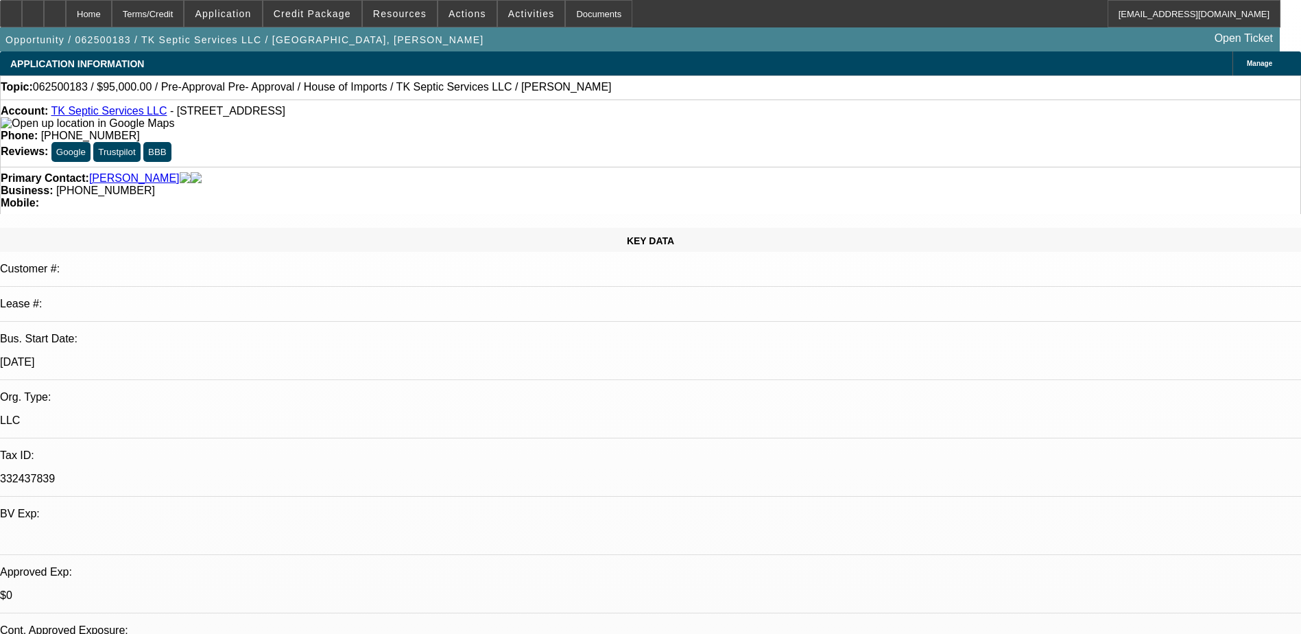
select select "0"
select select "2"
select select "0"
select select "2"
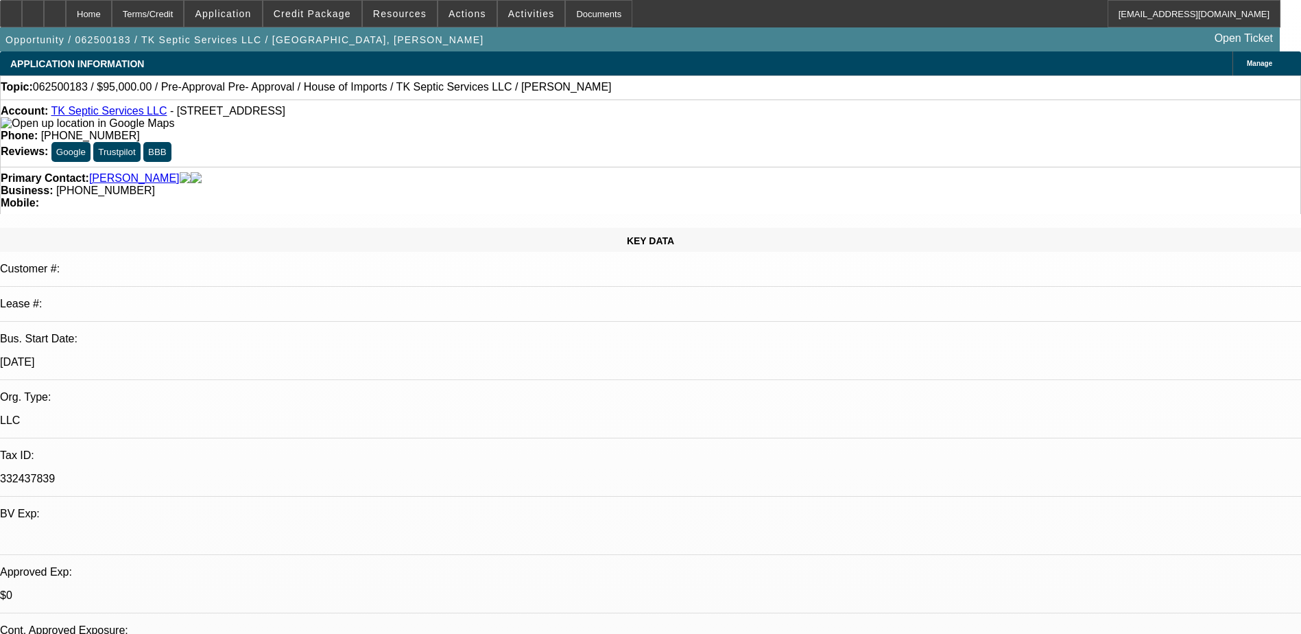
select select "0"
select select "2"
select select "0"
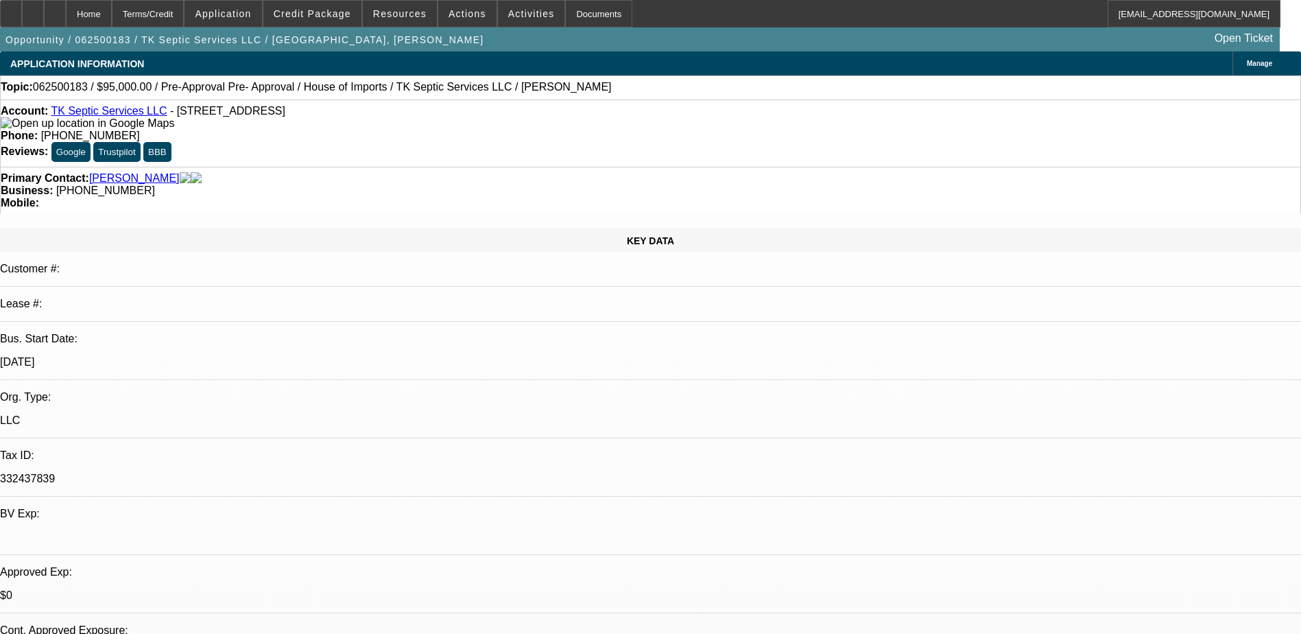
select select "2"
select select "0"
select select "1"
select select "2"
select select "6"
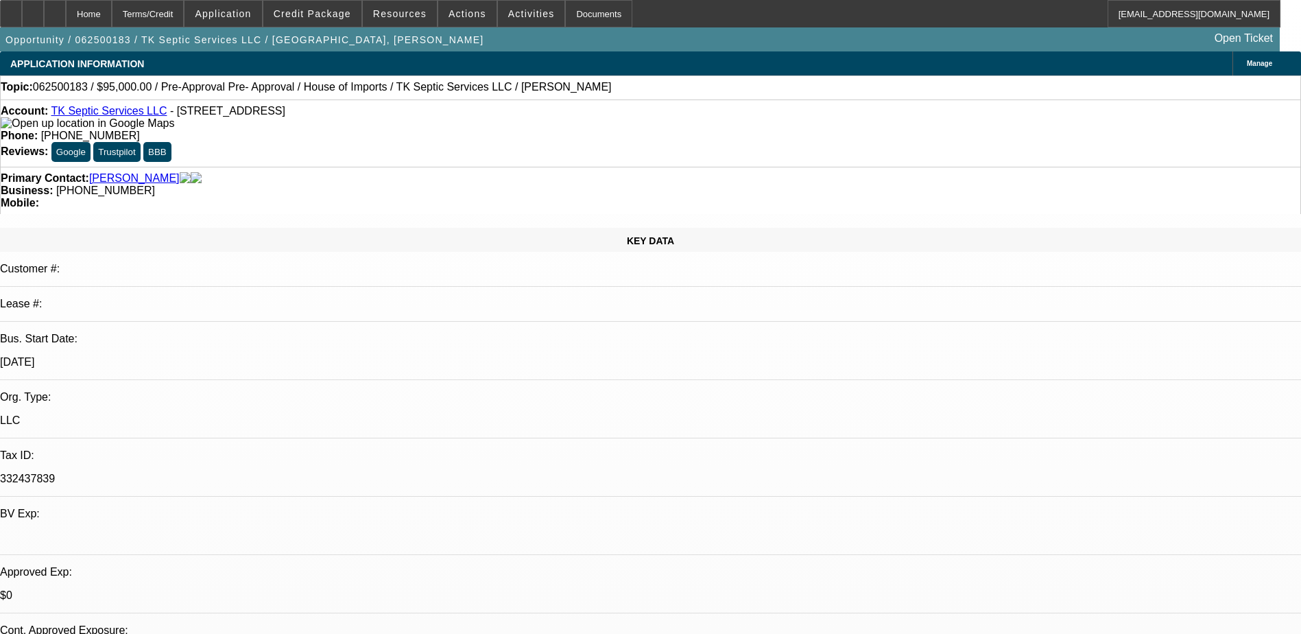
select select "1"
select select "2"
select select "6"
select select "1"
select select "2"
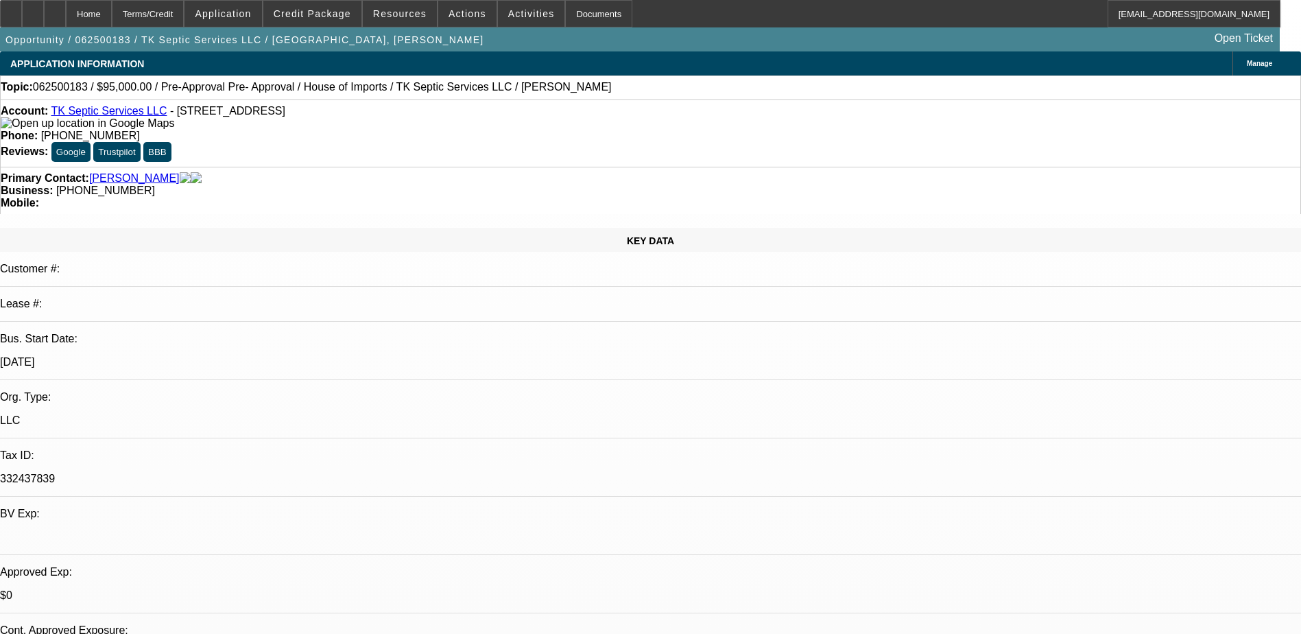
select select "6"
select select "1"
select select "2"
select select "6"
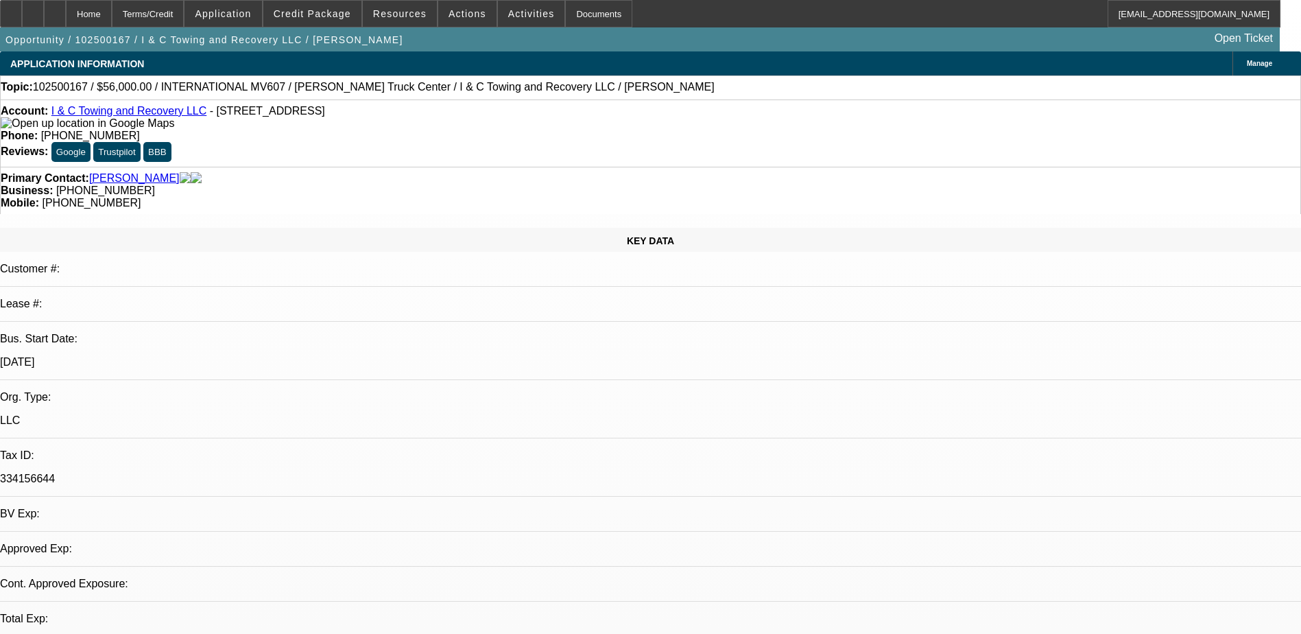
select select "0.2"
select select "2"
select select "0.1"
select select "1"
select select "2"
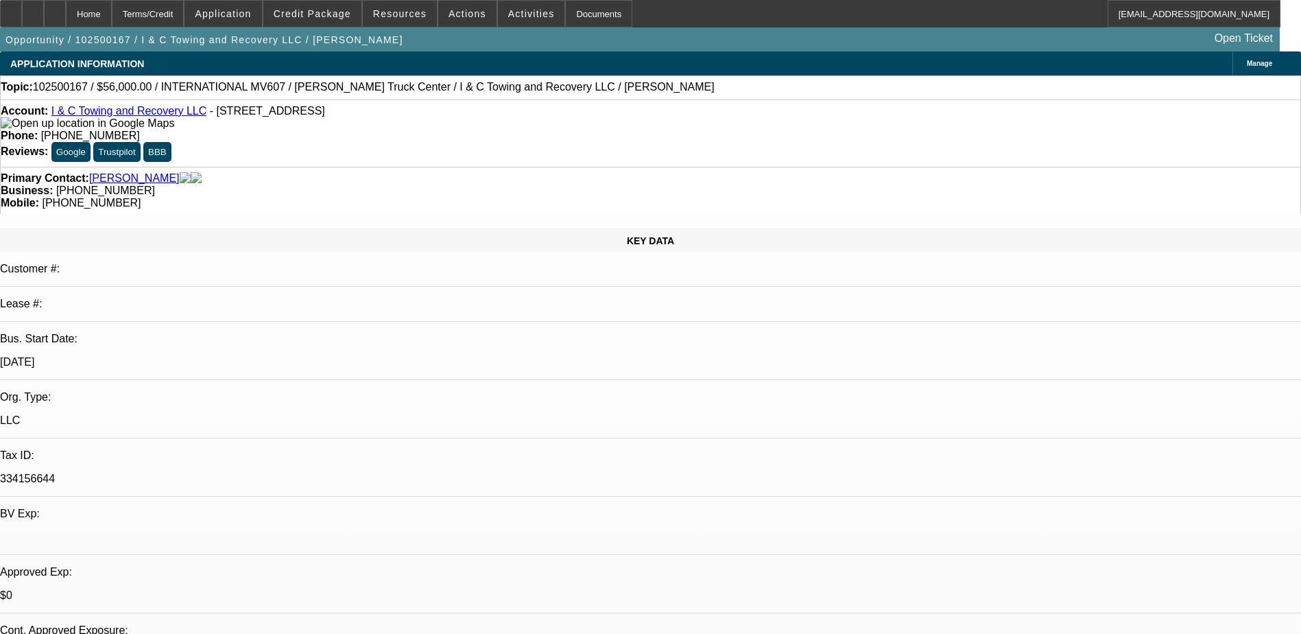
select select "4"
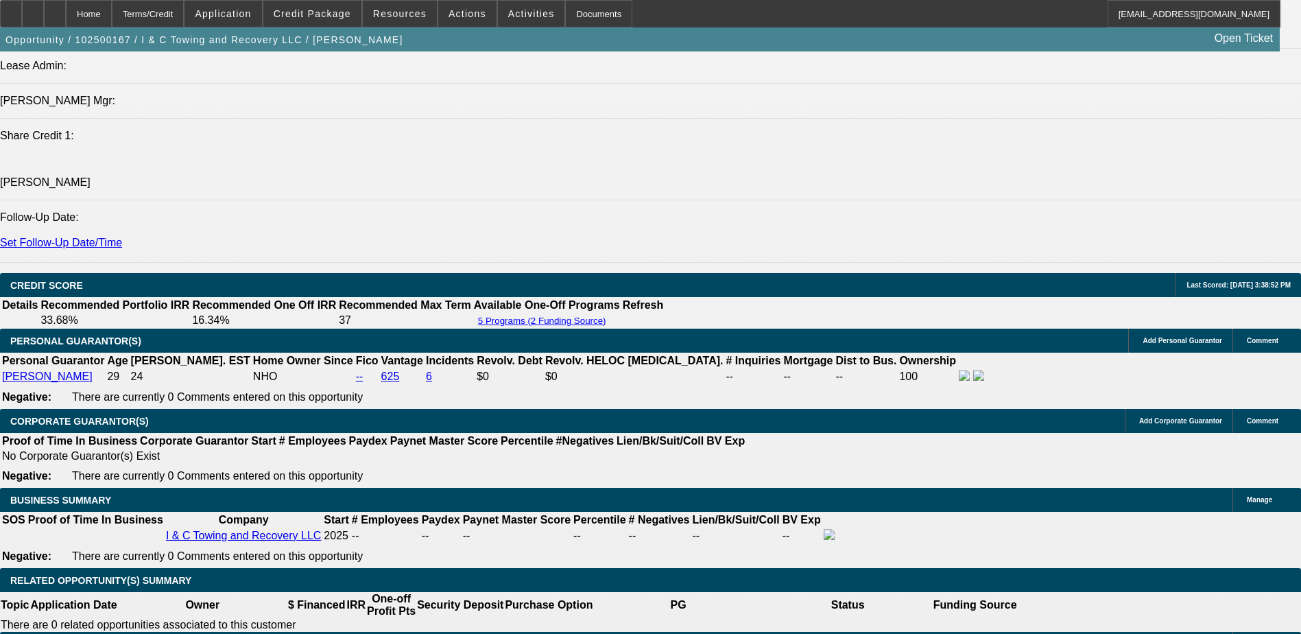
scroll to position [1852, 0]
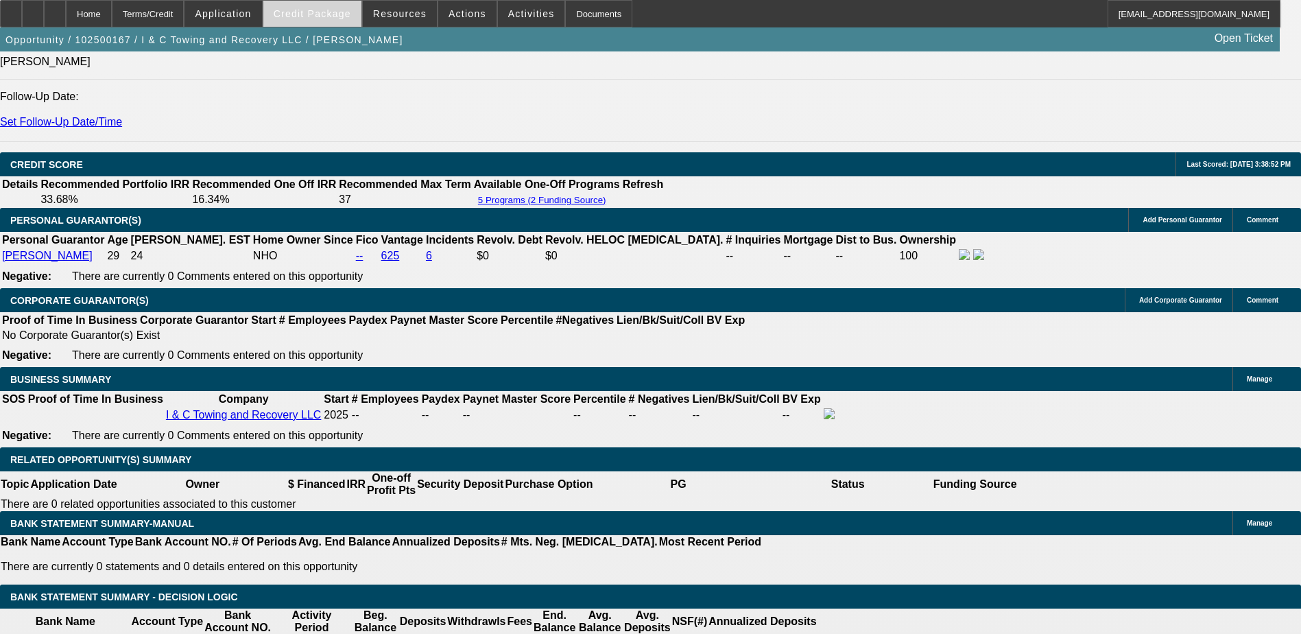
click at [303, 10] on span "Credit Package" at bounding box center [313, 13] width 78 height 11
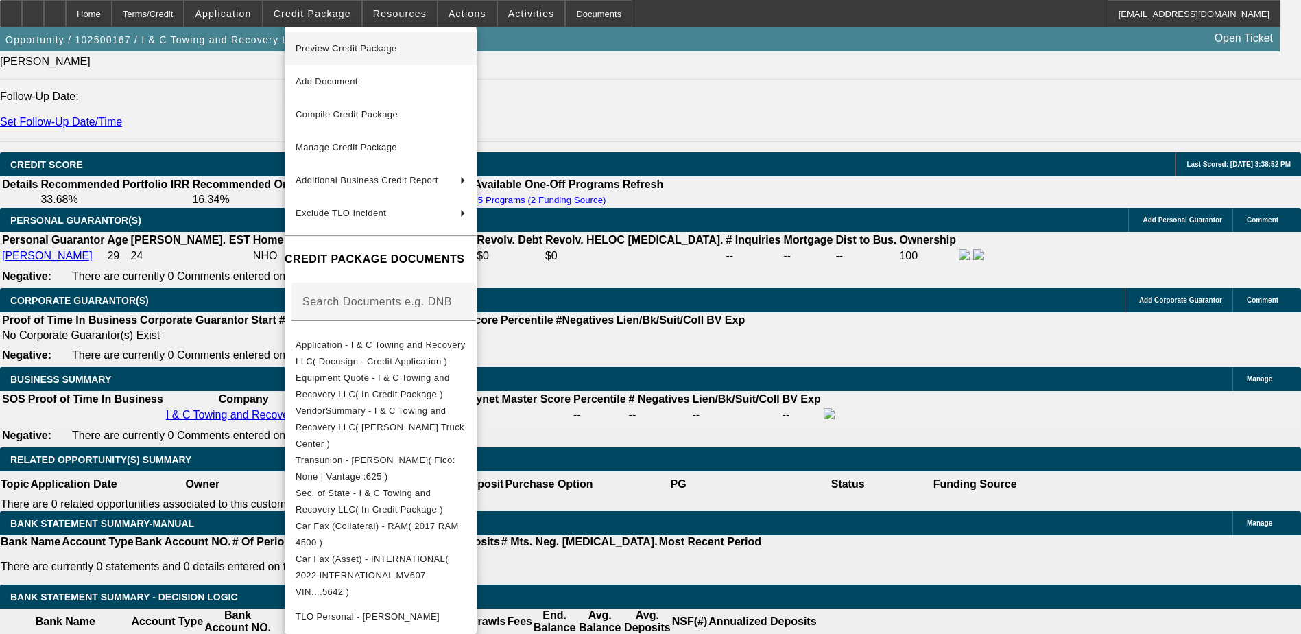
click at [404, 47] on span "Preview Credit Package" at bounding box center [381, 48] width 170 height 16
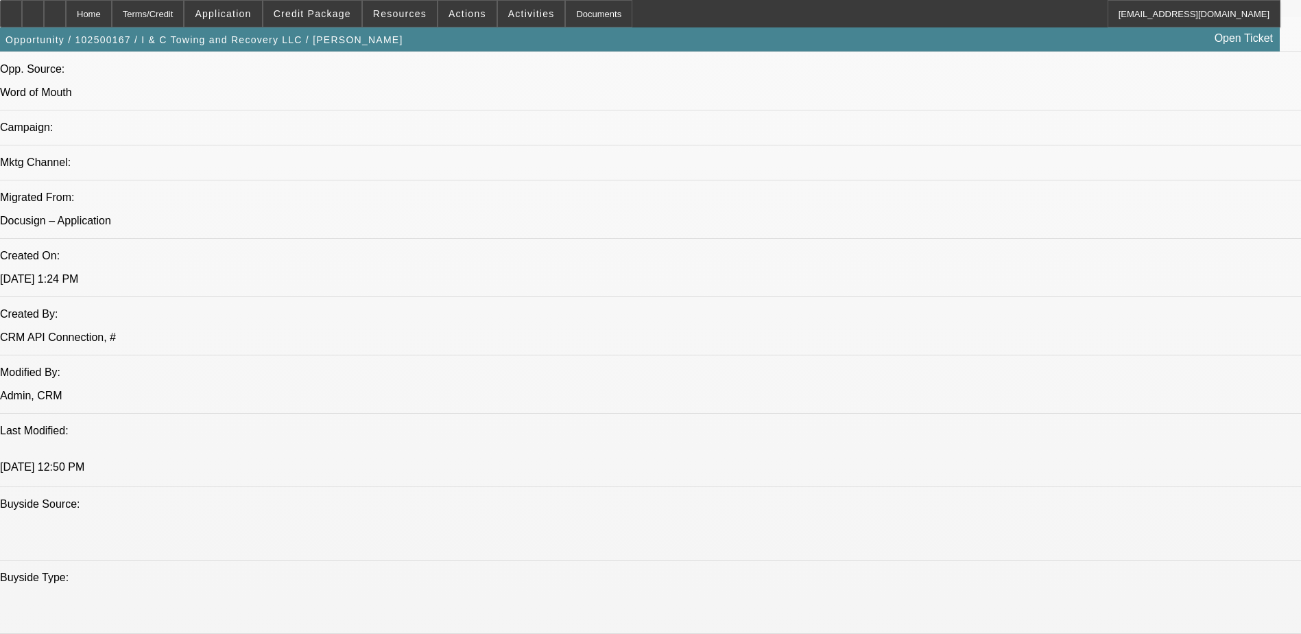
scroll to position [823, 0]
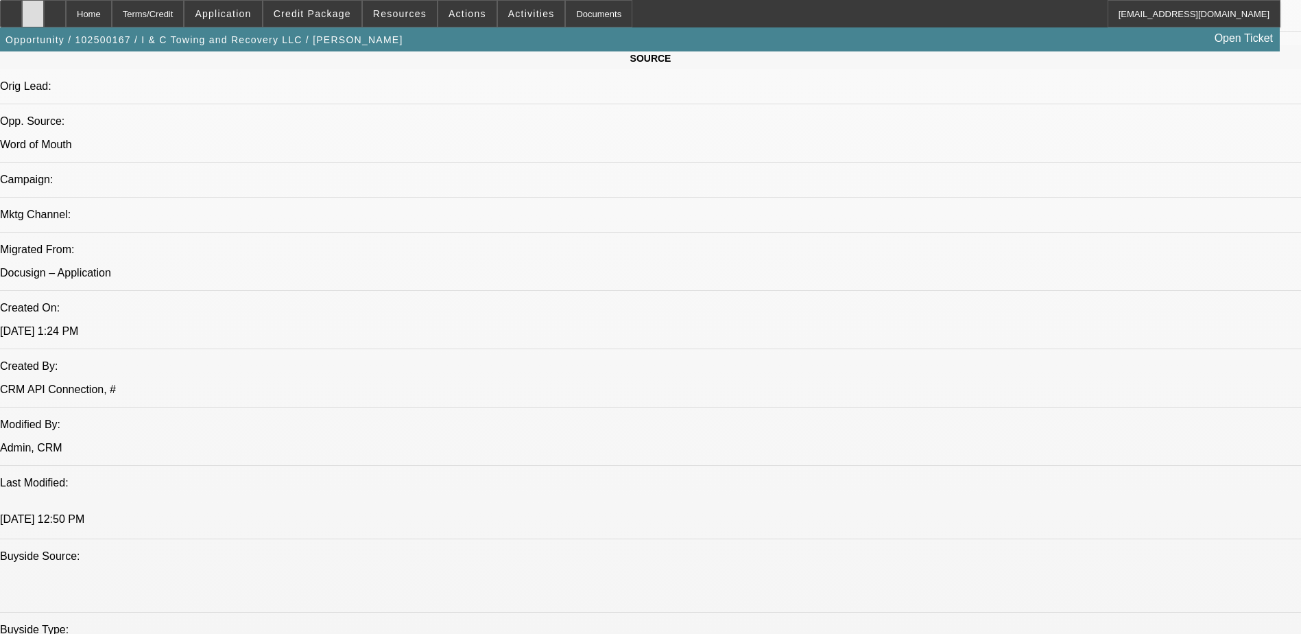
click at [44, 12] on div at bounding box center [33, 13] width 22 height 27
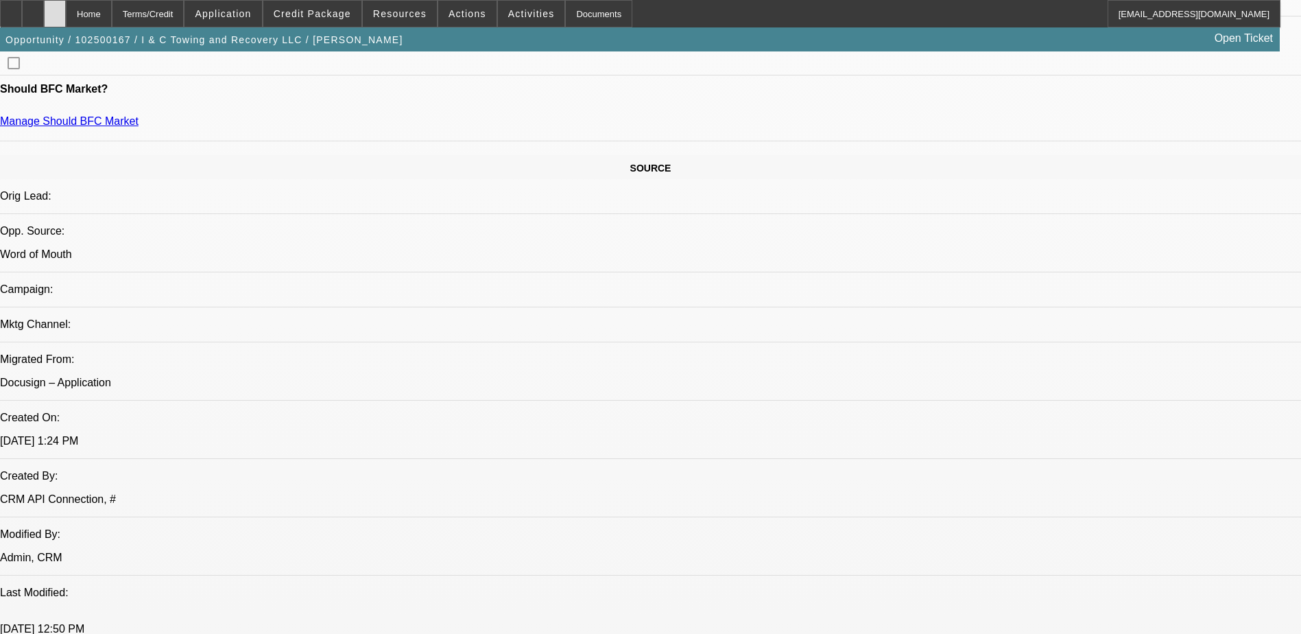
scroll to position [686, 0]
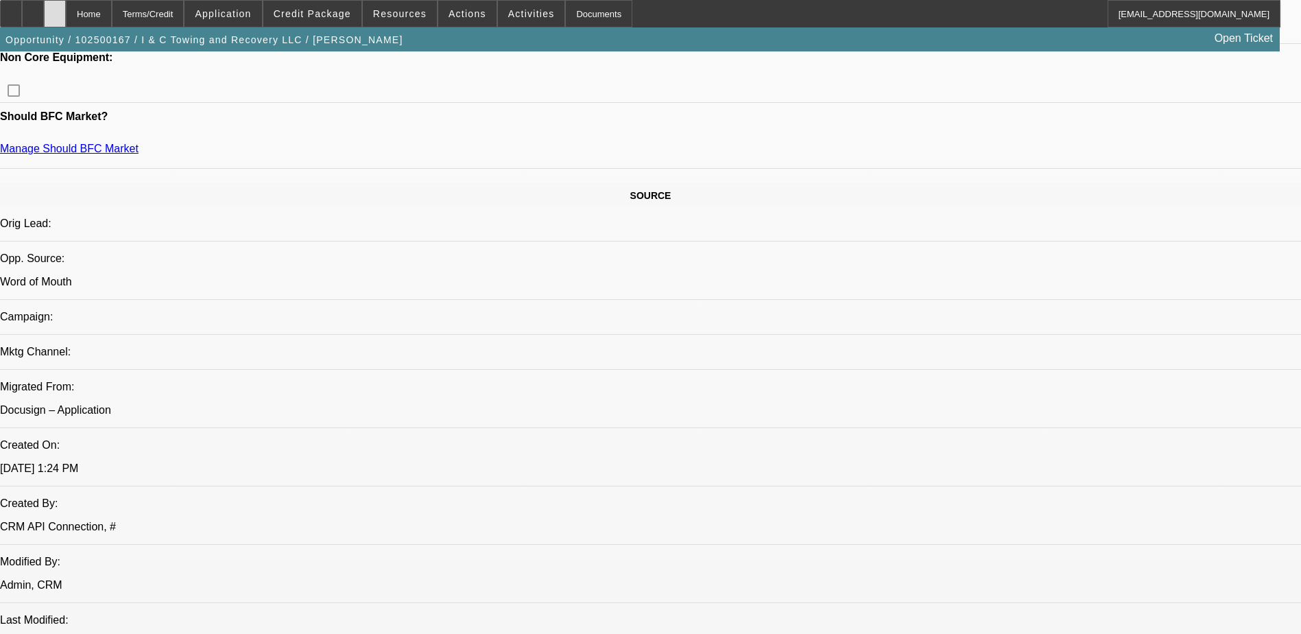
click at [66, 16] on div at bounding box center [55, 13] width 22 height 27
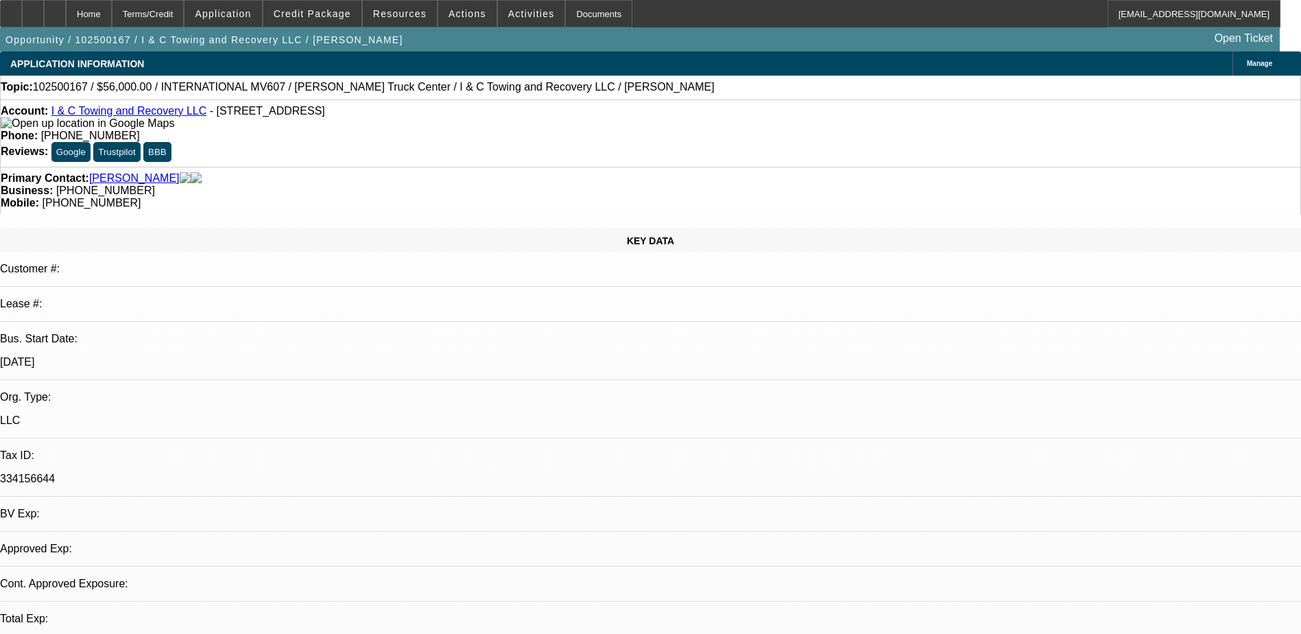
select select "0.2"
select select "2"
select select "0.1"
select select "4"
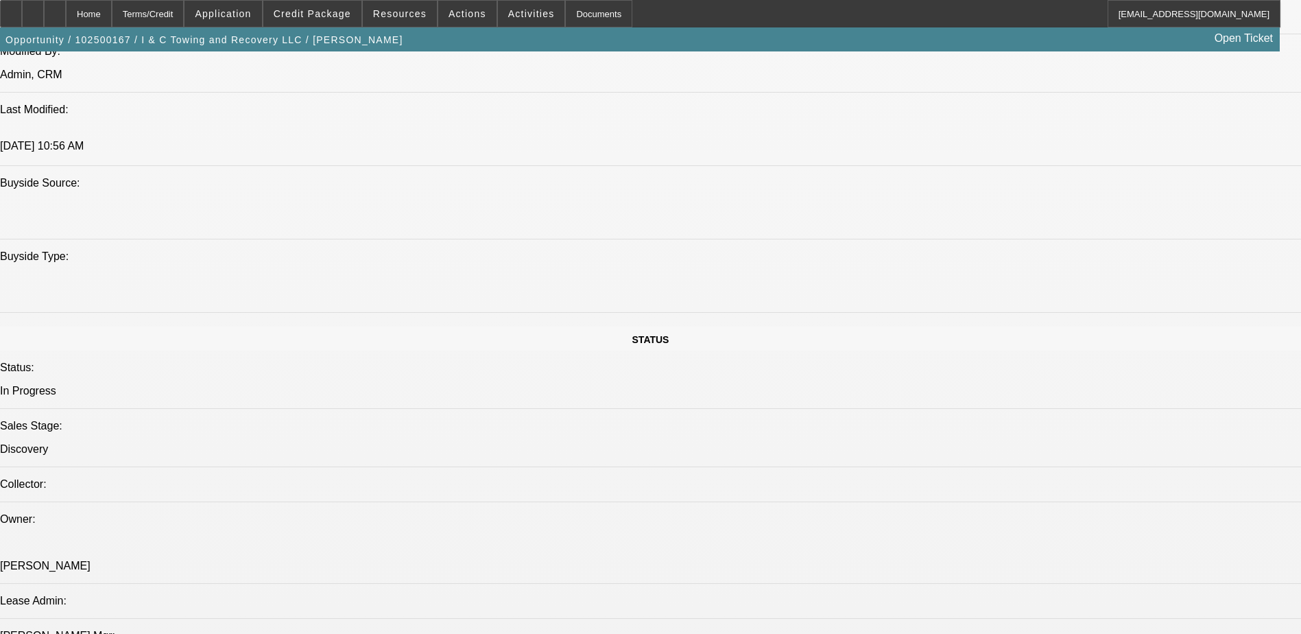
scroll to position [1441, 0]
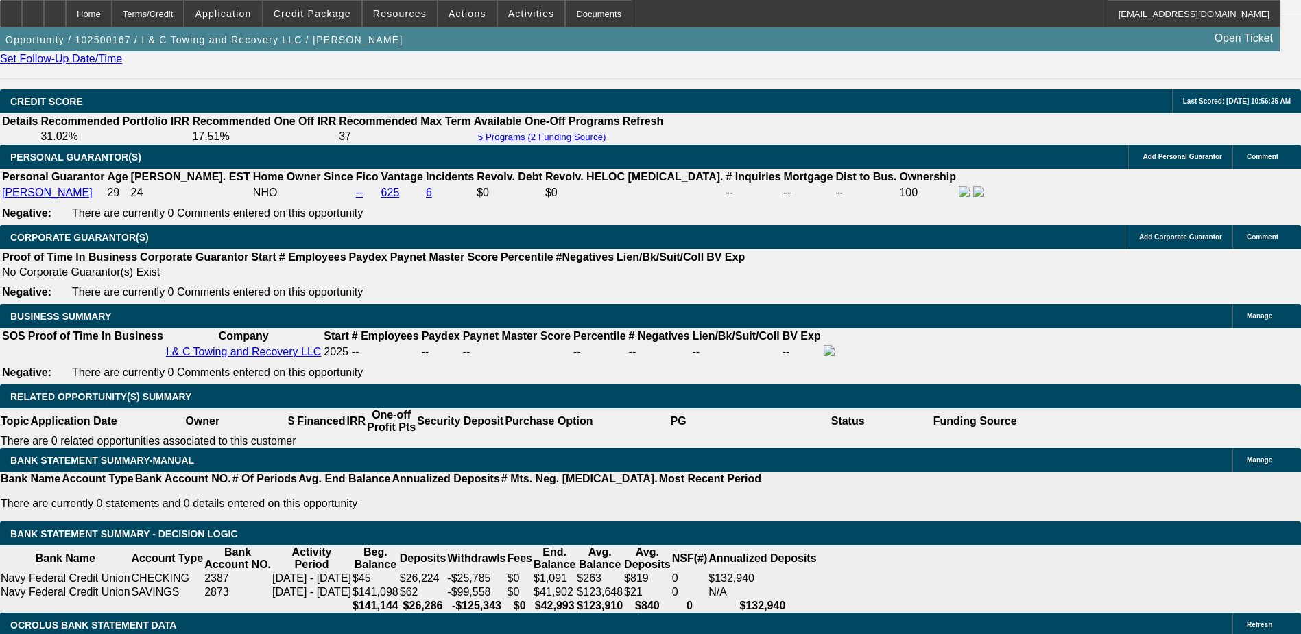
scroll to position [1921, 0]
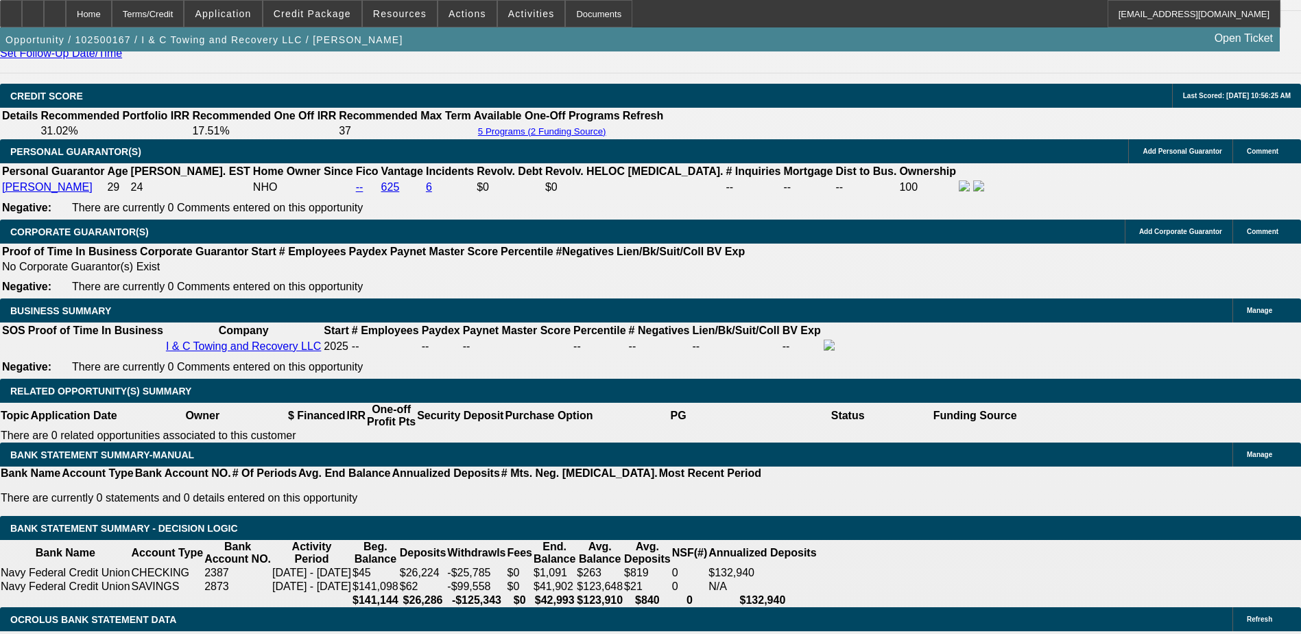
type input "4"
type input "$14,736.68"
type input "$29,473.36"
type input "42"
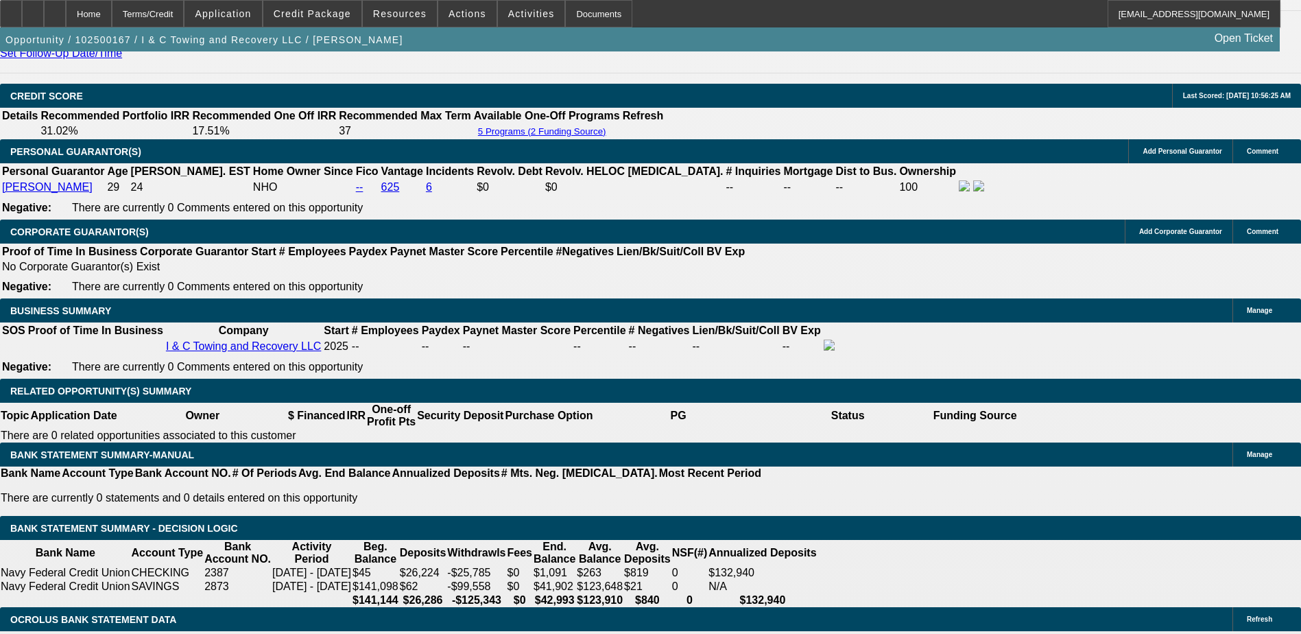
type input "$2,013.67"
type input "$4,027.34"
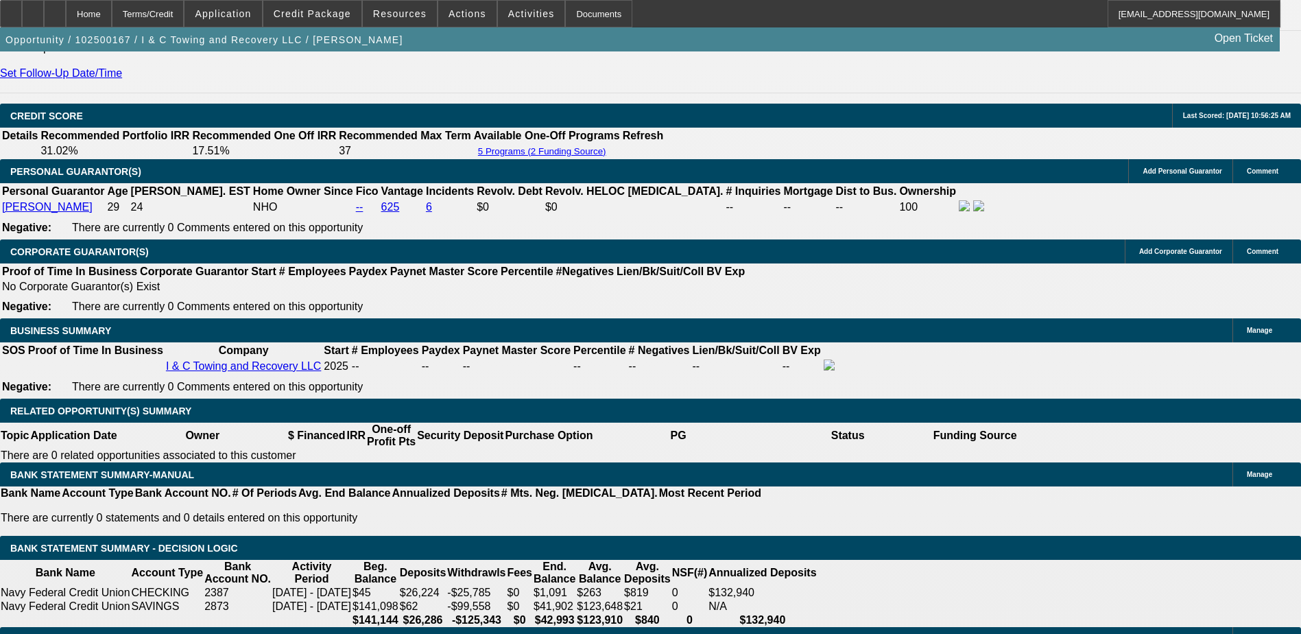
scroll to position [1990, 0]
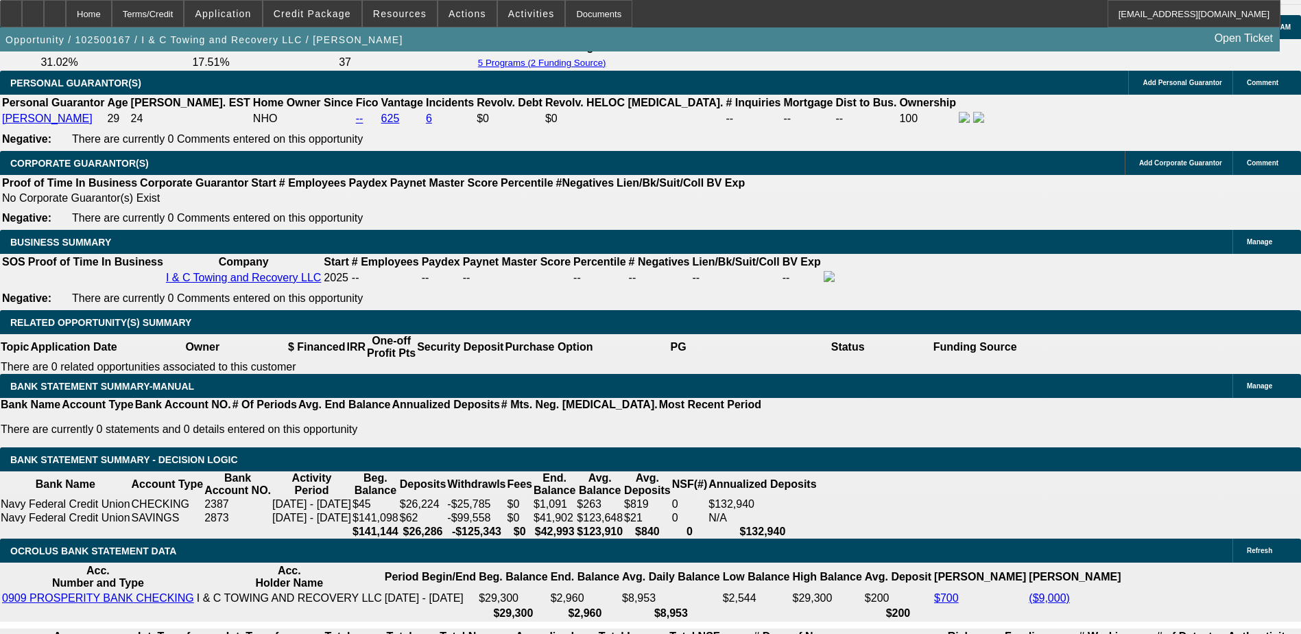
type input "3"
type input "$19,449.79"
type input "$38,899.58"
type input "36"
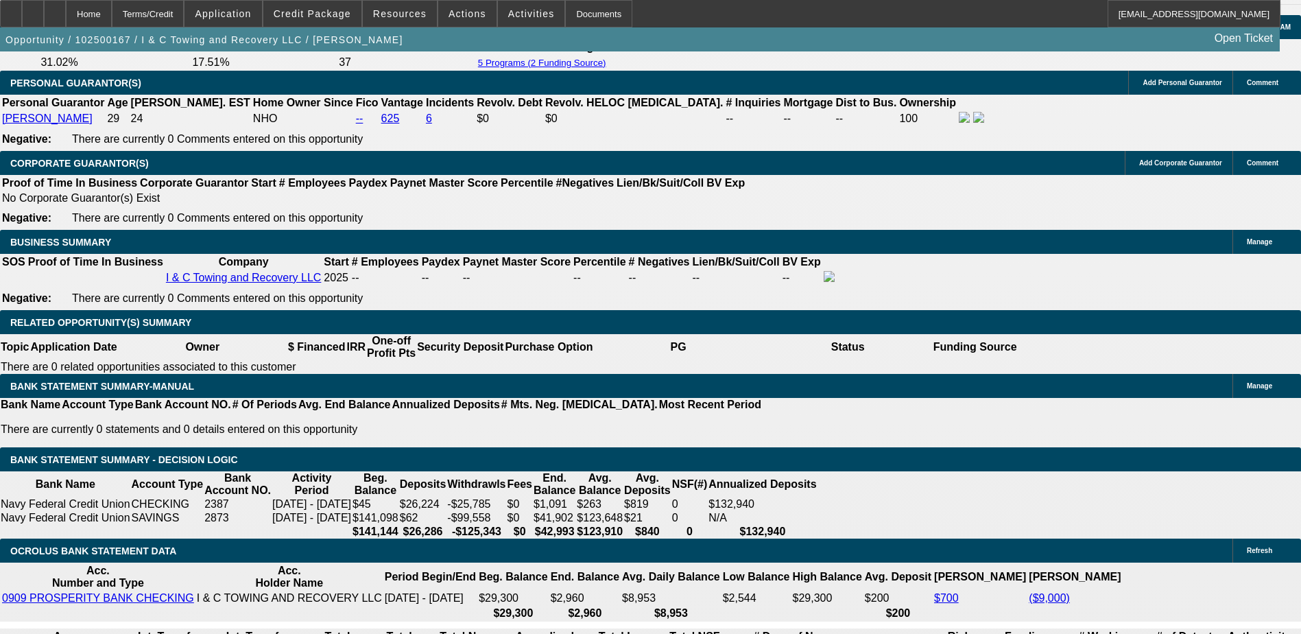
type input "$2,226.55"
type input "$4,453.10"
type input "36"
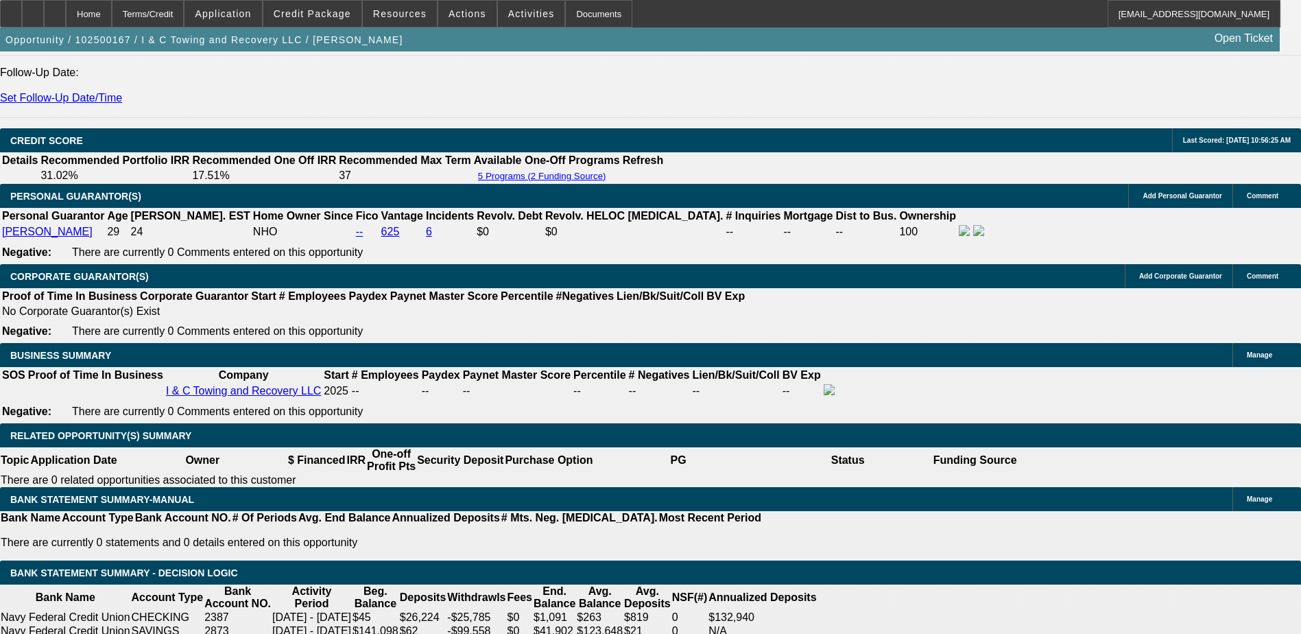
scroll to position [1852, 0]
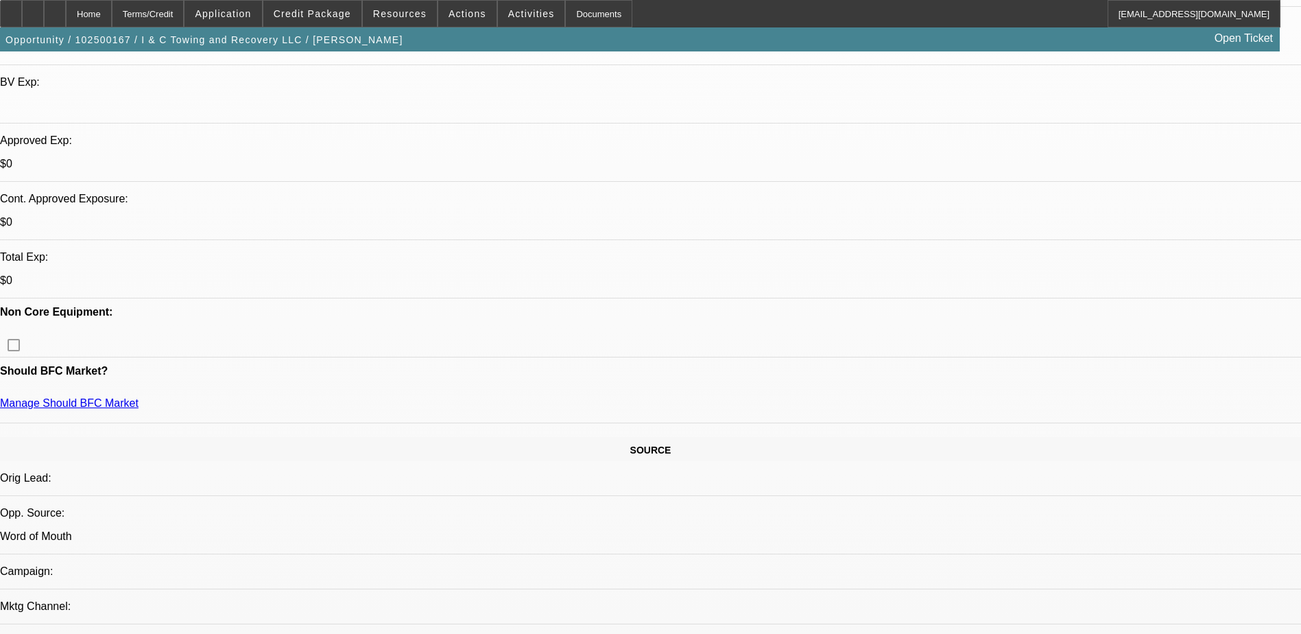
scroll to position [823, 0]
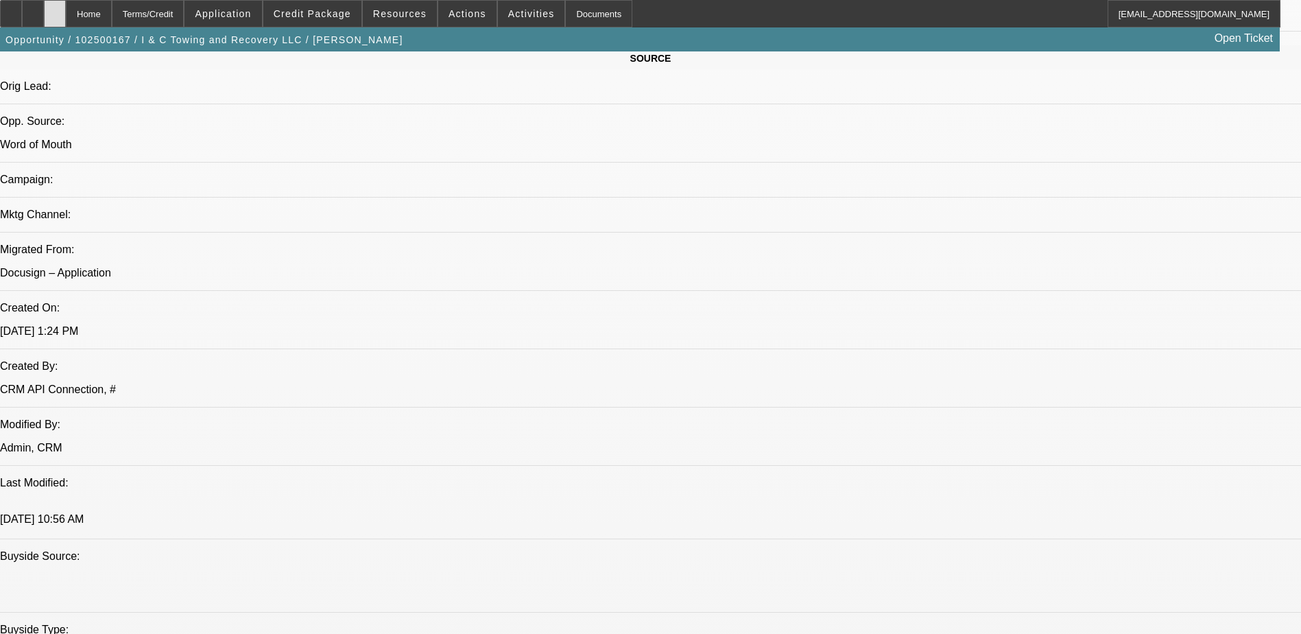
click at [55, 9] on icon at bounding box center [55, 9] width 0 height 0
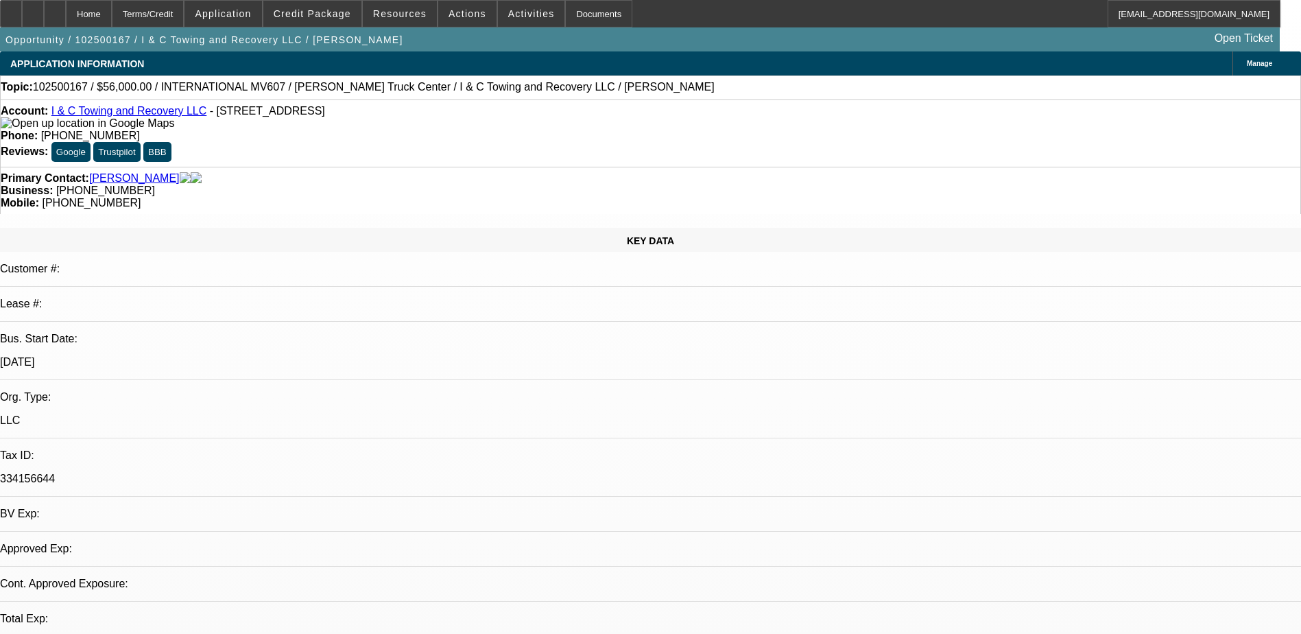
select select "0.2"
select select "2"
select select "0.1"
select select "4"
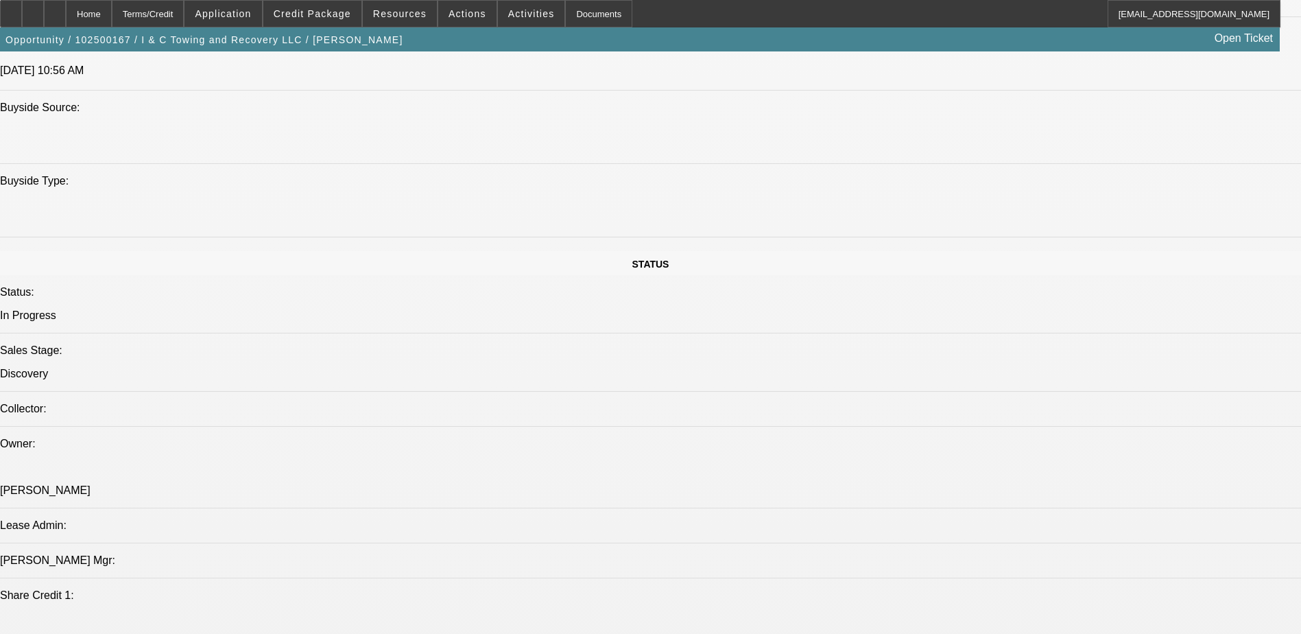
scroll to position [1304, 0]
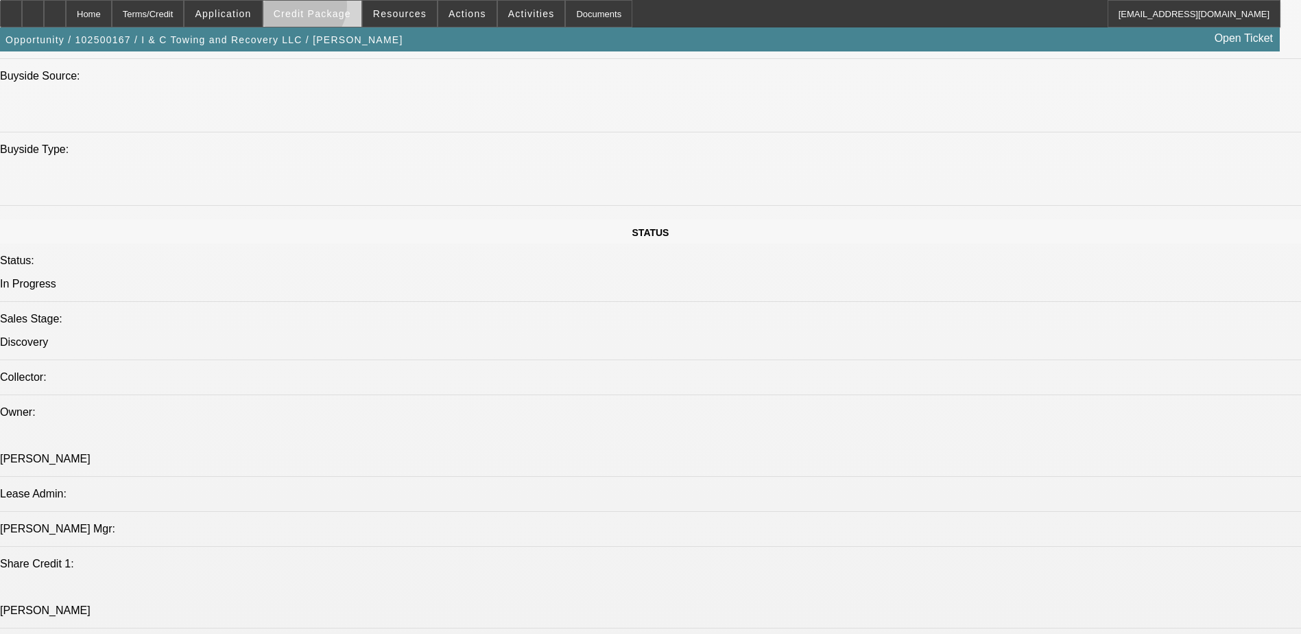
click at [324, 9] on span "Credit Package" at bounding box center [313, 13] width 78 height 11
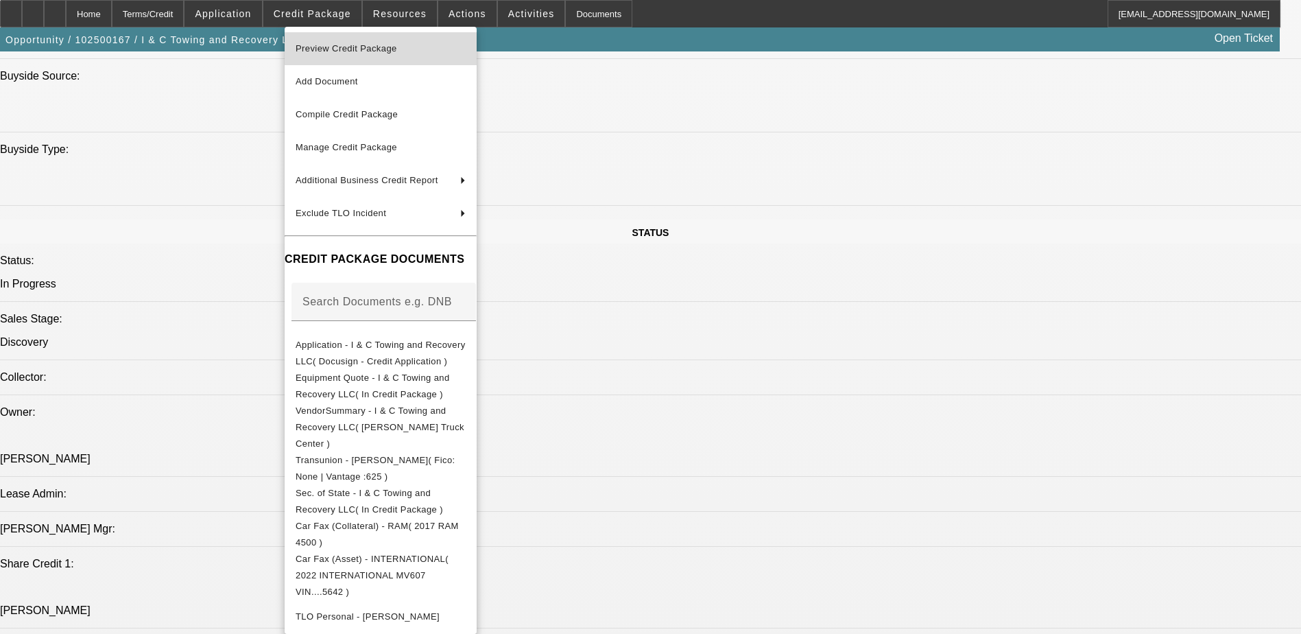
click at [377, 46] on span "Preview Credit Package" at bounding box center [347, 48] width 102 height 10
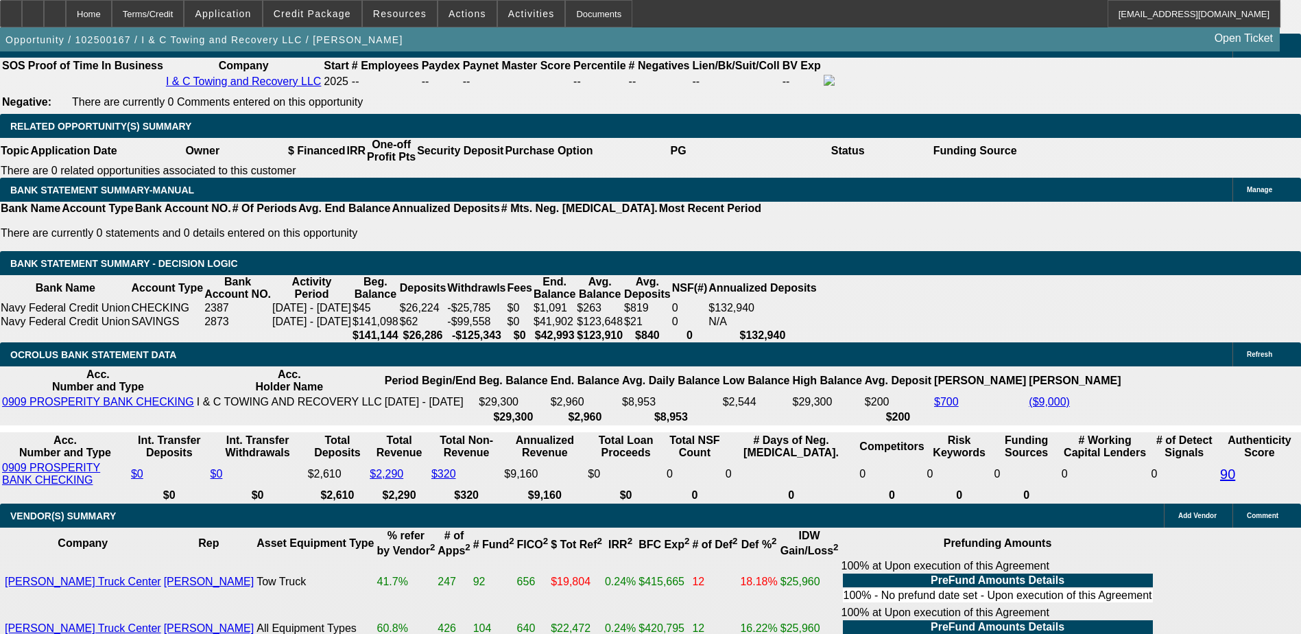
scroll to position [2058, 0]
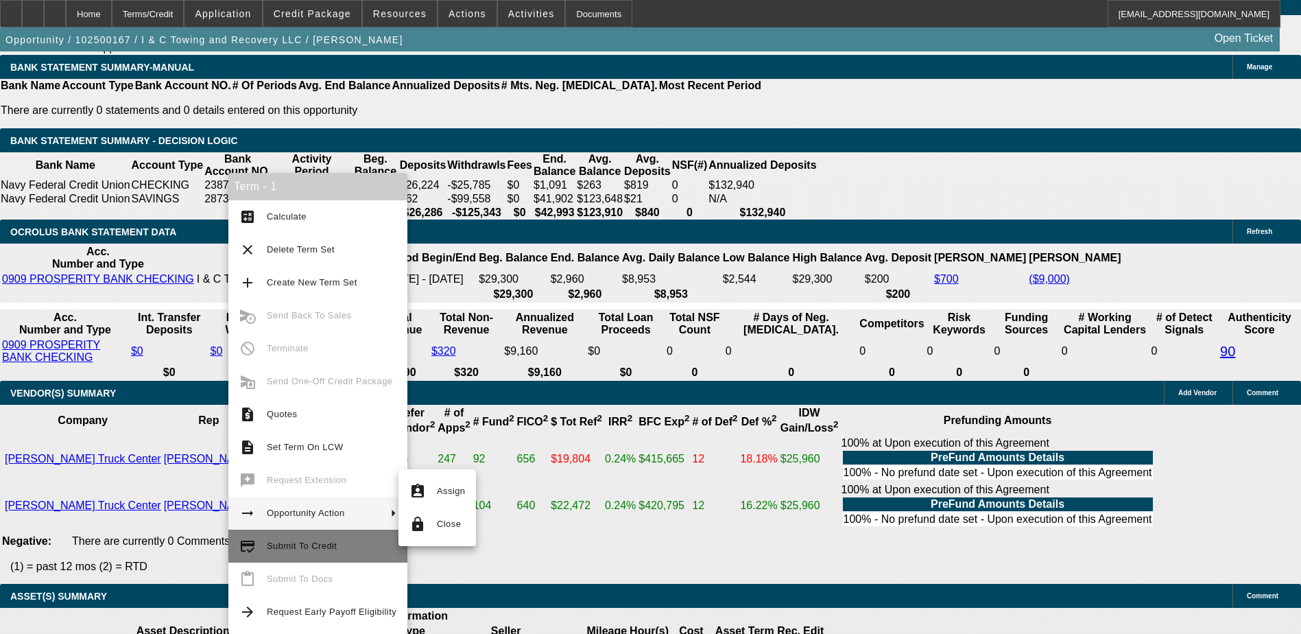
scroll to position [2333, 0]
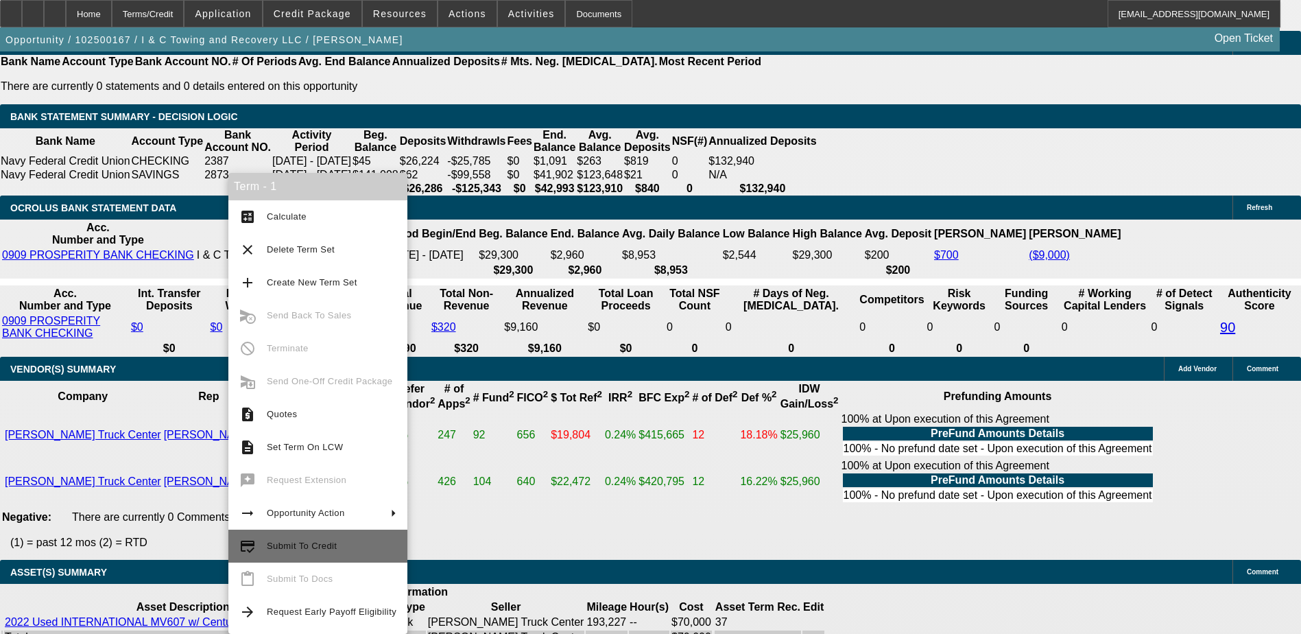
click at [352, 543] on span "Submit To Credit" at bounding box center [332, 546] width 130 height 16
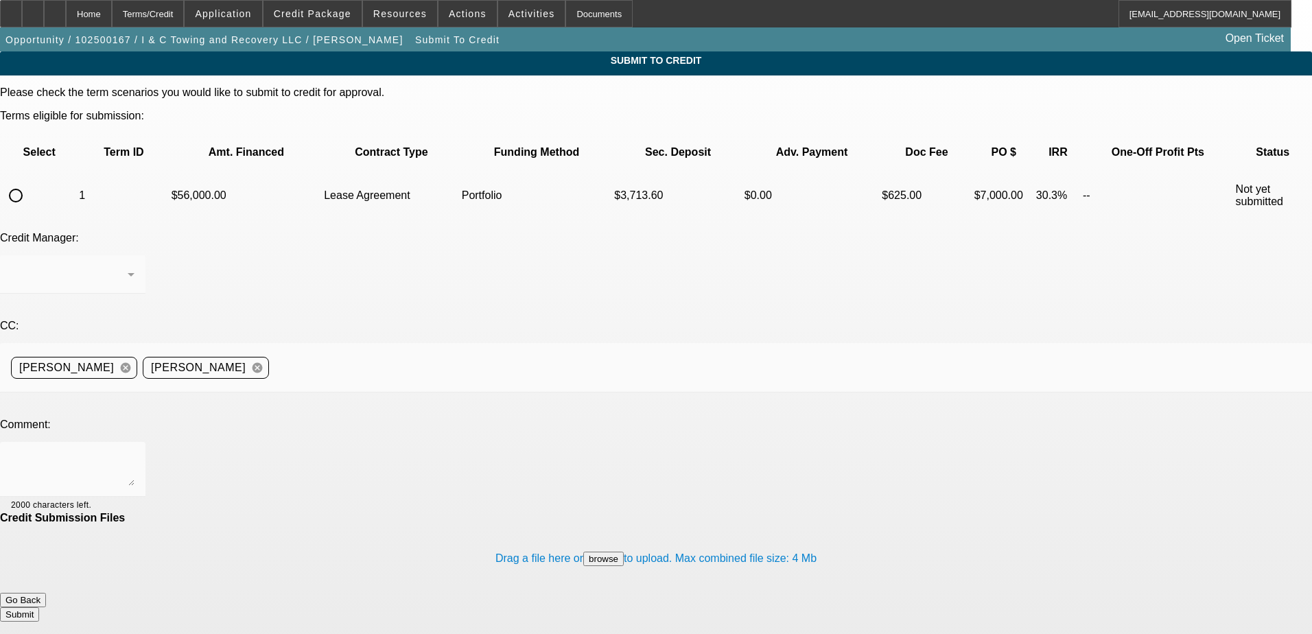
click at [145, 255] on mat-form-field at bounding box center [72, 282] width 145 height 54
click at [429, 255] on div at bounding box center [656, 282] width 1312 height 54
click at [145, 255] on mat-form-field at bounding box center [72, 282] width 145 height 54
click at [30, 182] on input "radio" at bounding box center [15, 195] width 27 height 27
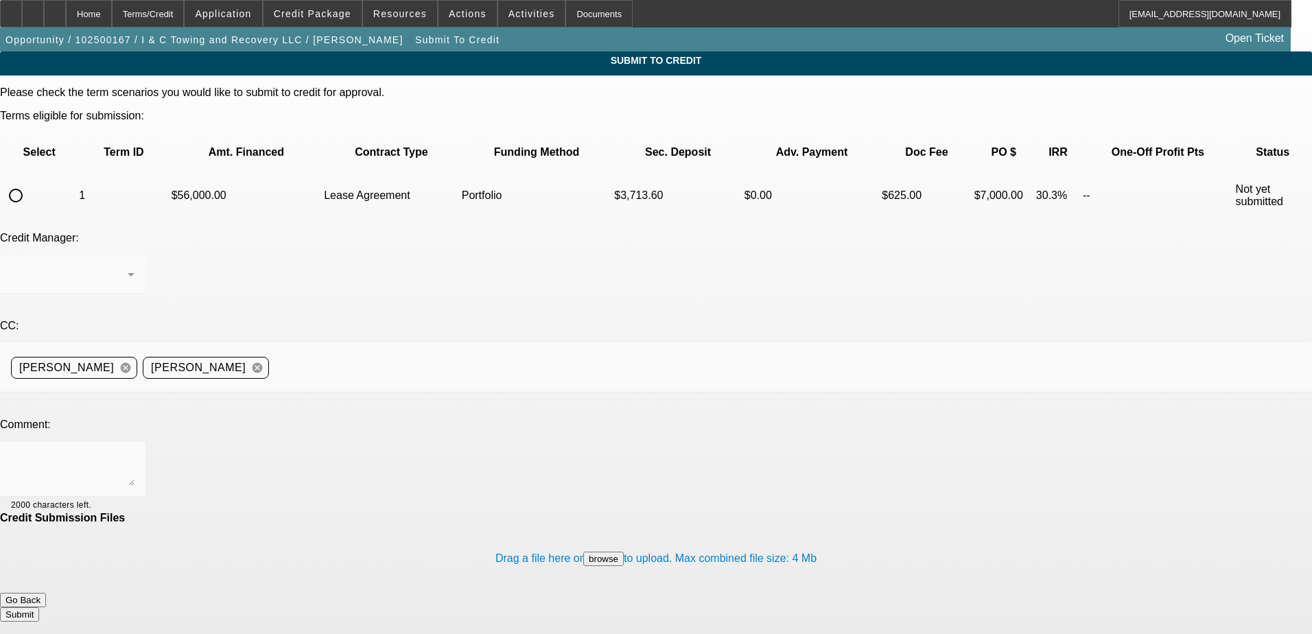
radio input "true"
click at [139, 266] on icon at bounding box center [131, 274] width 16 height 16
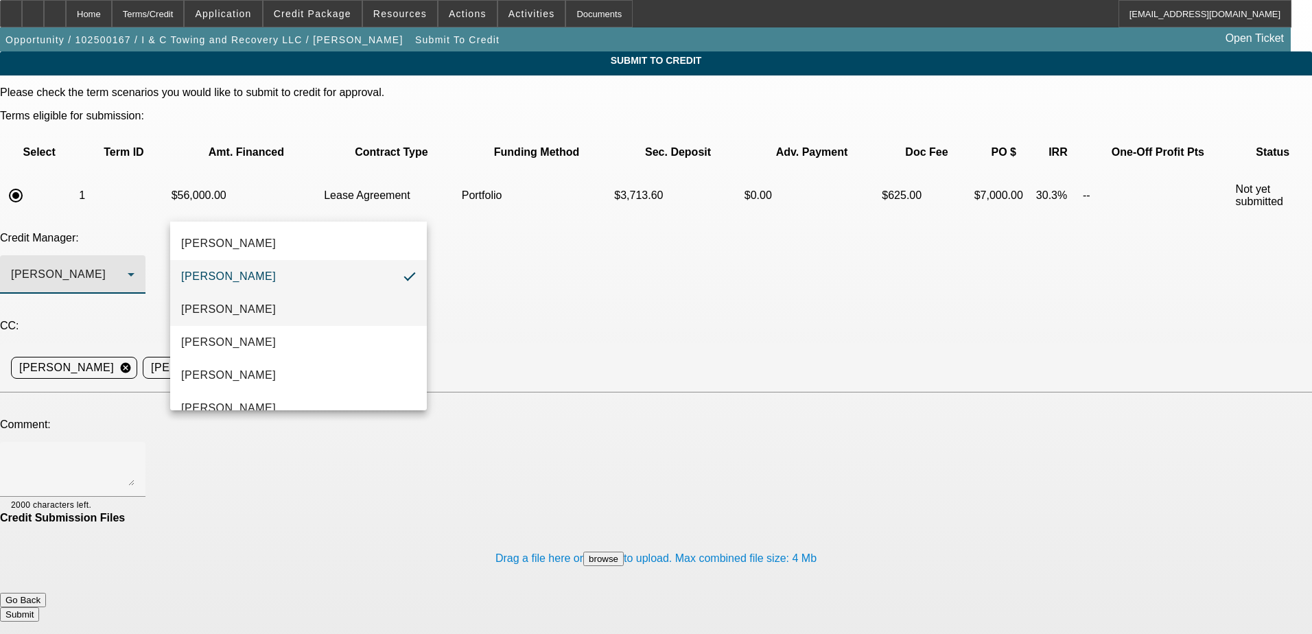
click at [317, 314] on mat-option "[PERSON_NAME]" at bounding box center [298, 309] width 257 height 33
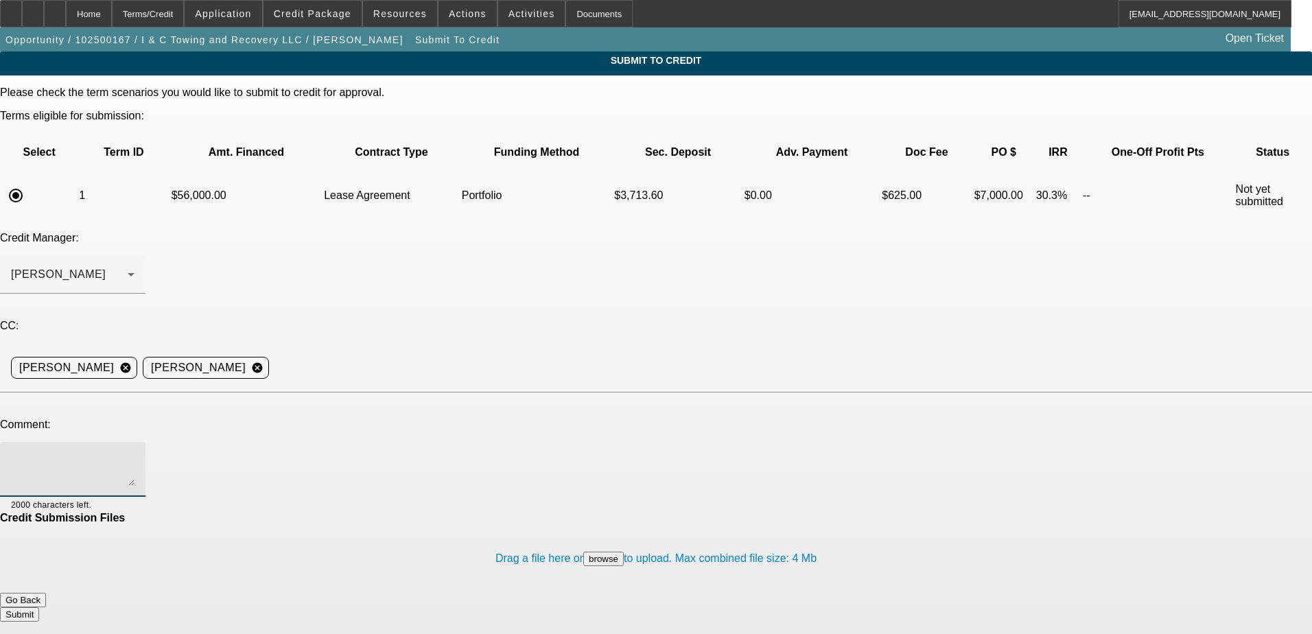
click at [134, 453] on textarea at bounding box center [72, 469] width 123 height 33
click at [134, 255] on div "[PERSON_NAME]" at bounding box center [72, 274] width 123 height 38
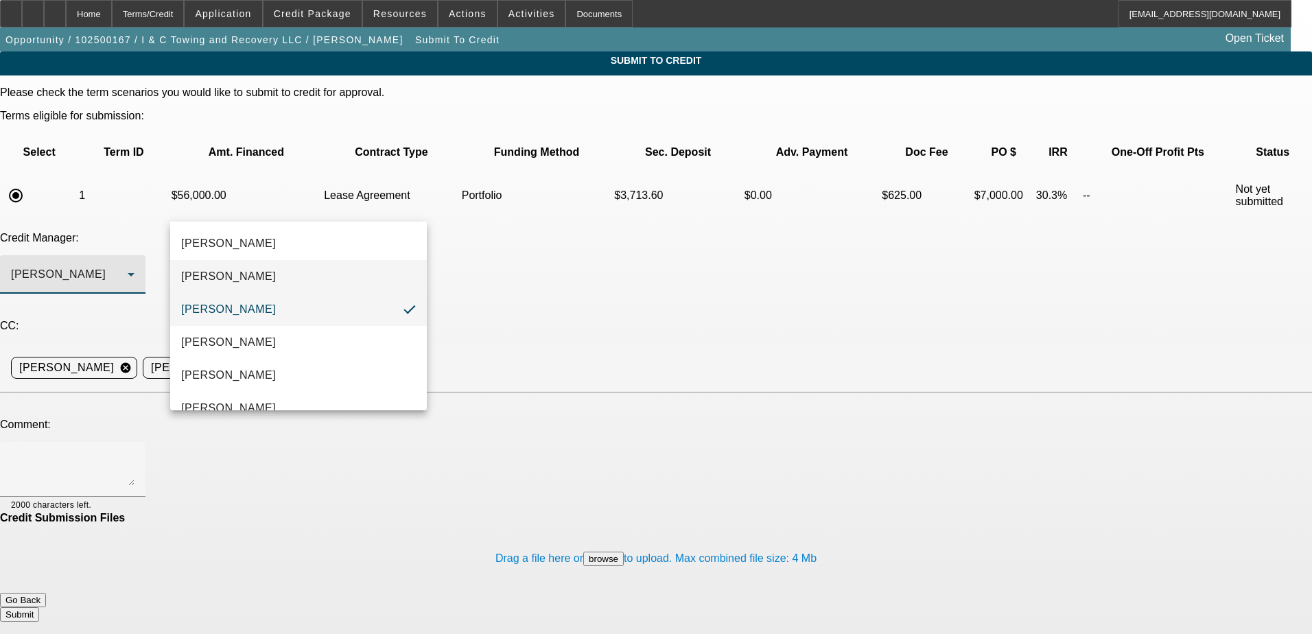
click at [307, 279] on mat-option "[PERSON_NAME]" at bounding box center [298, 276] width 257 height 33
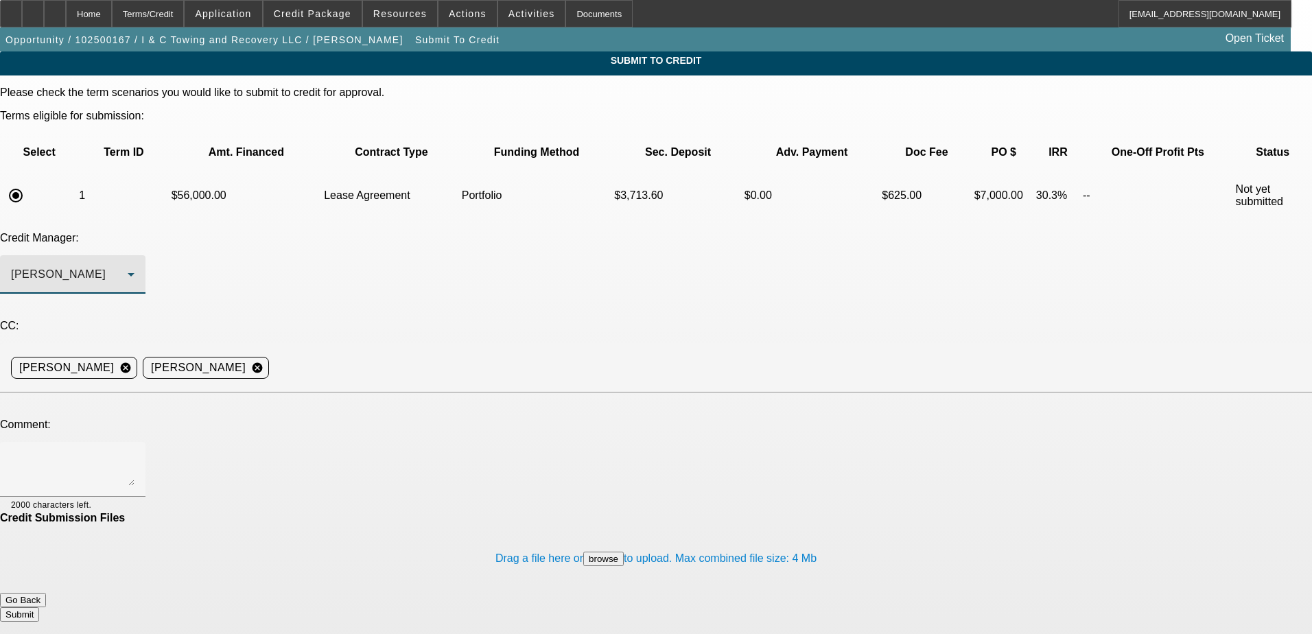
click at [288, 392] on div at bounding box center [656, 399] width 1312 height 15
click at [134, 442] on div at bounding box center [72, 469] width 123 height 55
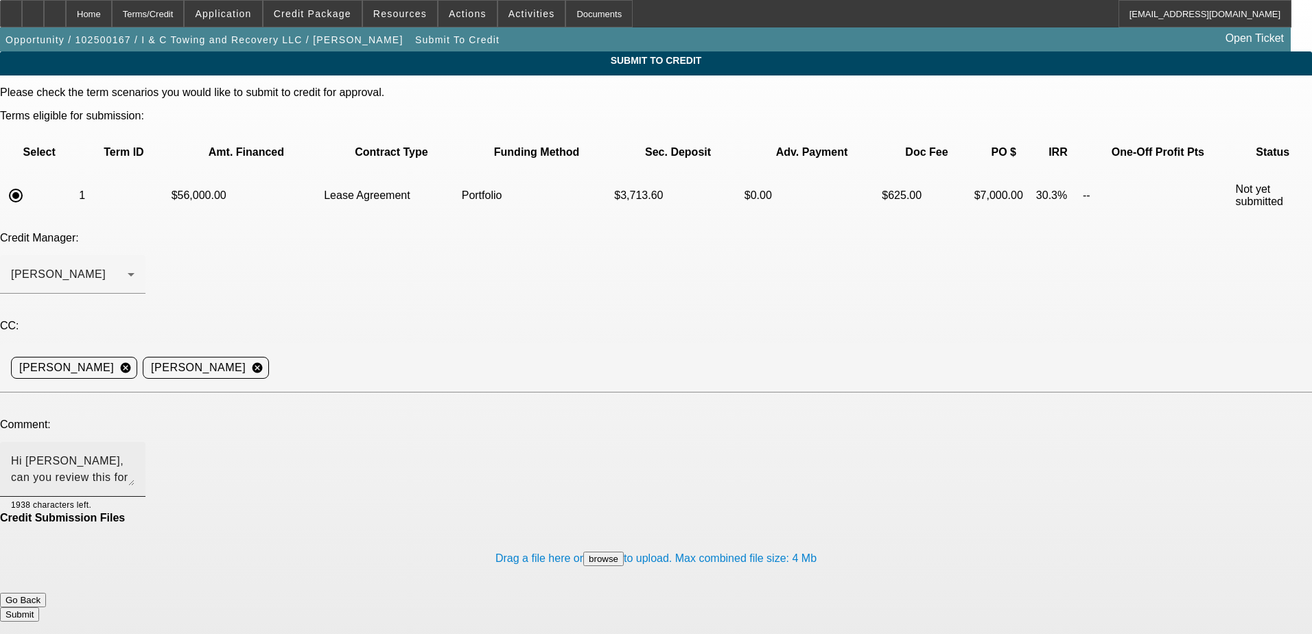
click at [134, 453] on textarea "Hi [PERSON_NAME], can you review this for port approval? Write up in" at bounding box center [72, 469] width 123 height 33
type textarea "Hi [PERSON_NAME], can you review this for port approval? Write up in additional…"
click at [39, 607] on button "Submit" at bounding box center [19, 614] width 39 height 14
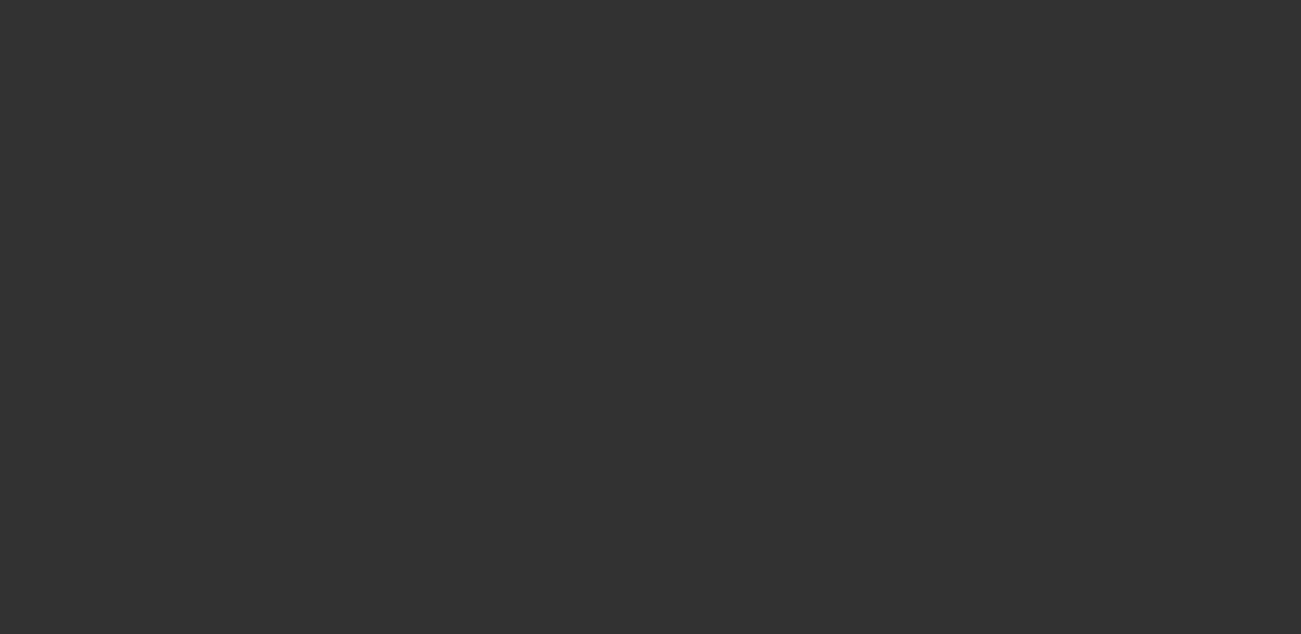
select select "0.2"
select select "2"
select select "0.1"
select select "4"
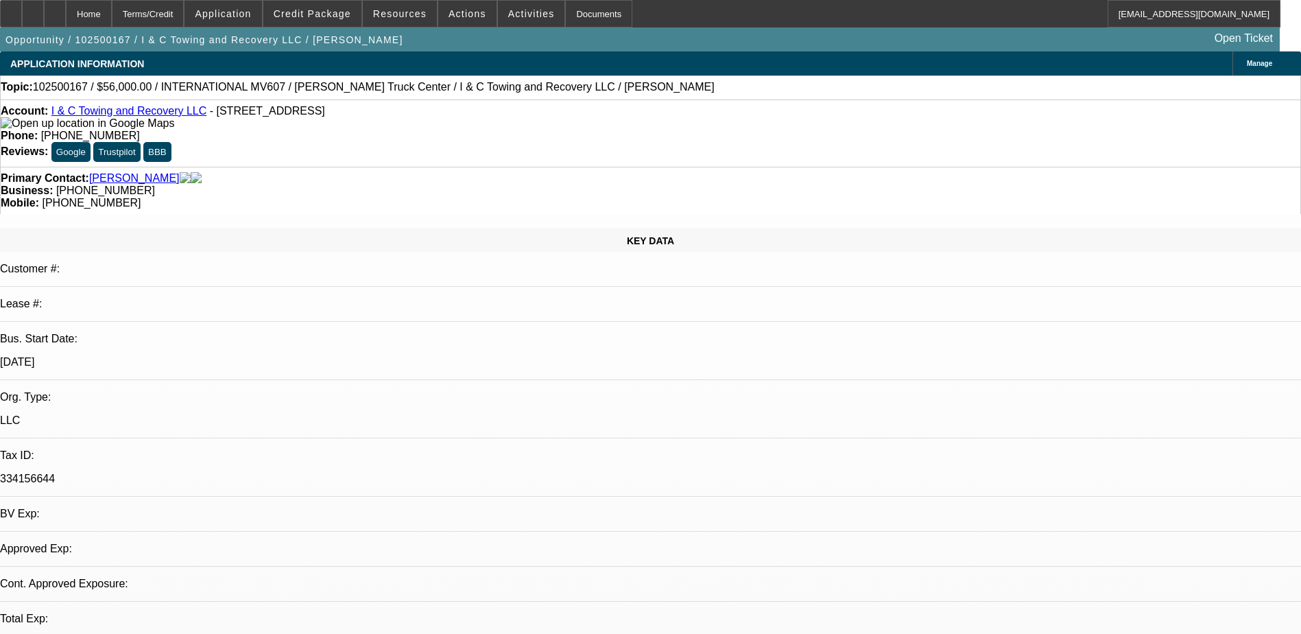
select select "0.2"
select select "2"
select select "0.1"
select select "1"
select select "2"
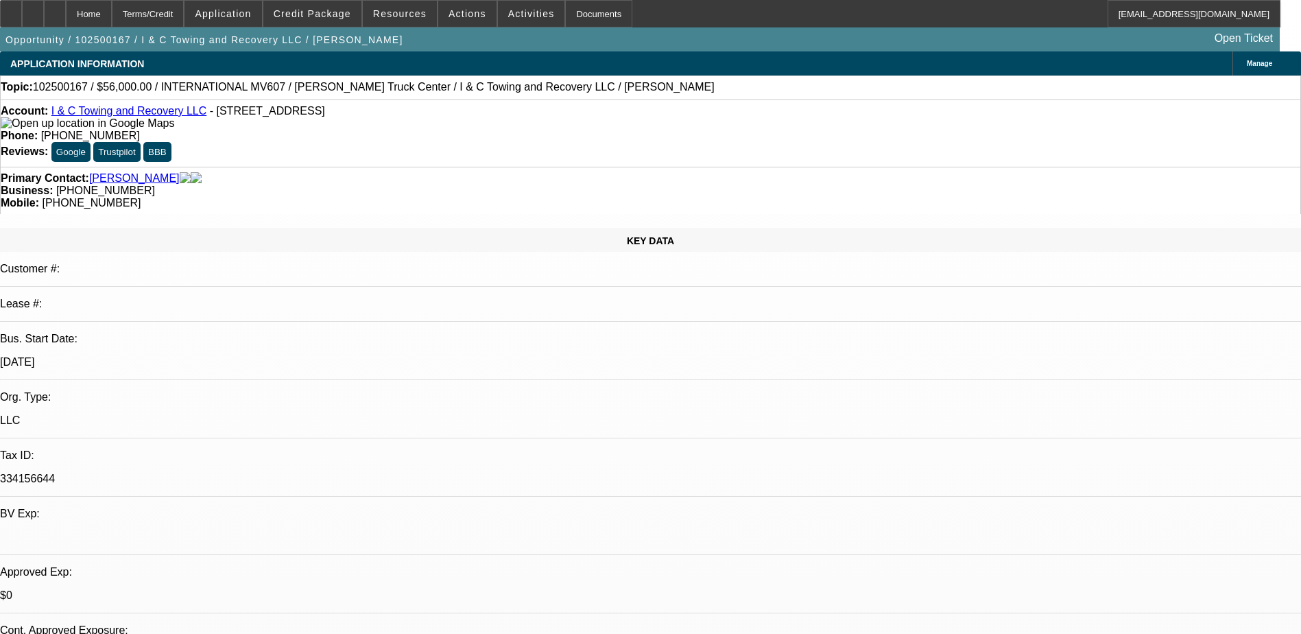
select select "4"
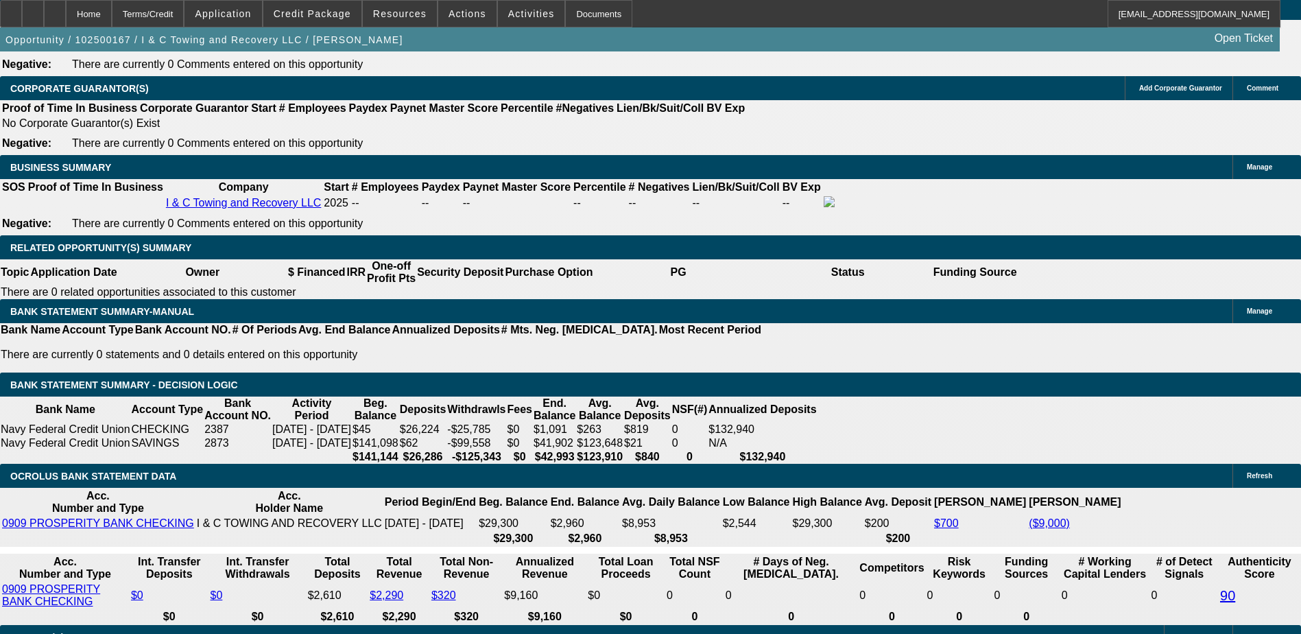
scroll to position [2058, 0]
